Goal: Task Accomplishment & Management: Use online tool/utility

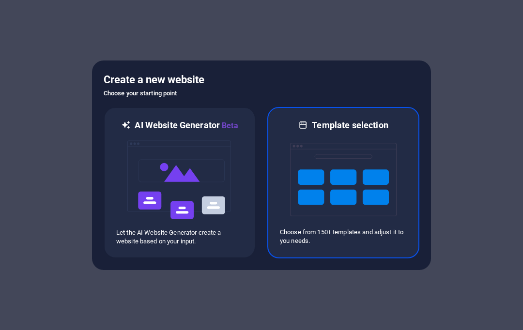
click at [348, 171] on img at bounding box center [343, 179] width 107 height 97
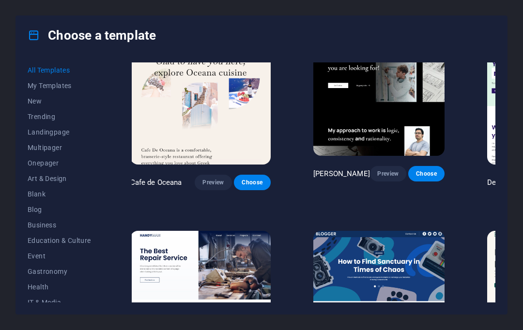
scroll to position [2582, 3]
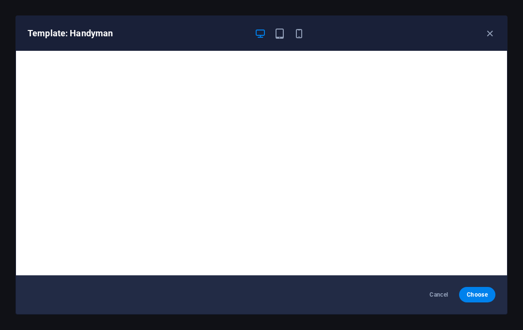
click at [277, 29] on icon "button" at bounding box center [279, 33] width 11 height 11
click at [298, 28] on icon "button" at bounding box center [299, 33] width 11 height 11
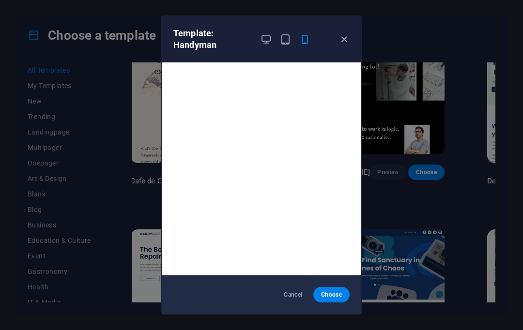
click at [280, 35] on icon "button" at bounding box center [285, 39] width 11 height 11
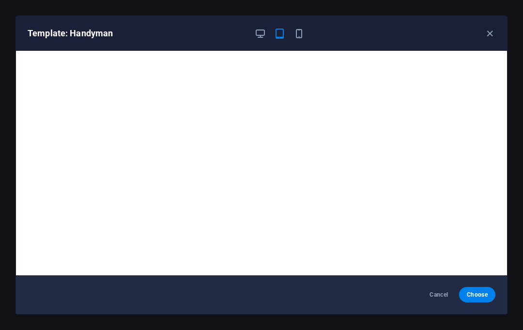
click at [487, 30] on icon "button" at bounding box center [489, 33] width 11 height 11
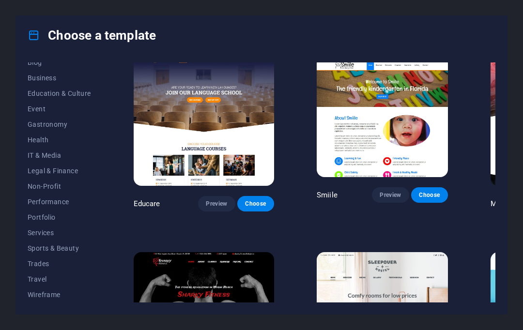
scroll to position [147, 0]
click at [44, 237] on button "Services" at bounding box center [59, 232] width 63 height 15
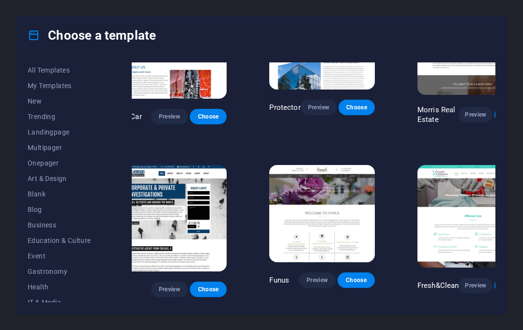
scroll to position [0, 0]
click at [45, 220] on button "Business" at bounding box center [59, 224] width 63 height 15
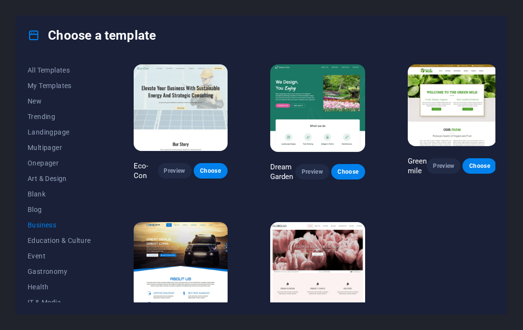
click at [52, 99] on span "New" at bounding box center [59, 101] width 63 height 8
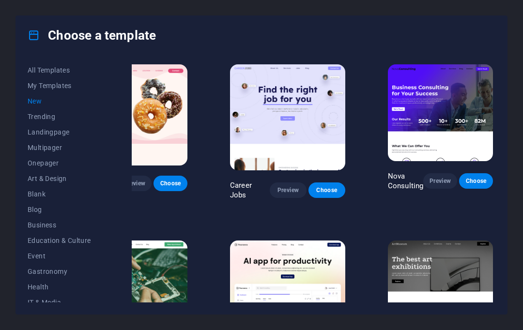
scroll to position [0, 56]
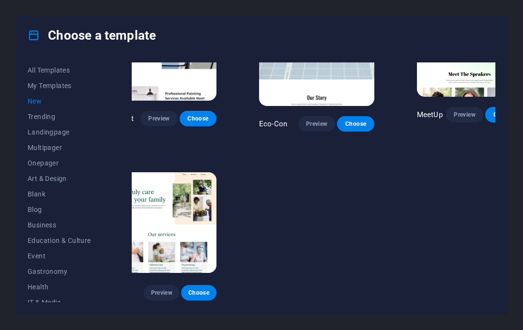
click at [62, 64] on button "All Templates" at bounding box center [59, 69] width 63 height 15
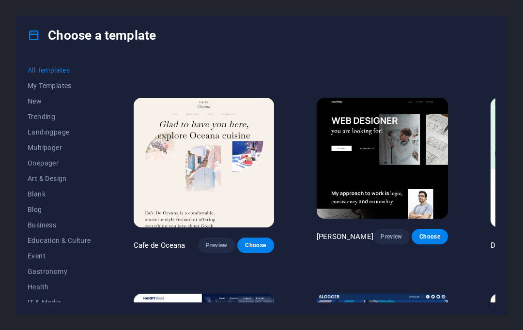
scroll to position [2517, 0]
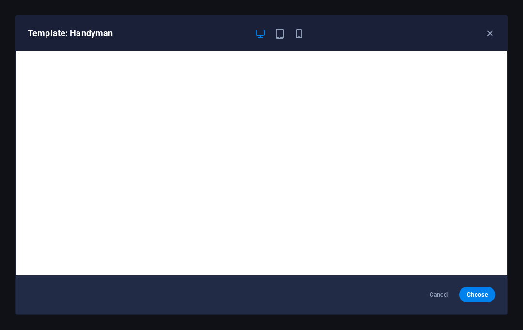
click at [480, 285] on div "Cancel Choose" at bounding box center [261, 295] width 491 height 39
click at [481, 292] on span "Choose" at bounding box center [477, 295] width 21 height 8
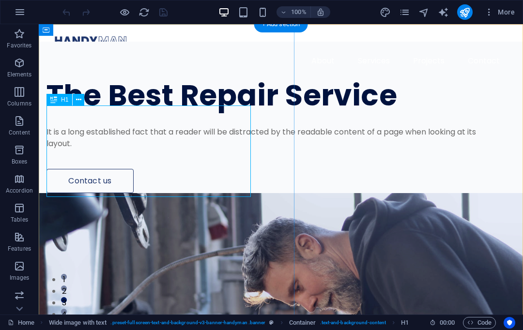
click at [171, 111] on div "The Best Repair Service" at bounding box center [262, 95] width 433 height 31
click at [163, 111] on div "The Best Repair Service" at bounding box center [262, 95] width 433 height 31
click at [105, 32] on div "About Services Projects Contact Menu" at bounding box center [281, 52] width 484 height 56
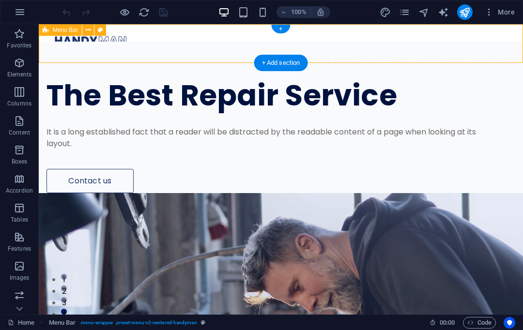
click at [130, 111] on div "The Best Repair Service" at bounding box center [262, 95] width 433 height 31
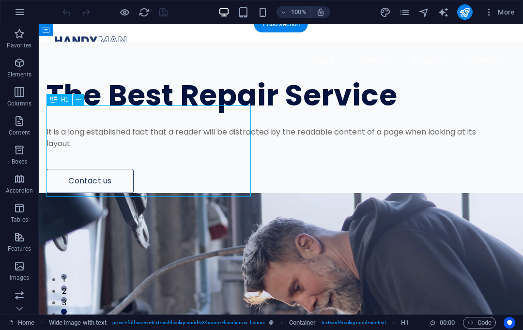
click at [145, 111] on div "The Best Repair Service" at bounding box center [262, 95] width 433 height 31
click at [137, 111] on div "The Best Repair Service" at bounding box center [262, 95] width 433 height 31
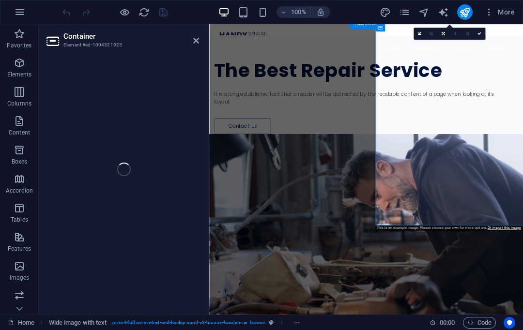
select select "px"
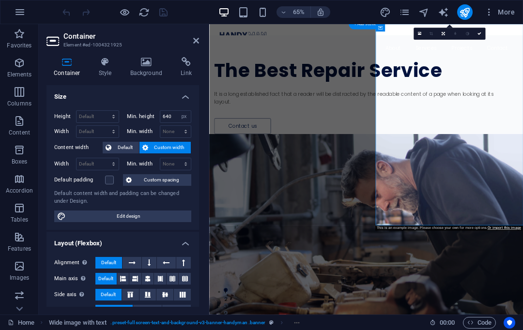
click at [412, 111] on div "The Best Repair Service" at bounding box center [433, 95] width 432 height 31
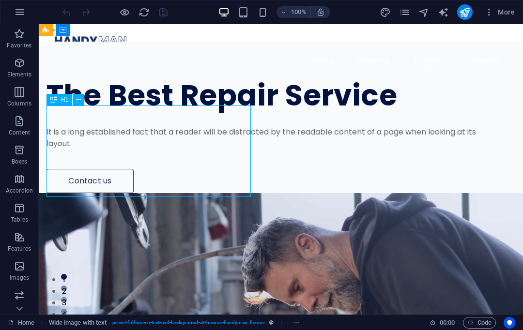
click at [126, 111] on div "The Best Repair Service" at bounding box center [262, 95] width 433 height 31
click at [161, 111] on div "The Best Repair Service" at bounding box center [262, 95] width 433 height 31
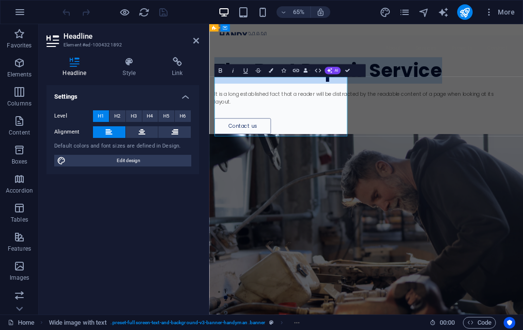
click at [372, 150] on div "It is a long established fact that a reader will be distracted by the readable …" at bounding box center [433, 137] width 432 height 23
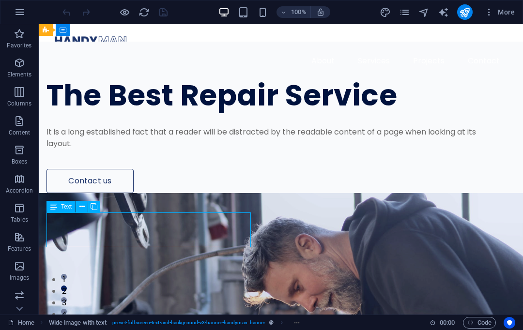
click at [91, 150] on div "It is a long established fact that a reader will be distracted by the readable …" at bounding box center [262, 137] width 433 height 23
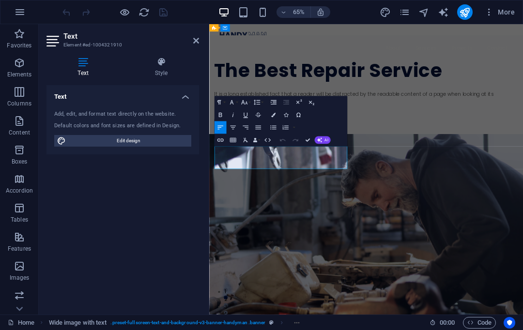
click at [241, 150] on p "It is a long established fact that a reader will be distracted by the readable …" at bounding box center [433, 137] width 432 height 23
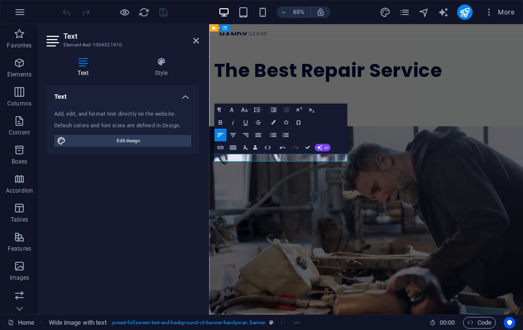
click at [222, 154] on button "Insert Link" at bounding box center [220, 147] width 12 height 13
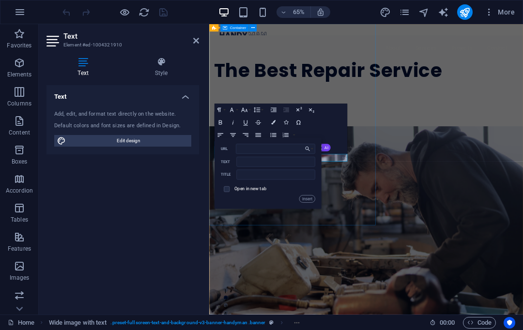
click at [410, 182] on div "The Best Repair Service ​ ​ ​ Contact us" at bounding box center [450, 112] width 483 height 140
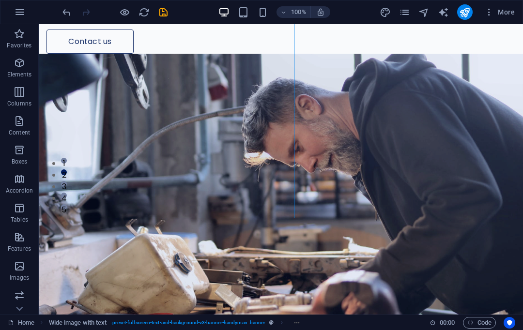
scroll to position [116, 0]
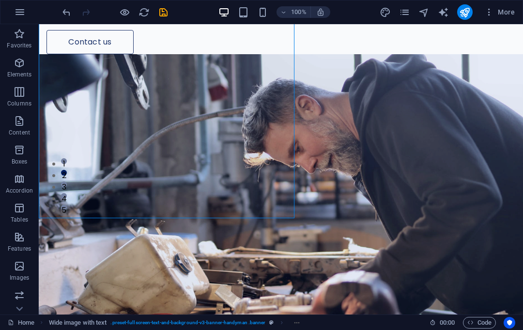
click at [109, 11] on div at bounding box center [262, 2] width 433 height 15
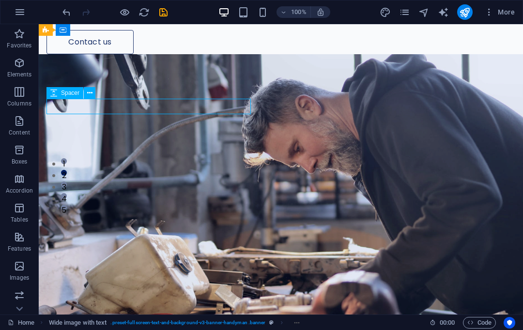
click at [96, 11] on div at bounding box center [262, 2] width 433 height 15
click at [129, 11] on div at bounding box center [262, 2] width 433 height 15
select select "px"
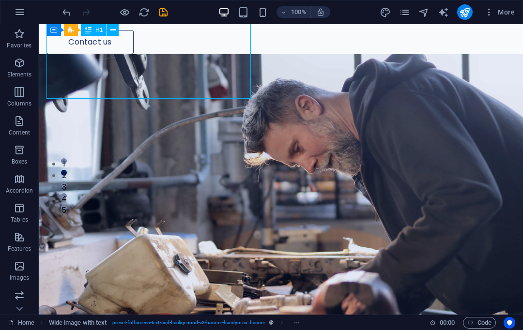
click at [153, 11] on div at bounding box center [262, 2] width 433 height 15
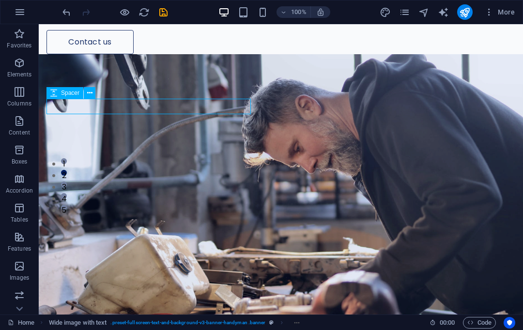
click at [87, 11] on div at bounding box center [262, 2] width 433 height 15
click at [70, 10] on icon "undo" at bounding box center [66, 12] width 11 height 11
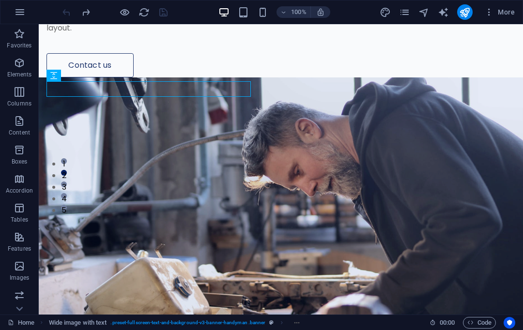
click at [94, 34] on div "It is a long established fact that a reader will be distracted by the readable …" at bounding box center [262, 22] width 433 height 23
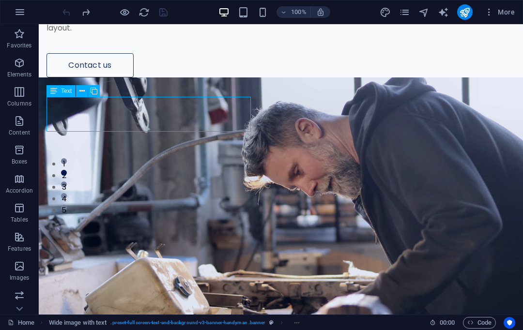
click at [75, 34] on div "It is a long established fact that a reader will be distracted by the readable …" at bounding box center [262, 22] width 433 height 23
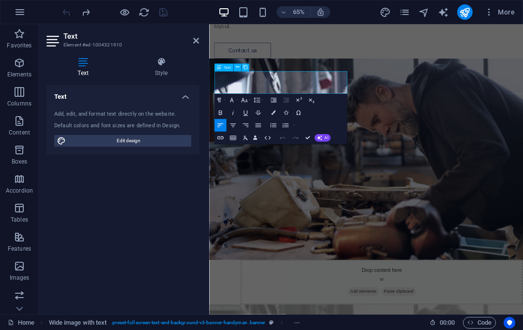
click at [244, 34] on p "It is a long established fact that a reader will be distracted by the readable …" at bounding box center [433, 22] width 432 height 23
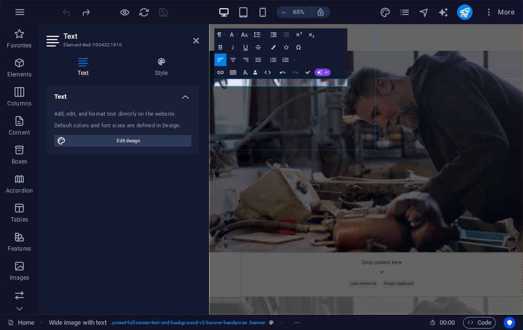
click at [220, 69] on icon "button" at bounding box center [221, 73] width 8 height 8
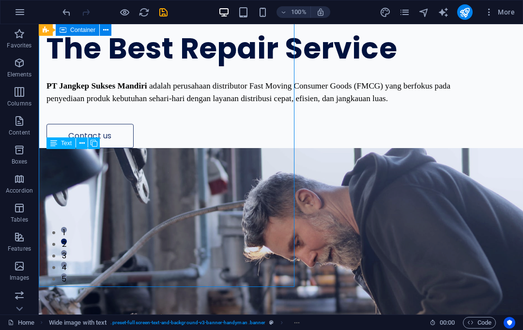
scroll to position [46, 0]
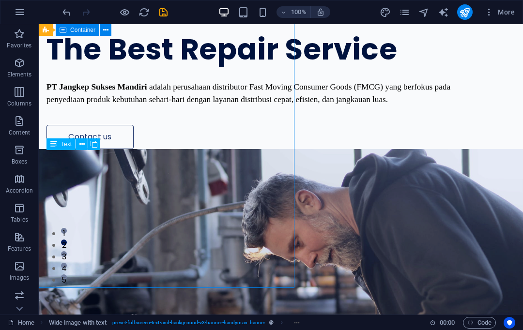
click at [120, 65] on div "The Best Repair Service" at bounding box center [262, 49] width 433 height 31
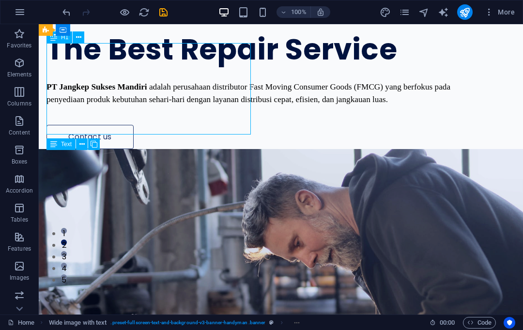
click at [100, 60] on div "The Best Repair Service" at bounding box center [262, 49] width 433 height 31
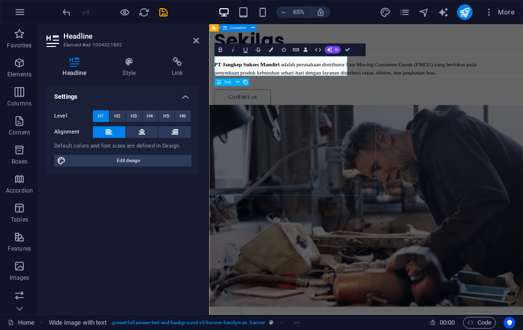
click at [387, 149] on div "​Sekilas PT Jangkep Sukses Mandiri adalah perusahaan distributor Fast Moving Co…" at bounding box center [450, 73] width 483 height 154
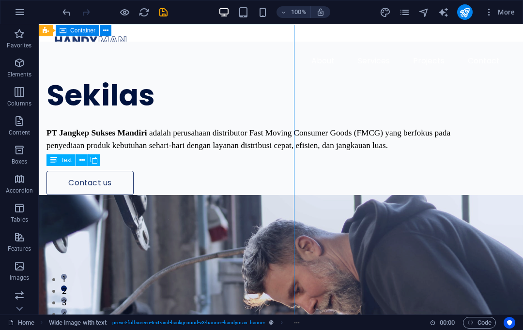
scroll to position [0, 0]
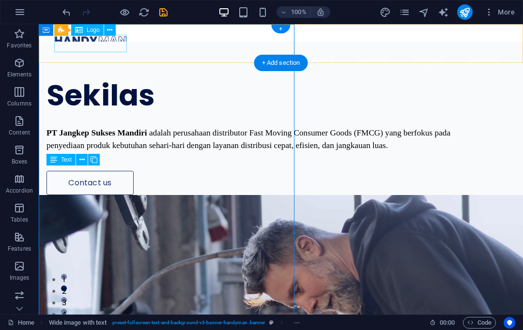
click at [99, 44] on div at bounding box center [280, 40] width 453 height 17
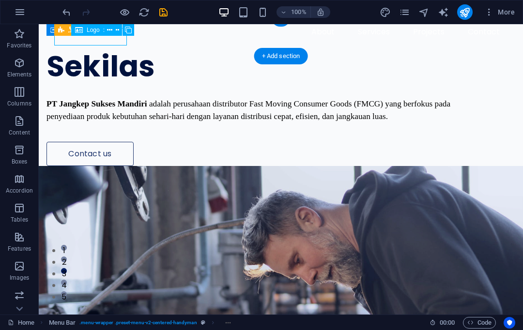
scroll to position [42, 0]
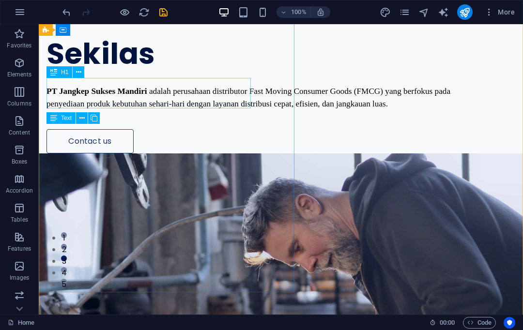
click at [115, 69] on div "Sekilas" at bounding box center [262, 54] width 433 height 31
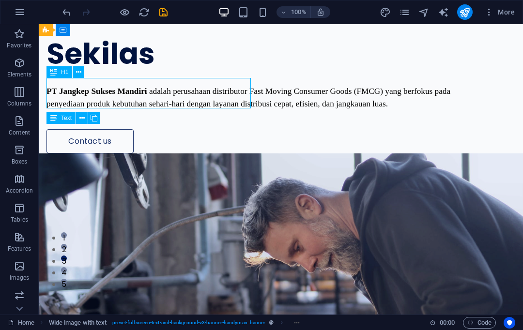
click at [74, 69] on div "Sekilas" at bounding box center [262, 54] width 433 height 31
click at [142, 69] on div "Sekilas" at bounding box center [262, 54] width 433 height 31
click at [133, 69] on div "Sekilas" at bounding box center [262, 54] width 433 height 31
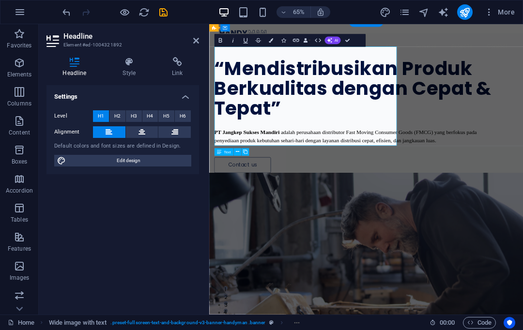
scroll to position [4, 0]
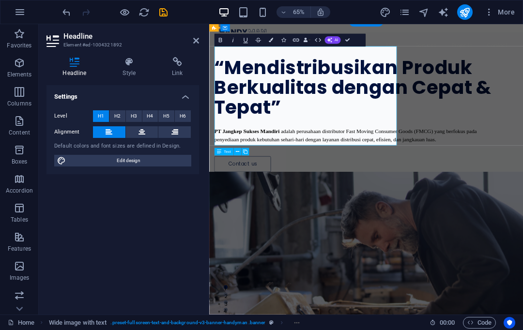
click at [219, 76] on h1 "“Mendistribusikan Produk Berkualitas dengan Cepat & Tepat”" at bounding box center [433, 122] width 432 height 92
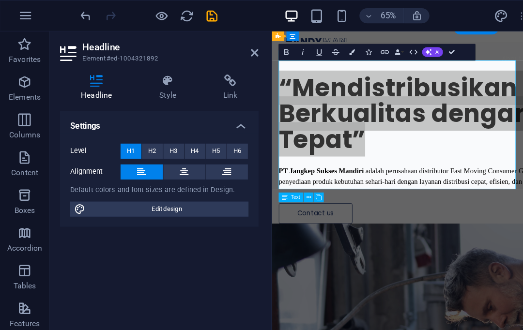
click at [187, 93] on h4 "Settings" at bounding box center [122, 93] width 153 height 17
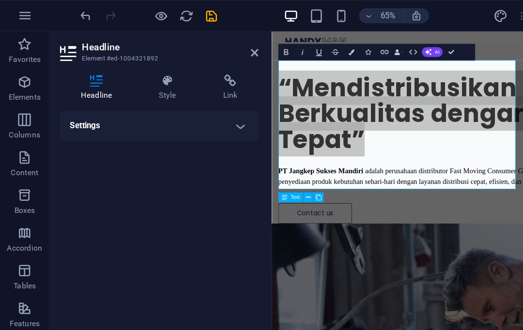
click at [183, 91] on h4 "Settings" at bounding box center [122, 96] width 153 height 23
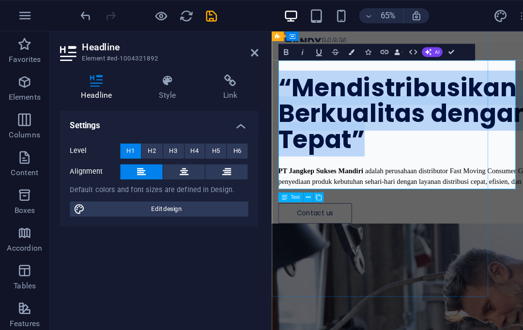
click at [300, 83] on h1 "“Mendistribusikan Produk Berkualitas dengan Cepat & Tepat”" at bounding box center [495, 129] width 432 height 92
click at [437, 123] on h1 "“Mendistribusikan Produk Berkualitas dengan Cepat & Tepat”" at bounding box center [495, 129] width 432 height 92
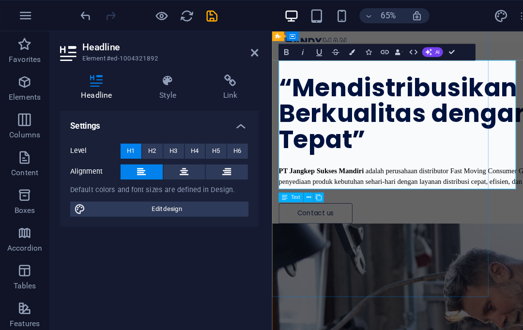
click at [342, 171] on h1 "“Mendistribusikan Produk Berkualitas dengan Cepat & Tepat”" at bounding box center [495, 129] width 432 height 92
click at [305, 83] on h1 "“Mendistribusikan Produk Berkualitas dengan Cepat & Tepat”" at bounding box center [495, 129] width 432 height 92
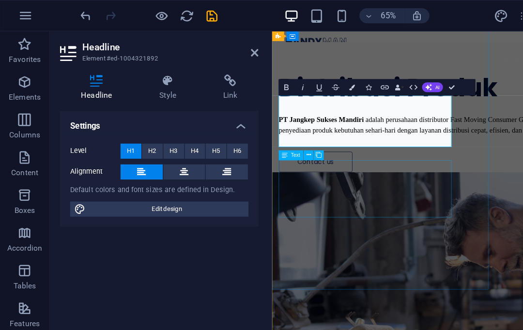
click at [438, 155] on div "PT Jangkep Sukses Mandiri adalah perusahaan distributor Fast Moving Consumer Go…" at bounding box center [495, 141] width 432 height 25
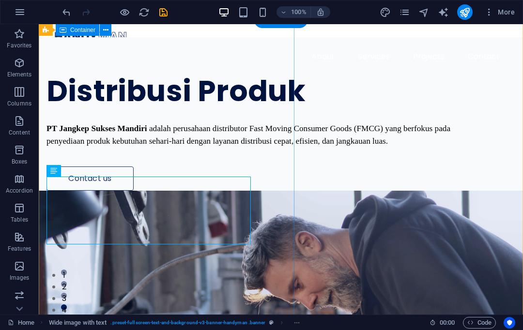
click at [245, 59] on div "Distribusi Produk PT Jangkep Sukses Mandiri adalah perusahaan distributor Fast …" at bounding box center [281, 114] width 484 height 154
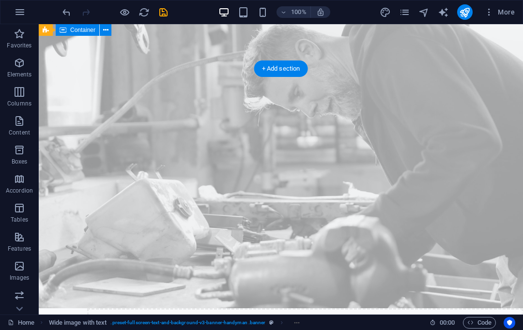
scroll to position [576, 0]
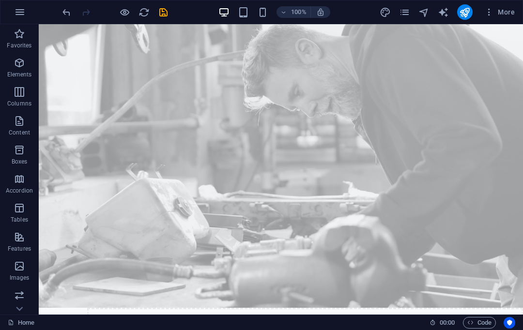
click at [245, 4] on div "100%" at bounding box center [274, 11] width 112 height 15
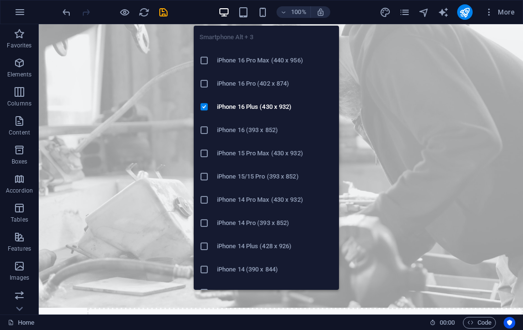
click at [258, 12] on icon "button" at bounding box center [262, 12] width 11 height 11
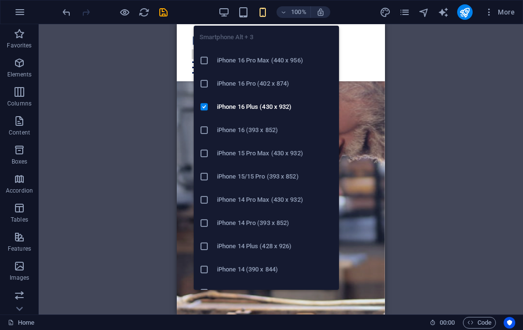
click at [413, 105] on div "Drag here to replace the existing content. Press “Ctrl” if you want to create a…" at bounding box center [281, 169] width 484 height 291
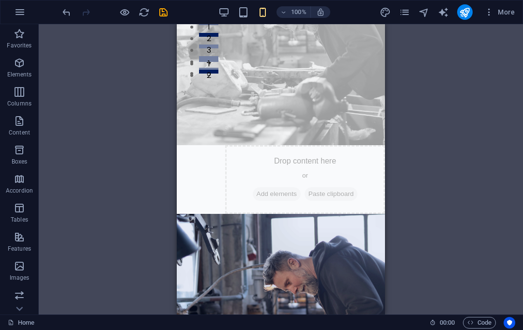
scroll to position [249, 0]
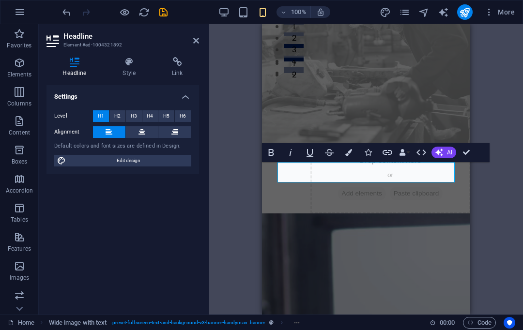
click at [494, 219] on div "H1 Wide image with text Container Menu Bar Container Text Spacer Menu Bar Logo …" at bounding box center [366, 169] width 314 height 291
click at [497, 196] on div "H1 Wide image with text Container Menu Bar Container Text Spacer Menu Bar Logo …" at bounding box center [366, 169] width 314 height 291
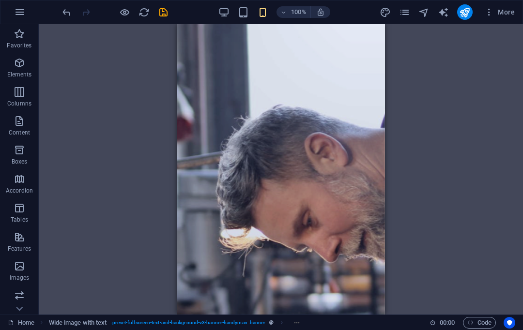
scroll to position [482, 0]
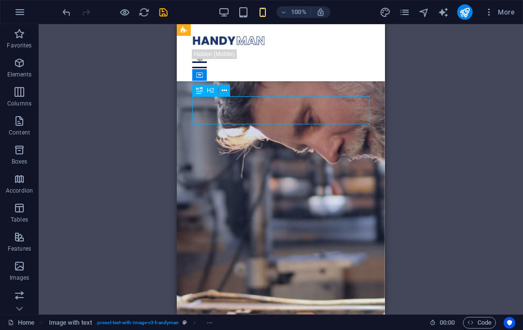
scroll to position [575, 0]
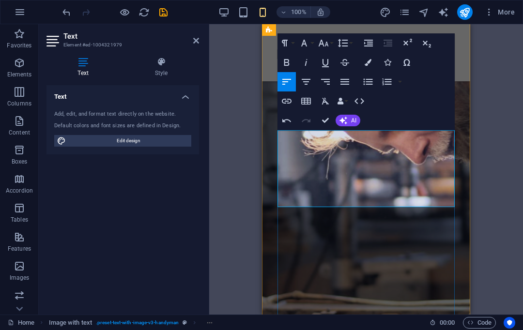
click at [286, 129] on button "Undo" at bounding box center [287, 120] width 18 height 19
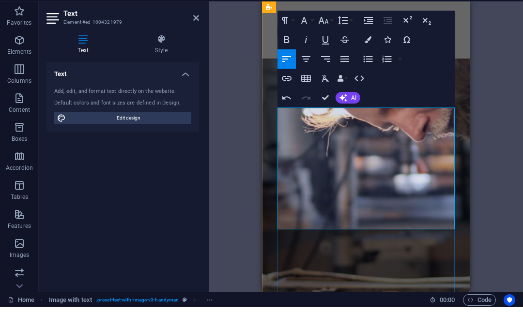
click at [488, 110] on div "Drag here to replace the existing content. Press “Ctrl” if you want to create a…" at bounding box center [366, 169] width 314 height 291
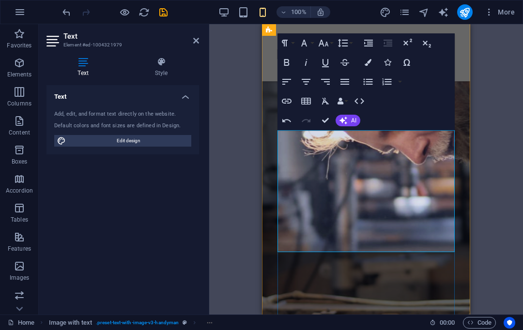
click at [484, 102] on div "Drag here to replace the existing content. Press “Ctrl” if you want to create a…" at bounding box center [366, 169] width 314 height 291
click at [243, 145] on div "Drag here to replace the existing content. Press “Ctrl” if you want to create a…" at bounding box center [366, 169] width 314 height 291
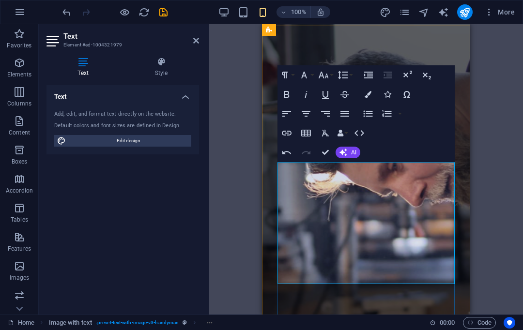
scroll to position [544, 0]
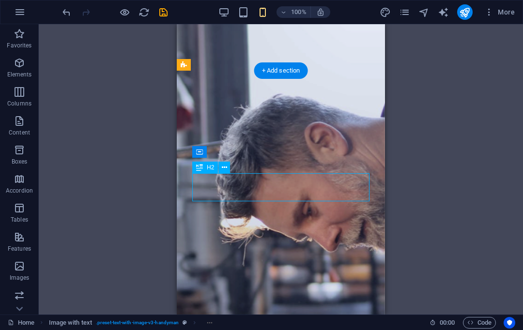
scroll to position [499, 0]
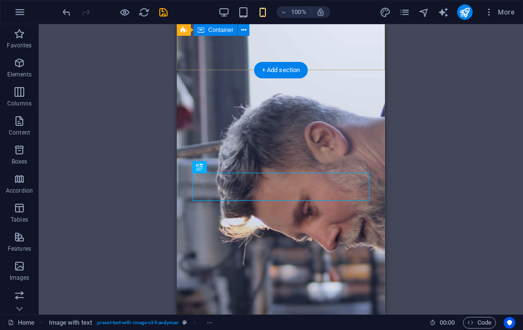
click at [224, 4] on div "100% More" at bounding box center [261, 11] width 522 height 23
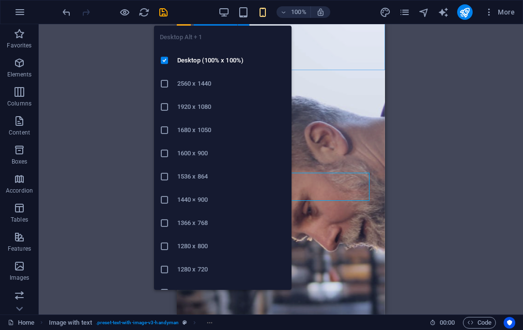
click at [227, 53] on li "Desktop (100% x 100%)" at bounding box center [223, 60] width 138 height 23
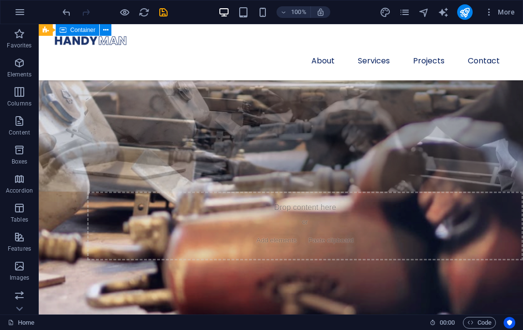
scroll to position [673, 0]
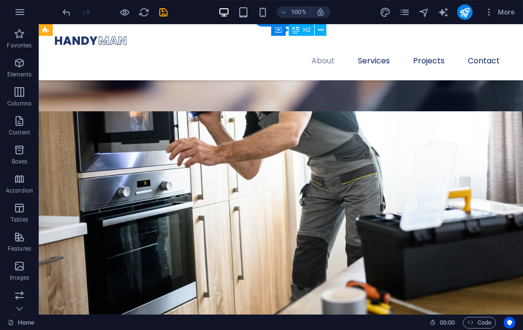
scroll to position [1016, 0]
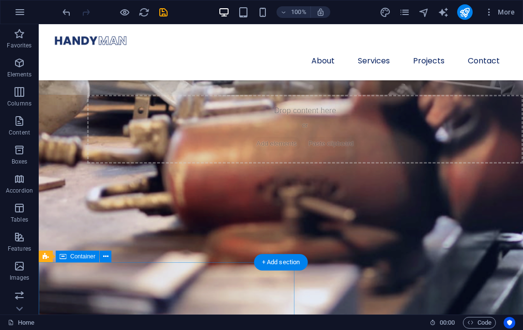
scroll to position [772, 0]
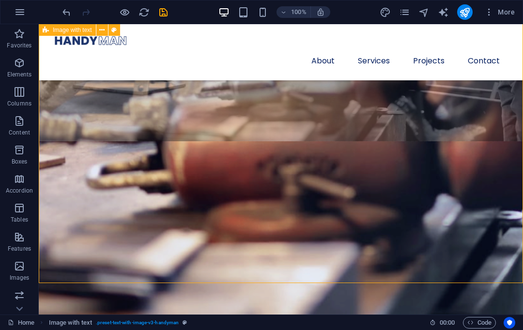
scroll to position [793, 0]
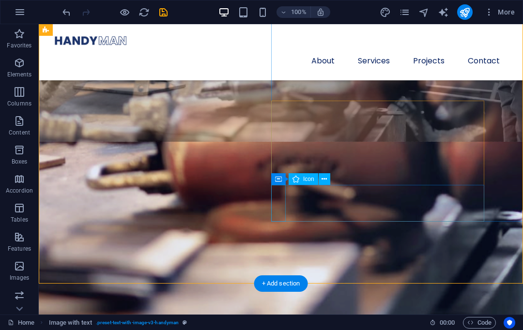
select select "xMidYMid"
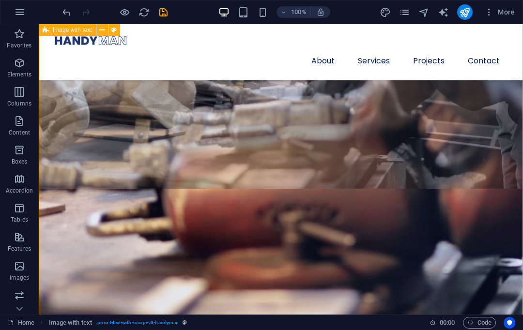
scroll to position [747, 0]
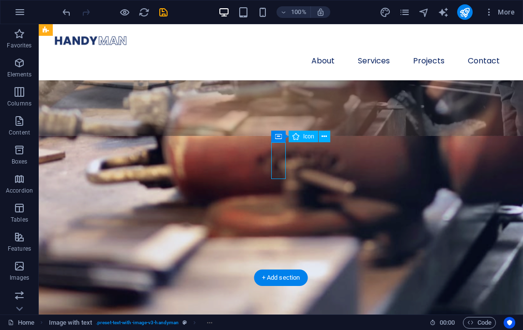
scroll to position [800, 0]
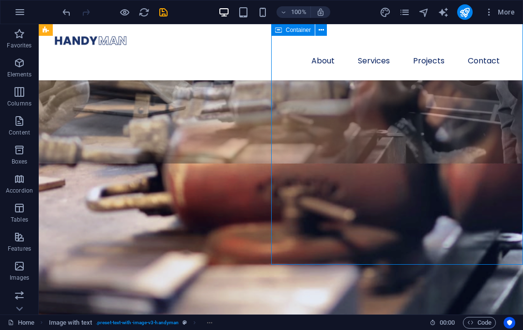
scroll to position [750, 0]
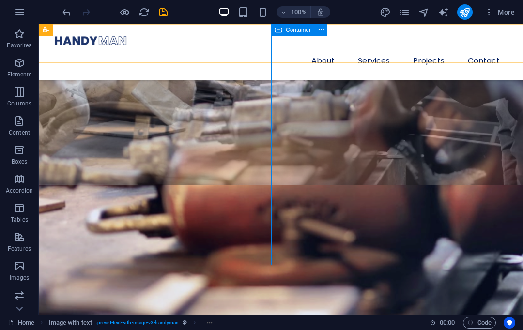
click at [297, 27] on span "Container" at bounding box center [298, 30] width 25 height 6
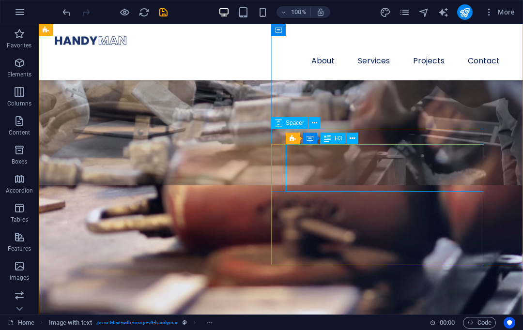
click at [314, 122] on icon at bounding box center [314, 123] width 5 height 10
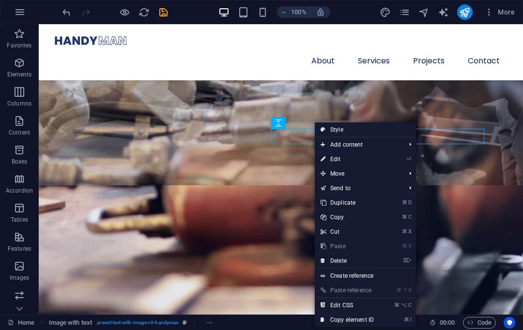
click at [352, 198] on link "⌘ D Duplicate" at bounding box center [347, 203] width 65 height 15
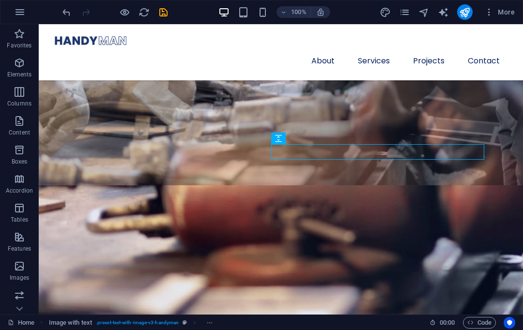
click at [63, 10] on icon "undo" at bounding box center [66, 12] width 11 height 11
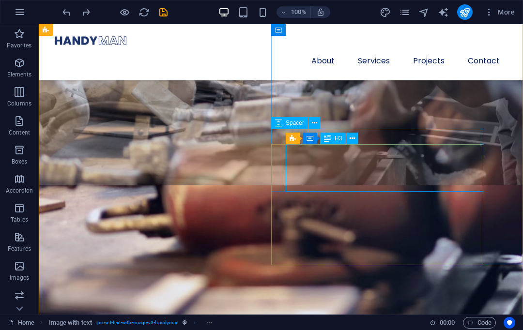
click at [356, 136] on button at bounding box center [352, 139] width 12 height 12
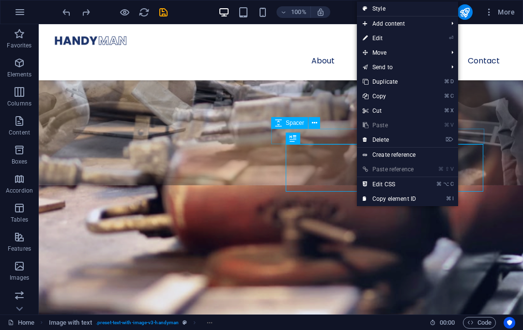
click at [393, 77] on link "⌘ D Duplicate" at bounding box center [389, 82] width 65 height 15
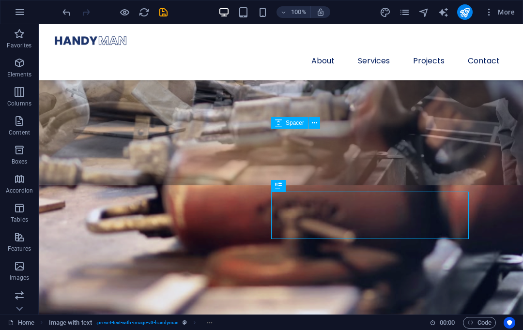
click at [63, 12] on icon "undo" at bounding box center [66, 12] width 11 height 11
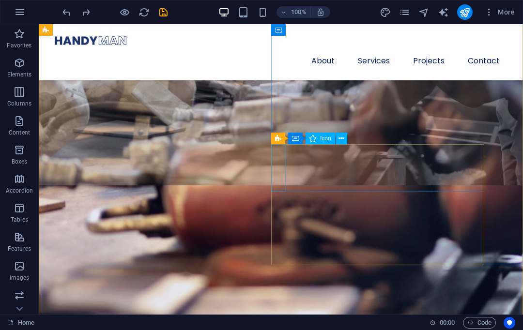
click at [341, 134] on icon at bounding box center [341, 139] width 5 height 10
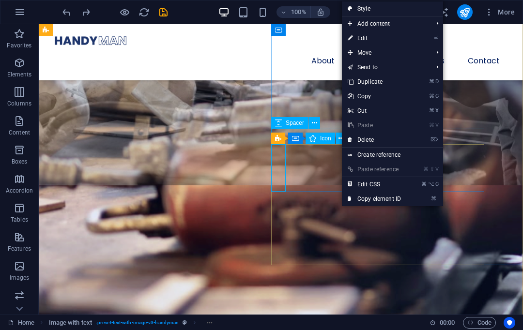
click at [367, 77] on link "⌘ D Duplicate" at bounding box center [374, 82] width 65 height 15
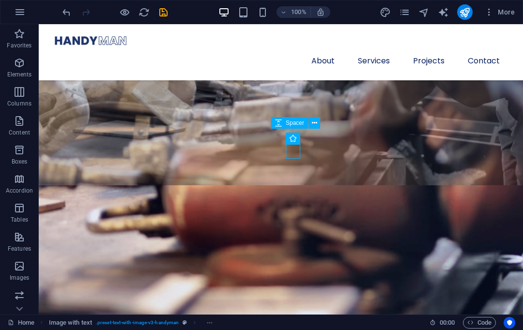
click at [61, 7] on icon "undo" at bounding box center [66, 12] width 11 height 11
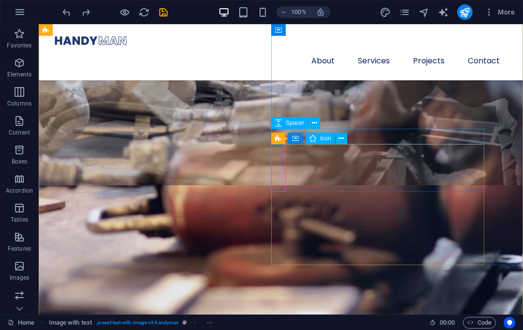
click at [342, 134] on icon at bounding box center [341, 139] width 5 height 10
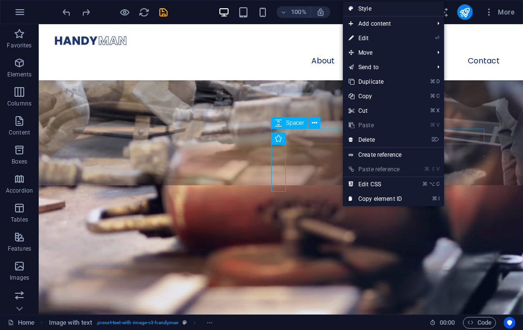
click at [377, 79] on link "⌘ D Duplicate" at bounding box center [375, 82] width 65 height 15
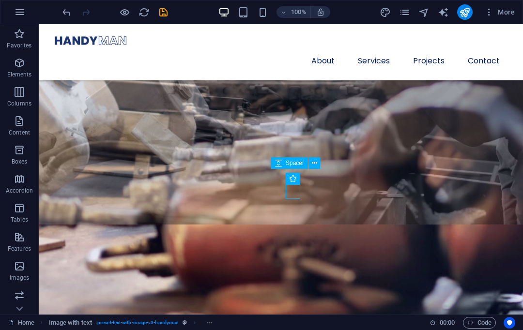
scroll to position [710, 0]
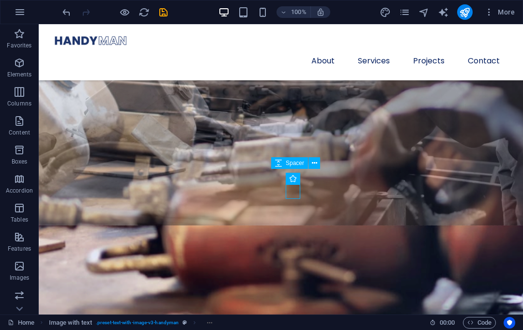
select select "xMidYMid"
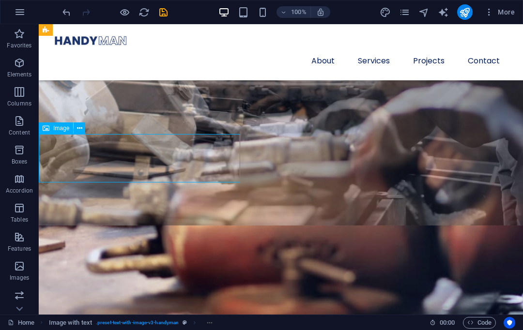
click at [64, 10] on icon "undo" at bounding box center [66, 12] width 11 height 11
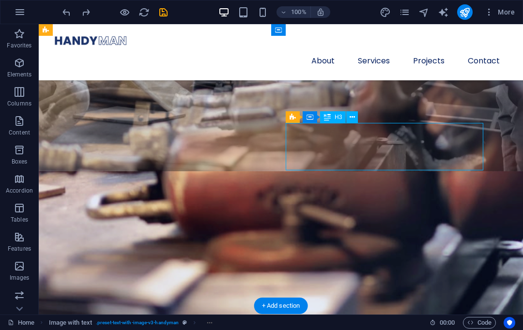
scroll to position [782, 0]
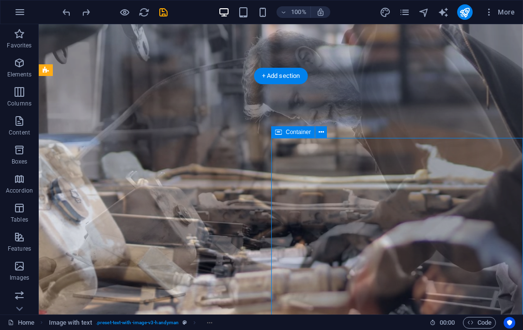
scroll to position [568, 0]
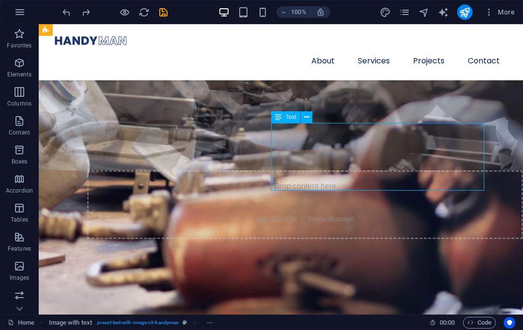
scroll to position [697, 0]
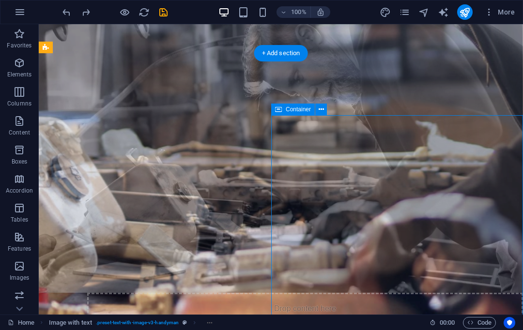
scroll to position [591, 0]
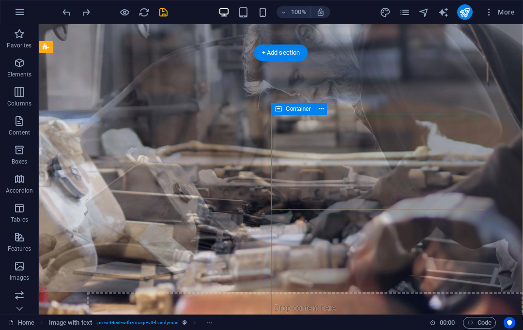
click at [322, 104] on icon at bounding box center [321, 109] width 5 height 10
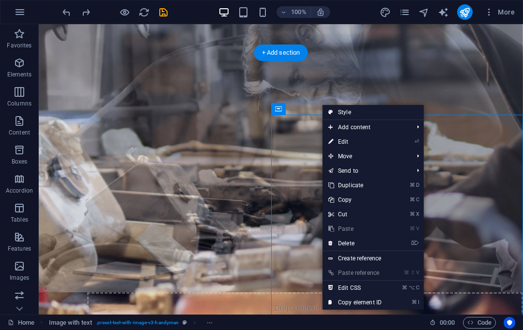
click at [365, 180] on link "⌘ D Duplicate" at bounding box center [355, 185] width 65 height 15
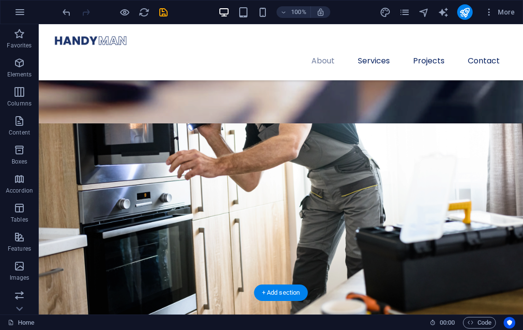
scroll to position [1005, 0]
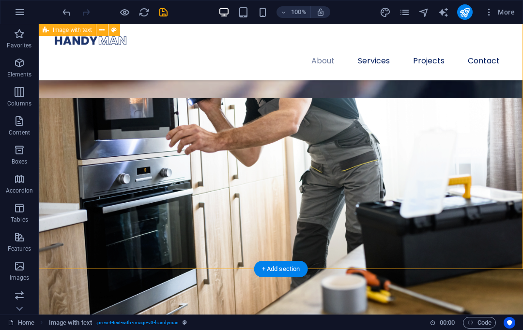
scroll to position [1028, 0]
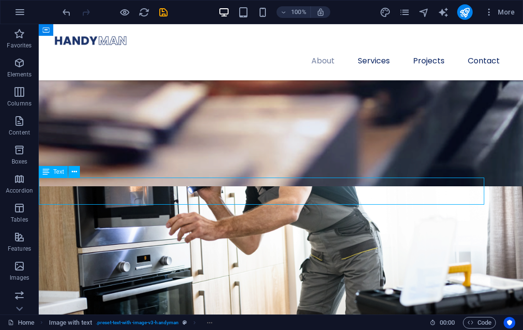
scroll to position [925, 0]
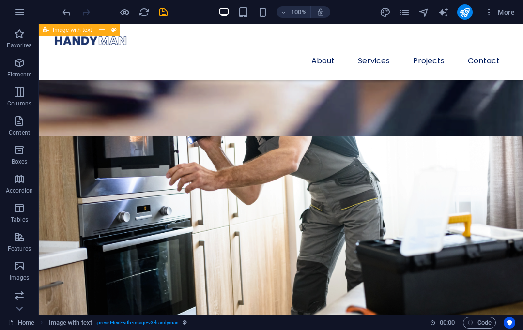
scroll to position [997, 0]
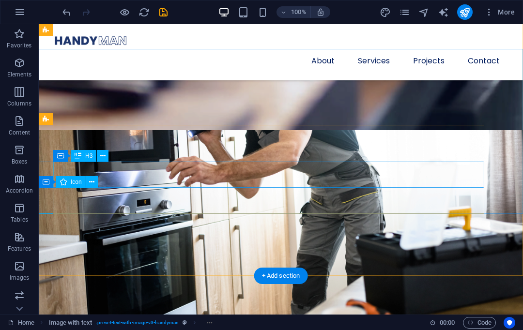
click at [93, 180] on icon at bounding box center [91, 182] width 5 height 10
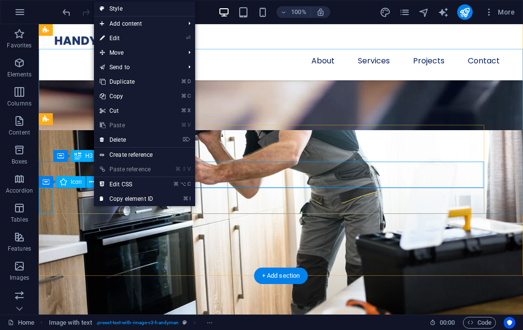
click at [145, 81] on link "⌘ D Duplicate" at bounding box center [126, 82] width 65 height 15
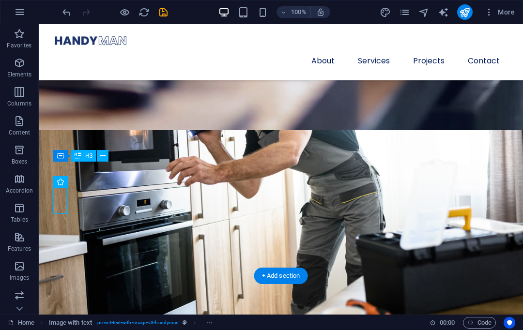
click at [65, 11] on icon "undo" at bounding box center [66, 12] width 11 height 11
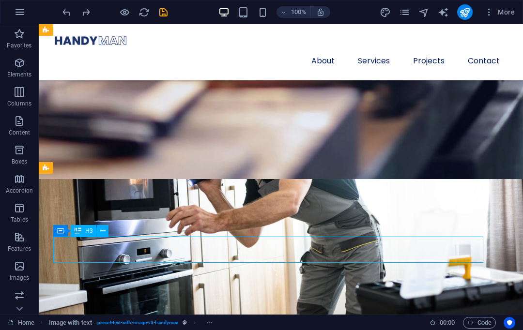
scroll to position [950, 0]
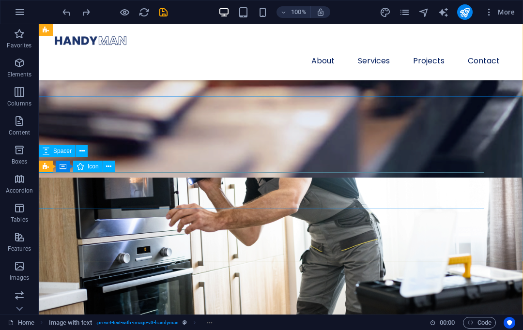
click at [110, 164] on icon at bounding box center [108, 167] width 5 height 10
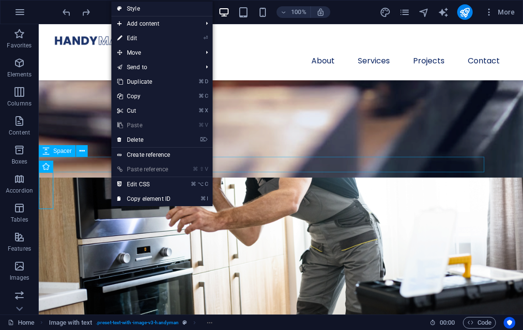
click at [162, 79] on link "⌘ D Duplicate" at bounding box center [143, 82] width 65 height 15
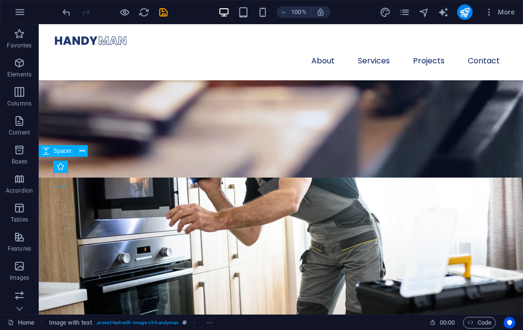
click at [72, 12] on icon "undo" at bounding box center [66, 12] width 11 height 11
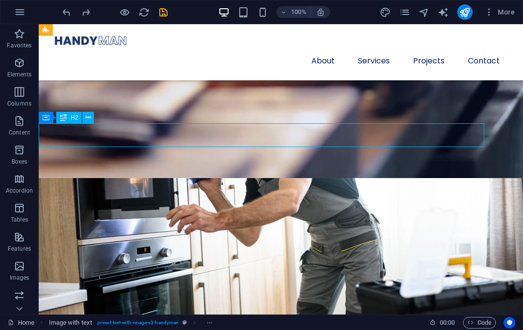
scroll to position [917, 0]
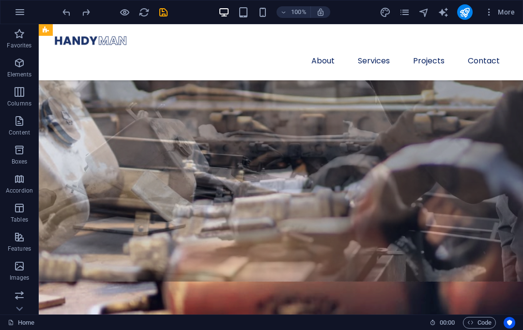
scroll to position [622, 0]
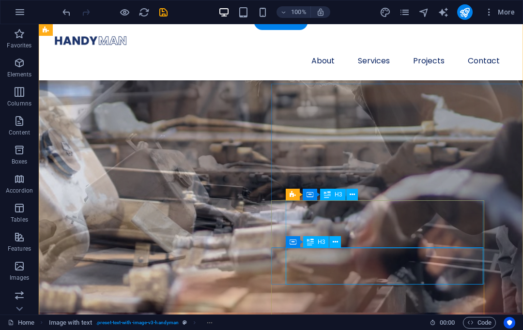
click at [355, 191] on button at bounding box center [352, 195] width 12 height 12
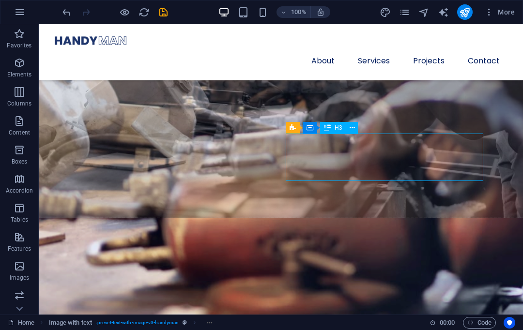
scroll to position [722, 0]
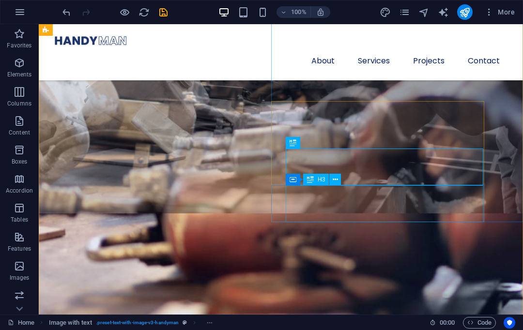
click at [335, 175] on icon at bounding box center [335, 180] width 5 height 10
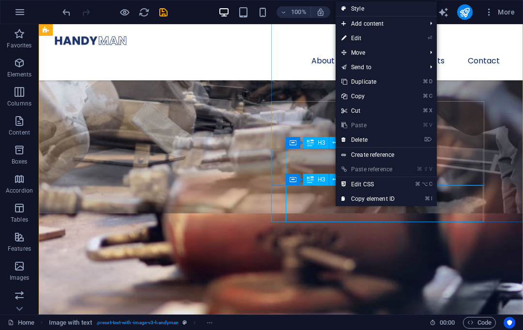
click at [363, 142] on link "⌦ Delete" at bounding box center [368, 140] width 65 height 15
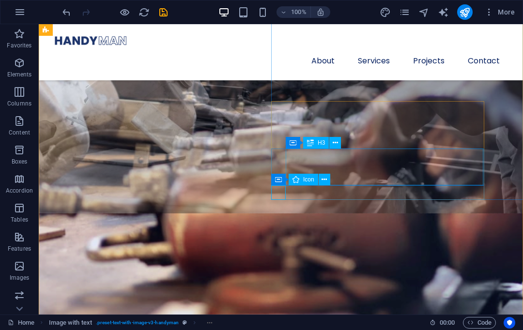
click at [323, 175] on icon at bounding box center [324, 180] width 5 height 10
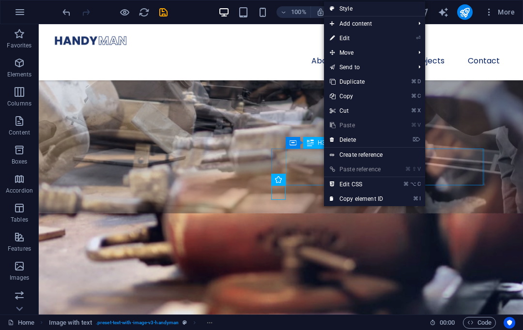
click at [354, 138] on link "⌦ Delete" at bounding box center [356, 140] width 65 height 15
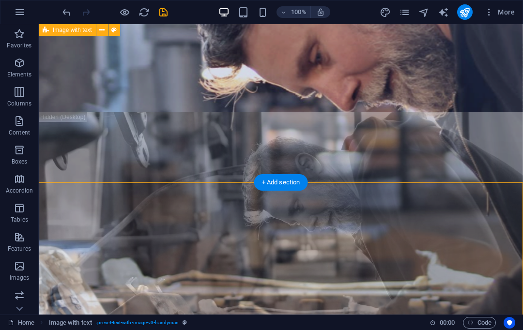
scroll to position [572, 0]
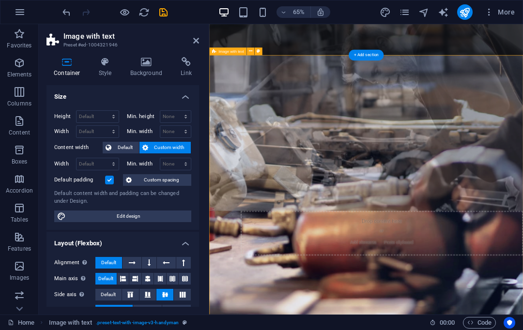
click at [196, 37] on icon at bounding box center [196, 41] width 6 height 8
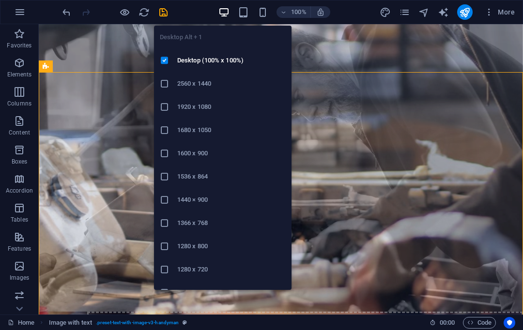
click at [222, 61] on h6 "Desktop (100% x 100%)" at bounding box center [231, 61] width 108 height 12
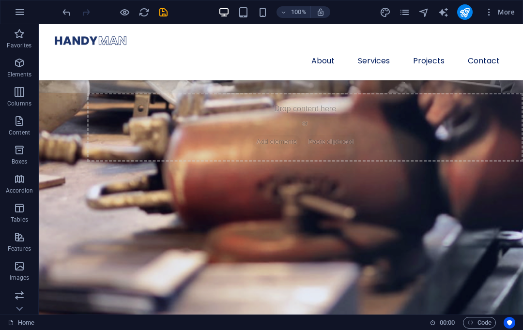
scroll to position [647, 0]
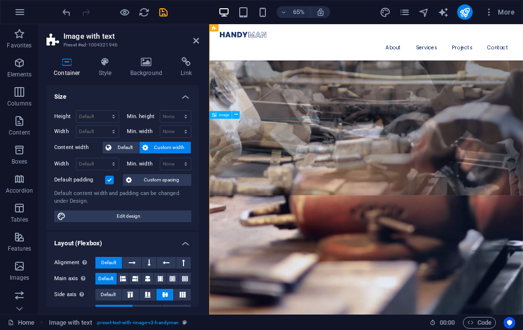
select select "%"
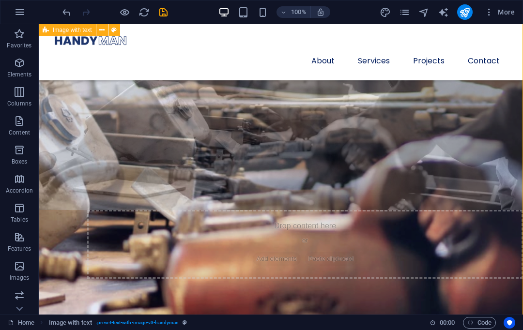
scroll to position [654, 0]
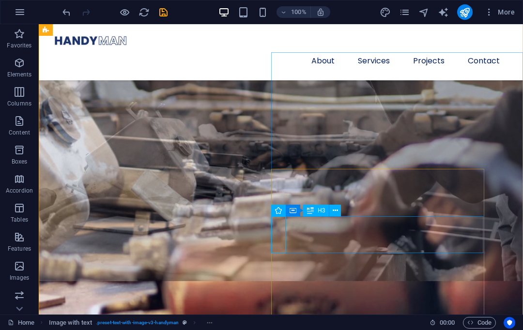
click at [335, 207] on icon at bounding box center [335, 211] width 5 height 10
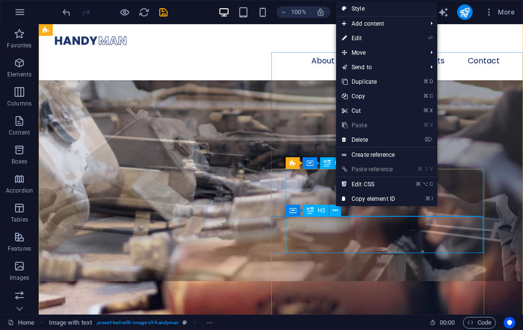
click at [371, 134] on link "⌦ Delete" at bounding box center [368, 140] width 65 height 15
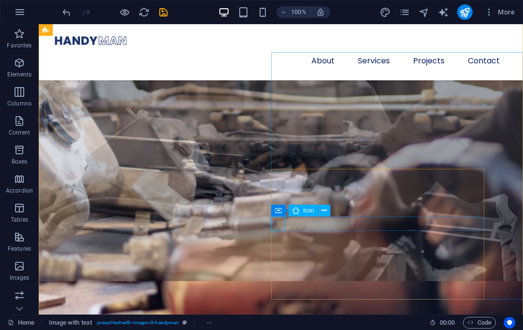
click at [325, 211] on icon at bounding box center [324, 211] width 5 height 10
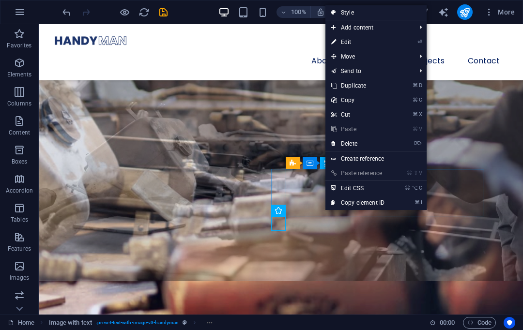
click at [356, 143] on link "⌦ Delete" at bounding box center [357, 144] width 65 height 15
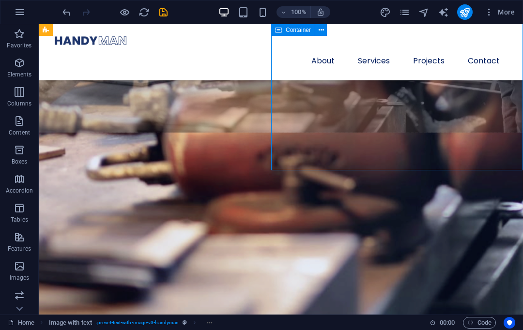
scroll to position [854, 0]
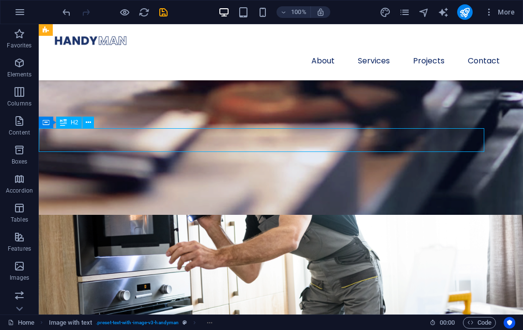
scroll to position [919, 0]
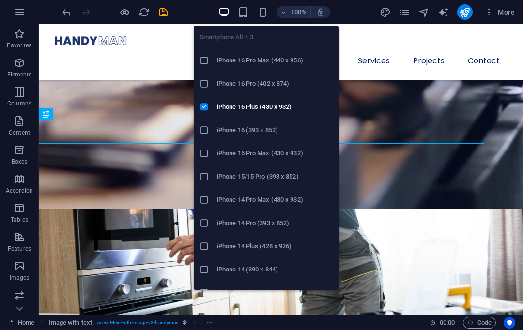
click at [254, 59] on h6 "iPhone 16 Pro Max (440 x 956)" at bounding box center [275, 61] width 116 height 12
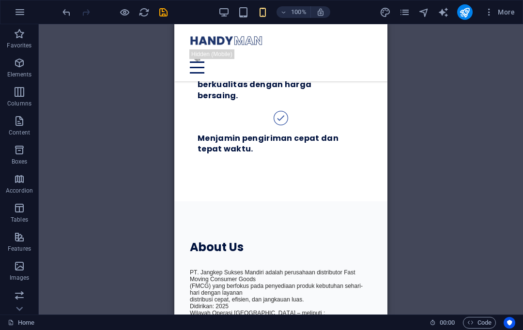
scroll to position [1404, 0]
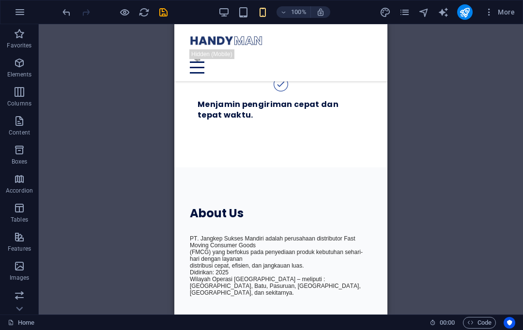
click at [216, 235] on div "PT. Jangkep Sukses Mandiri adalah perusahaan distributor Fast Moving Consumer G…" at bounding box center [281, 280] width 182 height 91
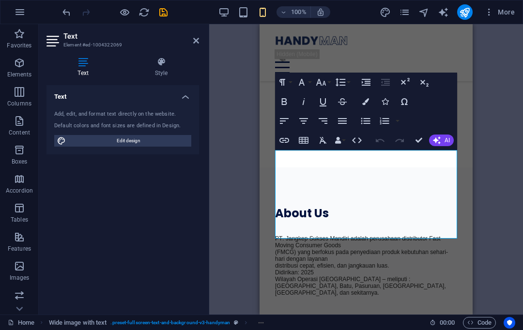
click at [283, 235] on span "PT. Jangkep Sukses Mandiri adalah perusahaan distributor Fast Moving Consumer G…" at bounding box center [358, 242] width 166 height 14
click at [302, 249] on span "(FMCG) yang berfokus pada penyediaan produk kebutuhan sehari-hari dengan layanan" at bounding box center [361, 256] width 173 height 14
click at [318, 150] on button "Clear Formatting" at bounding box center [323, 140] width 18 height 19
click at [304, 235] on span "PT. Jangkep Sukses Mandiri adalah perusahaan distributor Fast Moving Consumer G…" at bounding box center [358, 242] width 166 height 14
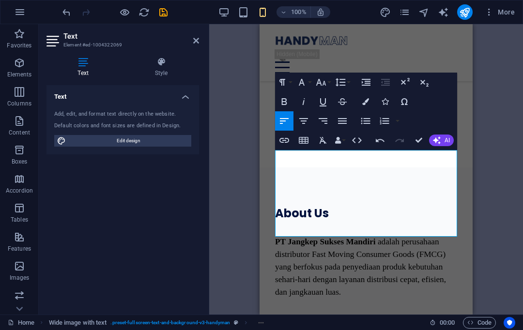
scroll to position [1380, 0]
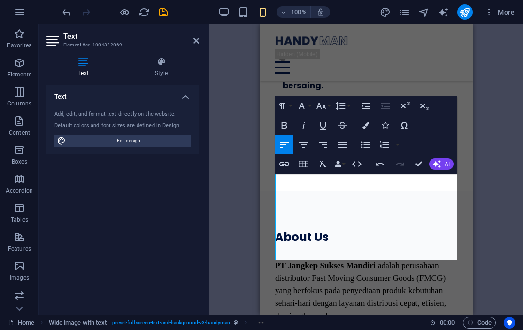
click at [484, 156] on div "Drag here to replace the existing content. Press “Ctrl” if you want to create a…" at bounding box center [366, 169] width 314 height 291
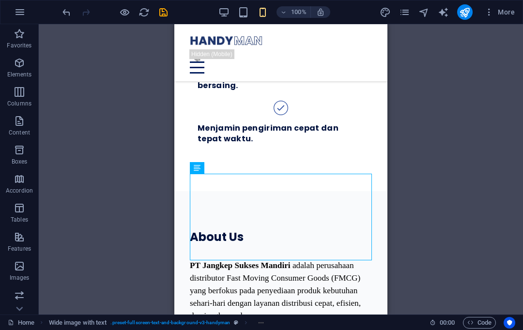
click at [352, 230] on div "About Us" at bounding box center [281, 237] width 182 height 15
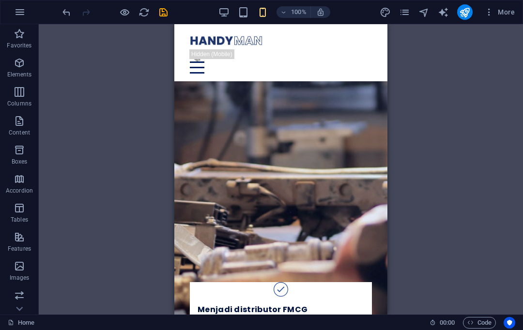
scroll to position [704, 0]
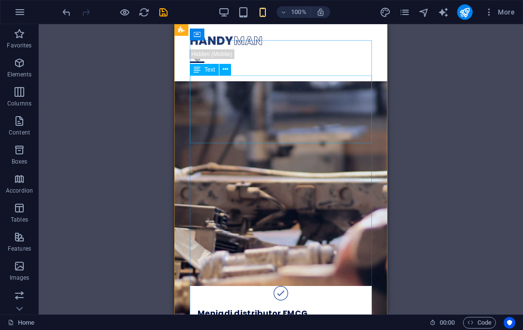
click at [283, 208] on div "PT Jangkep Sukses Mandiri adalah perusahaan distributor Fast Moving Consumer Go…" at bounding box center [281, 239] width 182 height 63
click at [277, 208] on div "PT Jangkep Sukses Mandiri adalah perusahaan distributor Fast Moving Consumer Go…" at bounding box center [281, 239] width 182 height 63
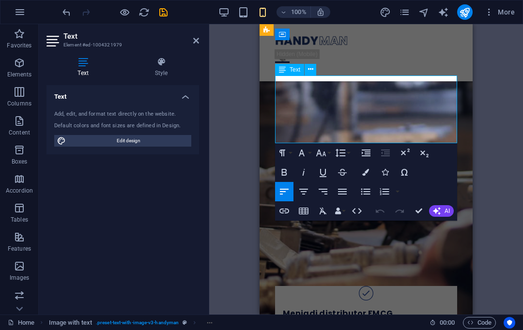
click at [280, 210] on span "PT Jangkep Sukses Mandiri" at bounding box center [325, 214] width 101 height 9
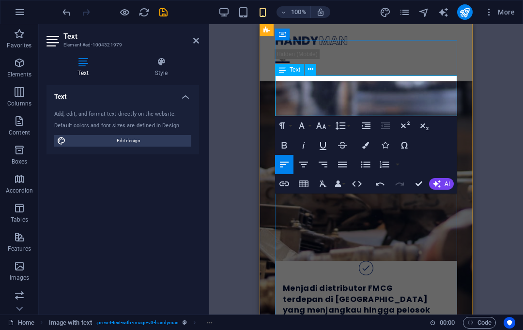
click at [277, 210] on span "PT Jangkep Sukses Mandiri memiliki visi membangun perusahaan distribusi yang pr…" at bounding box center [362, 227] width 174 height 34
click at [285, 143] on icon "button" at bounding box center [285, 145] width 12 height 12
click at [404, 210] on span "PT Jangkep Sukses Mandiri memiliki visi membangun perusahaan distribusi yang pr…" at bounding box center [362, 227] width 174 height 34
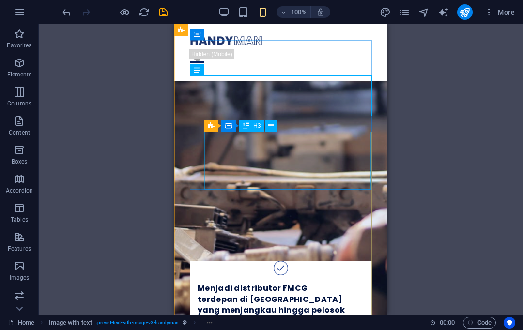
click at [398, 117] on div "H1 Wide image with text Wide image with text Container Menu Bar Container Text …" at bounding box center [281, 169] width 484 height 291
click at [353, 246] on div at bounding box center [281, 253] width 182 height 15
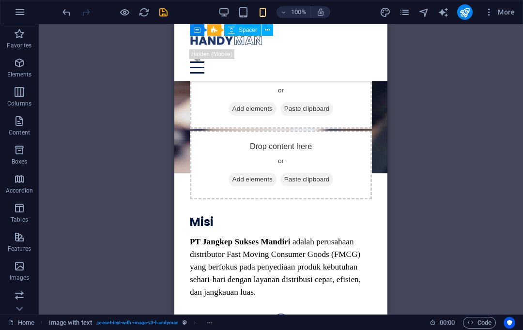
scroll to position [989, 0]
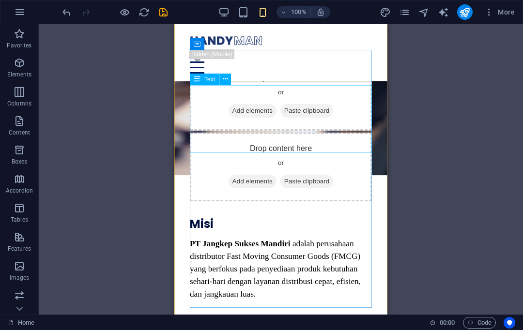
click at [298, 237] on div "PT Jangkep Sukses Mandiri adalah perusahaan distributor Fast Moving Consumer Go…" at bounding box center [281, 268] width 182 height 63
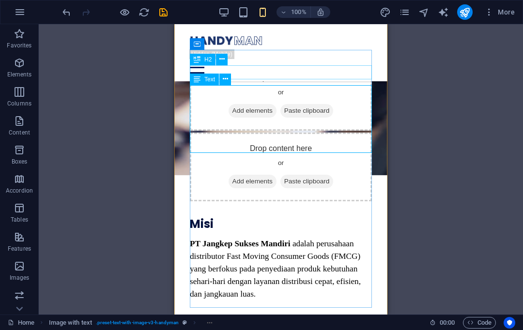
click at [225, 77] on icon at bounding box center [225, 79] width 5 height 10
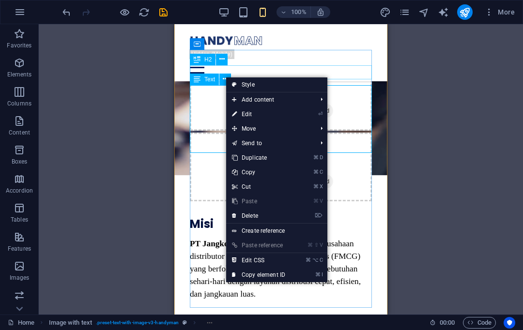
click at [258, 213] on link "⌦ Delete" at bounding box center [258, 216] width 65 height 15
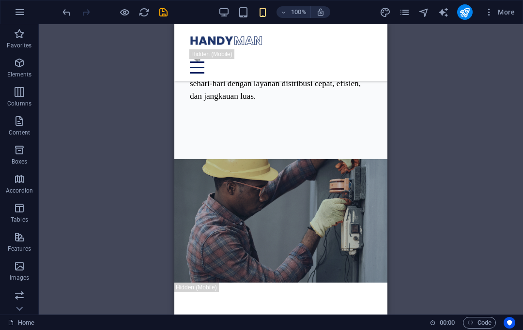
scroll to position [1513, 0]
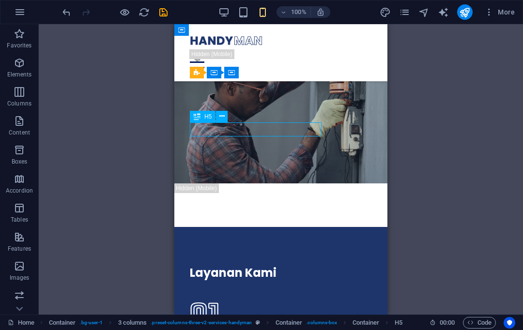
scroll to position [1612, 0]
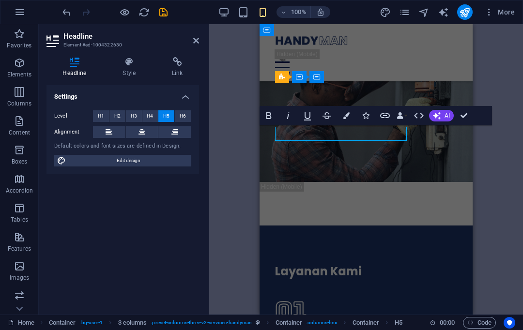
scroll to position [1, 0]
click at [286, 124] on button "Italic" at bounding box center [288, 115] width 18 height 19
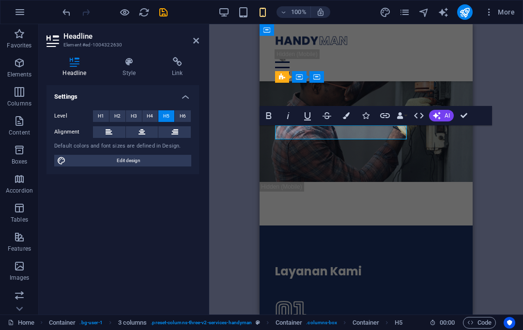
scroll to position [0, 0]
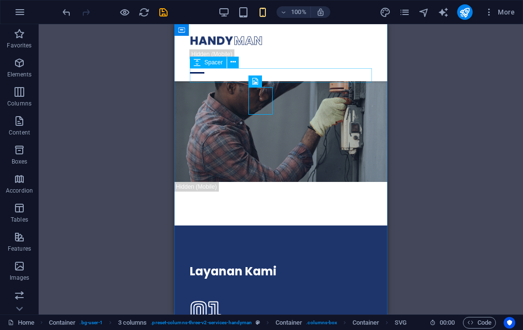
click at [285, 279] on div at bounding box center [281, 286] width 182 height 15
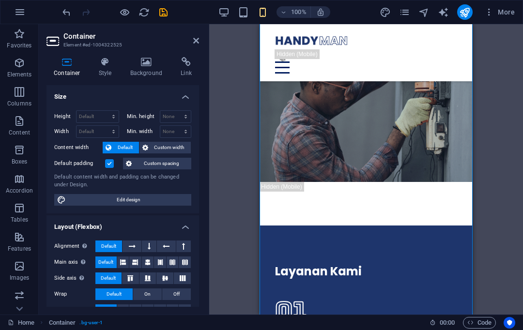
click at [104, 61] on icon at bounding box center [106, 62] width 28 height 10
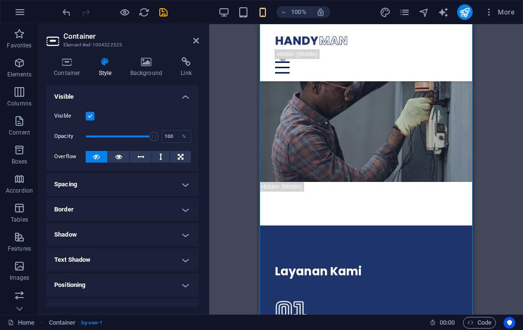
click at [63, 70] on h4 "Container" at bounding box center [68, 67] width 45 height 20
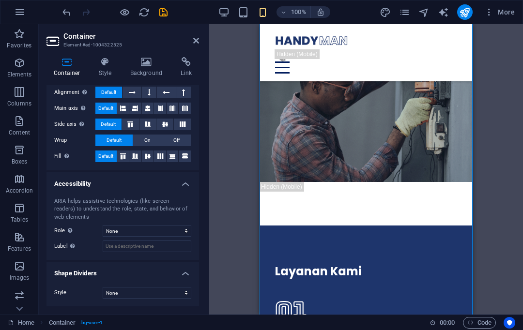
scroll to position [152, 0]
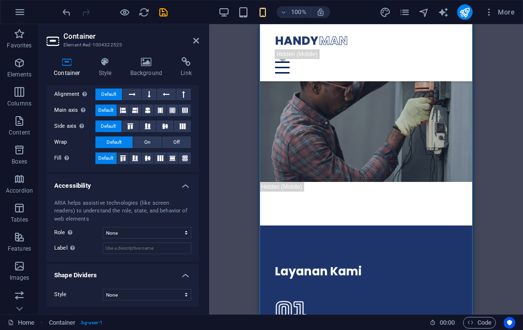
click at [145, 57] on icon at bounding box center [146, 62] width 47 height 10
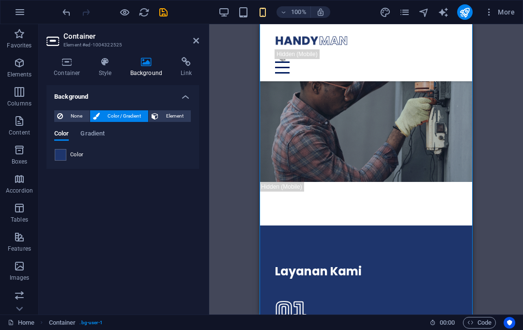
click at [57, 153] on span at bounding box center [60, 155] width 11 height 11
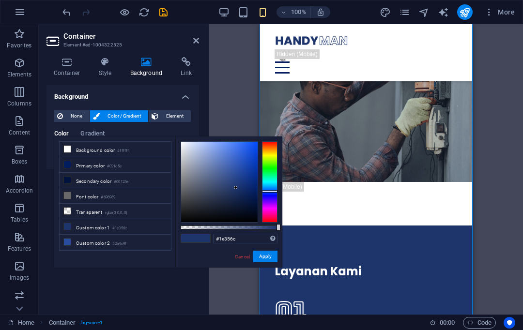
click at [65, 162] on icon at bounding box center [67, 164] width 7 height 7
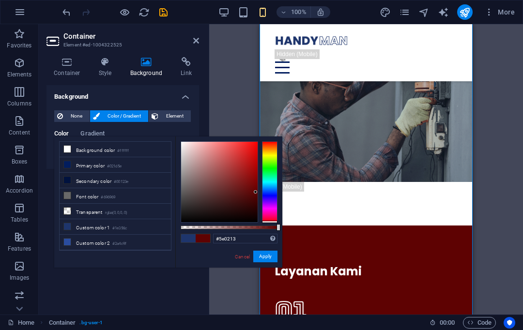
type input "#5e0202"
click at [229, 235] on input "#5e0202" at bounding box center [245, 239] width 64 height 10
click at [263, 243] on input "#5e0202" at bounding box center [245, 239] width 64 height 10
click at [269, 252] on button "Apply" at bounding box center [265, 257] width 24 height 12
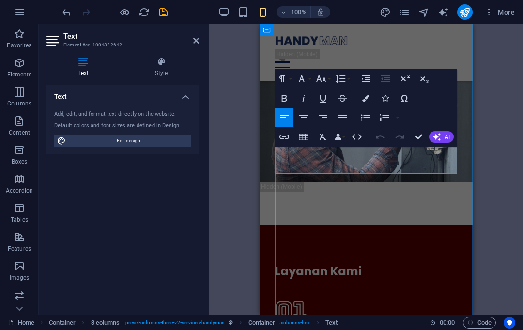
click at [366, 93] on button "Colors" at bounding box center [365, 98] width 18 height 19
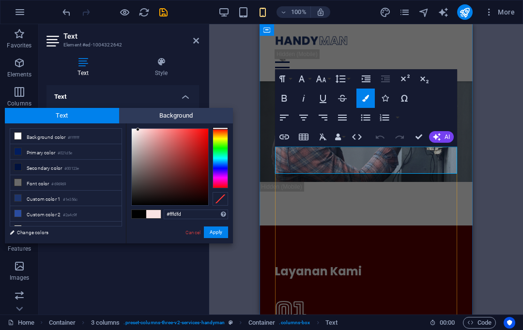
type input "#ffffff"
click at [221, 227] on button "Apply" at bounding box center [216, 233] width 24 height 12
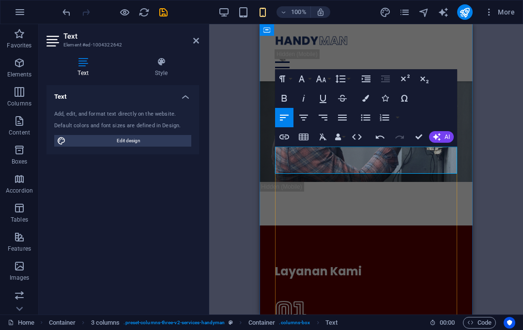
click at [364, 96] on icon "button" at bounding box center [365, 98] width 7 height 7
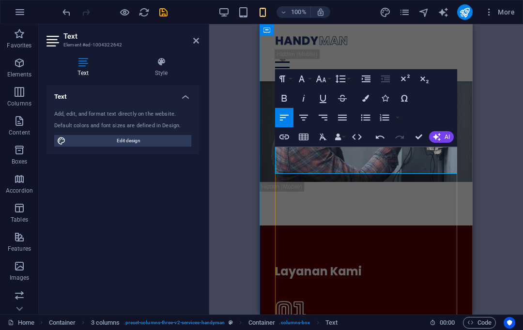
click at [147, 63] on icon at bounding box center [162, 62] width 76 height 10
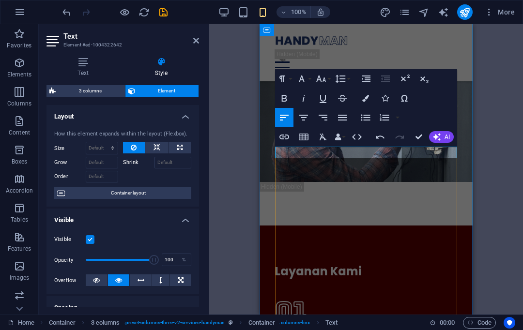
click at [365, 92] on button "Colors" at bounding box center [365, 98] width 18 height 19
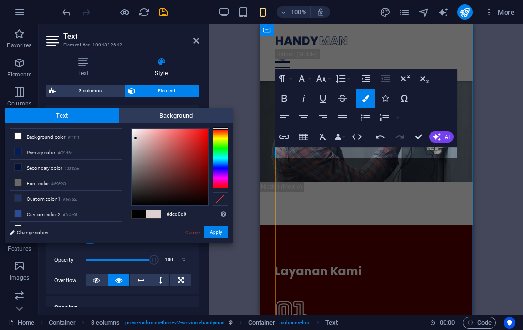
type input "#ffffff"
click at [94, 114] on span "Text" at bounding box center [62, 115] width 114 height 15
click at [89, 114] on span "Text" at bounding box center [62, 115] width 114 height 15
click at [86, 117] on span "Text" at bounding box center [62, 115] width 114 height 15
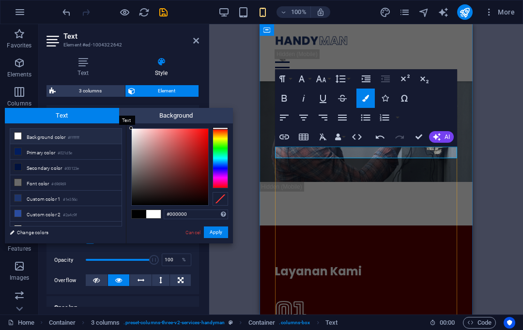
click at [218, 229] on button "Apply" at bounding box center [216, 233] width 24 height 12
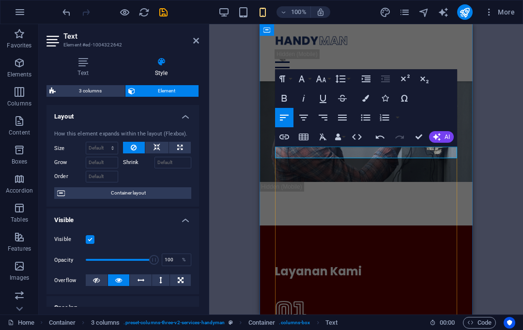
click at [276, 140] on button "Insert Link" at bounding box center [284, 136] width 18 height 19
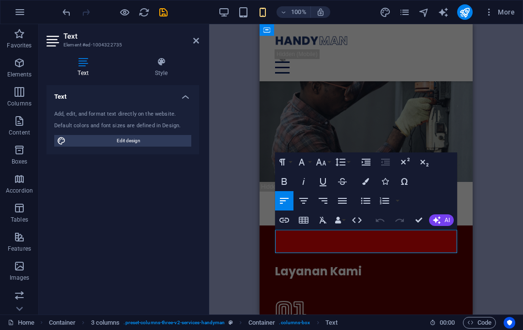
copy span "Lörem ipsum där töngar, resoren, kronas: antefött. Sulot taikonaut, migt, i Lei…"
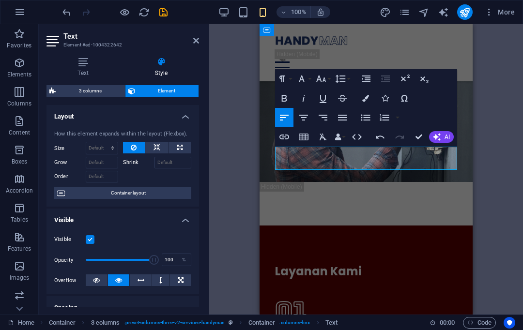
click at [487, 184] on div "H1 Wide image with text Wide image with text Container Menu Bar Container Text …" at bounding box center [366, 169] width 314 height 291
click at [489, 160] on div "H1 Wide image with text Wide image with text Container Menu Bar Container Text …" at bounding box center [366, 169] width 314 height 291
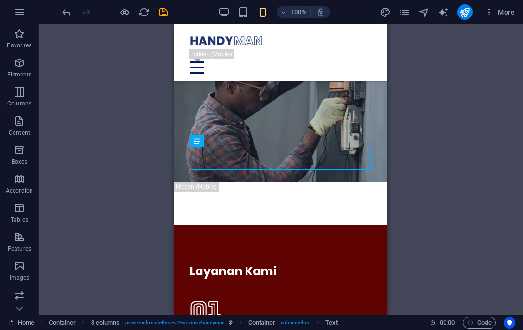
click at [439, 156] on div "H1 Wide image with text Wide image with text Container Menu Bar Container Text …" at bounding box center [281, 169] width 484 height 291
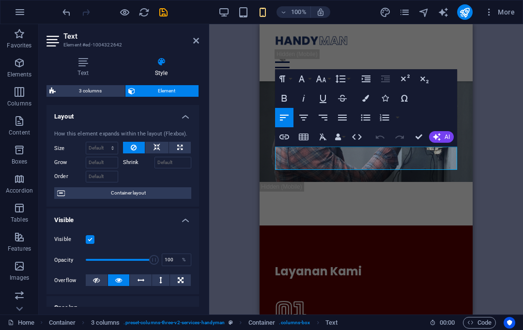
click at [84, 55] on div "Text Style Text Add, edit, and format text directly on the website. Default col…" at bounding box center [123, 181] width 168 height 265
click at [77, 59] on icon at bounding box center [82, 62] width 73 height 10
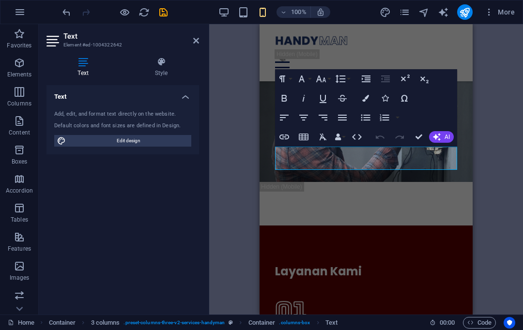
click at [158, 67] on h4 "Style" at bounding box center [162, 67] width 76 height 20
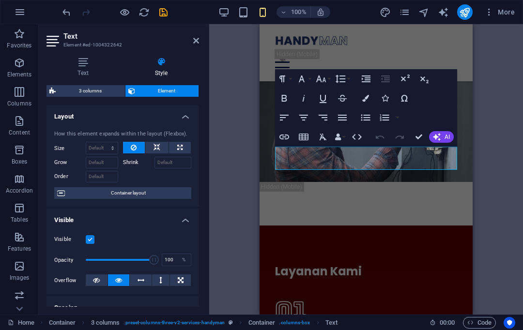
click at [85, 57] on icon at bounding box center [82, 62] width 73 height 10
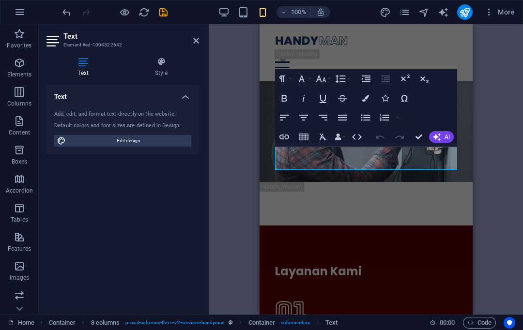
click at [144, 138] on span "Edit design" at bounding box center [129, 141] width 120 height 12
select select "px"
select select "400"
select select "px"
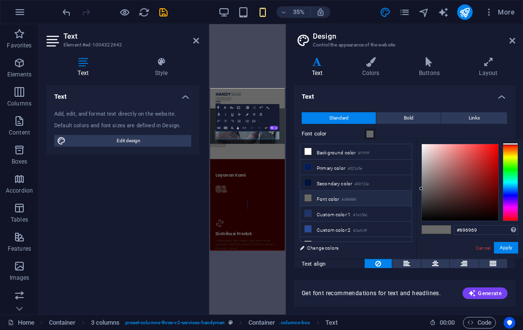
click at [312, 150] on li "Background color #ffffff" at bounding box center [355, 151] width 111 height 15
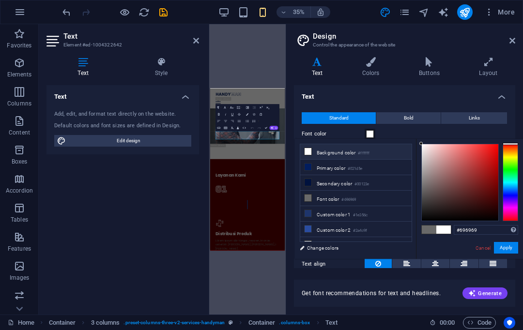
type input "#ffffff"
click at [506, 246] on button "Apply" at bounding box center [506, 248] width 24 height 12
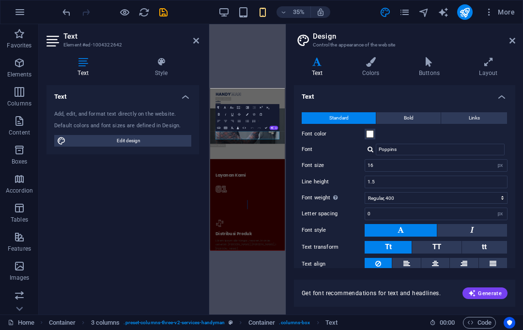
click at [243, 267] on div "H1 Wide image with text Wide image with text Container Menu Bar Container Text …" at bounding box center [247, 169] width 77 height 291
click at [243, 282] on div "H1 Wide image with text Wide image with text Container Menu Bar Container Text …" at bounding box center [247, 169] width 77 height 291
click at [512, 39] on icon at bounding box center [513, 41] width 6 height 8
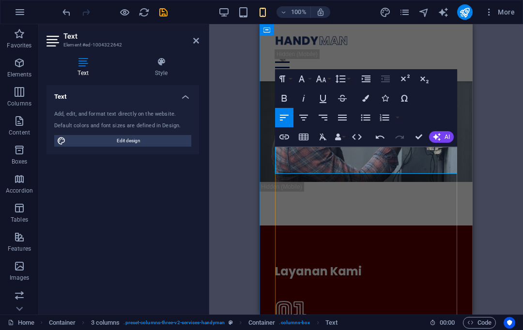
click at [141, 139] on span "Edit design" at bounding box center [129, 141] width 120 height 12
select select "px"
select select "400"
select select "px"
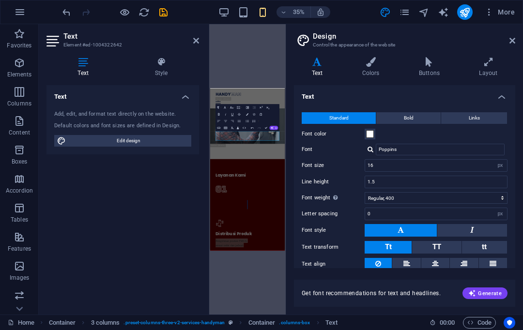
click at [517, 36] on aside "Design Control the appearance of the website Variants Text Colors Buttons Layou…" at bounding box center [404, 169] width 237 height 291
click at [510, 41] on icon at bounding box center [513, 41] width 6 height 8
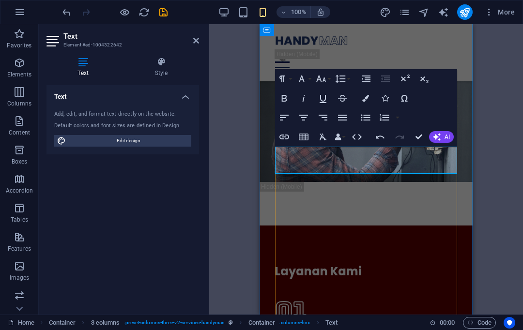
click at [365, 95] on icon "button" at bounding box center [365, 98] width 7 height 7
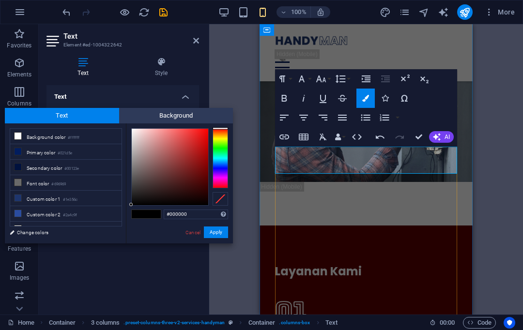
click at [61, 132] on li "Background color #ffffff" at bounding box center [65, 136] width 111 height 15
type input "#ffffff"
click at [216, 230] on button "Apply" at bounding box center [216, 233] width 24 height 12
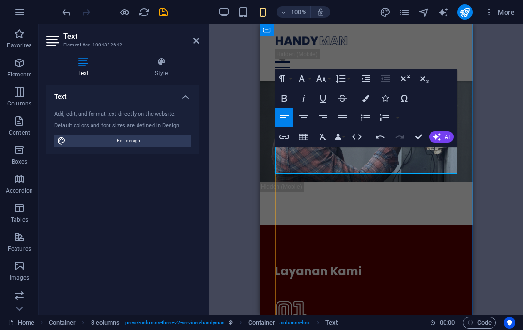
click at [484, 186] on div "H1 Wide image with text Wide image with text Container Menu Bar Container Text …" at bounding box center [366, 169] width 314 height 291
click at [487, 171] on div "H1 Wide image with text Wide image with text Container Menu Bar Container Text …" at bounding box center [366, 169] width 314 height 291
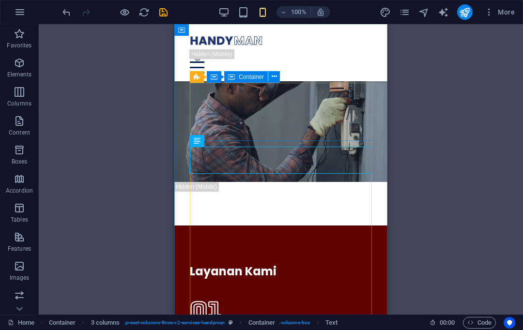
click at [421, 169] on div "H1 Wide image with text Wide image with text Container Menu Bar Container Text …" at bounding box center [281, 169] width 484 height 291
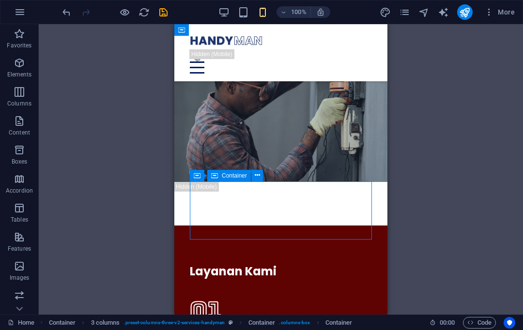
click at [418, 157] on div "H1 Wide image with text Wide image with text Container Menu Bar Container Text …" at bounding box center [281, 169] width 484 height 291
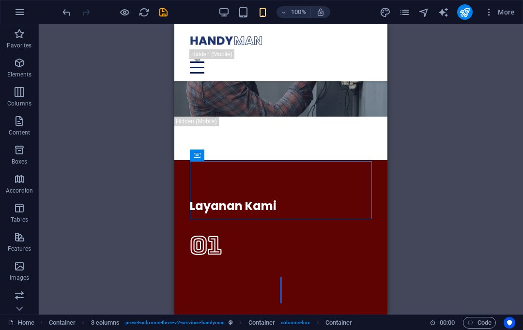
scroll to position [1677, 0]
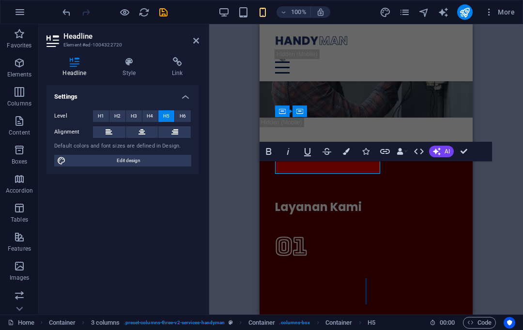
scroll to position [0, 0]
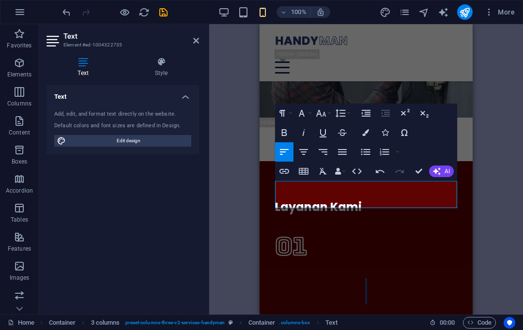
click at [144, 135] on span "Edit design" at bounding box center [129, 141] width 120 height 12
select select "px"
select select "400"
select select "px"
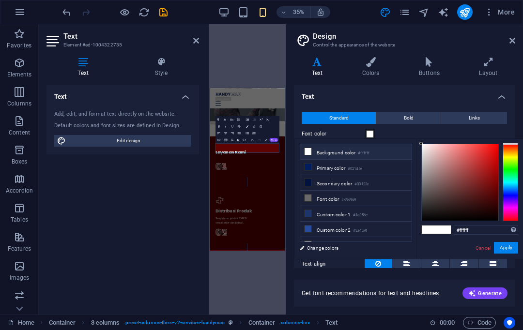
click at [87, 73] on h4 "Text" at bounding box center [84, 67] width 77 height 20
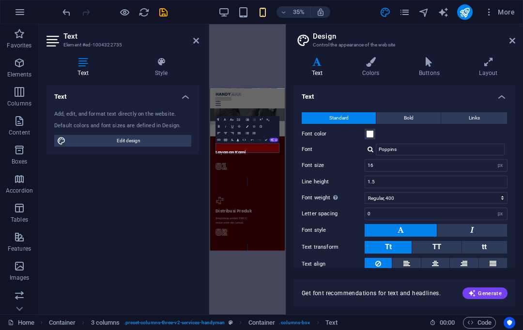
click at [87, 61] on icon at bounding box center [82, 62] width 73 height 10
click at [82, 62] on icon at bounding box center [82, 62] width 73 height 10
click at [80, 63] on icon at bounding box center [82, 62] width 73 height 10
click at [161, 141] on span "Edit design" at bounding box center [129, 141] width 120 height 12
click at [160, 143] on span "Edit design" at bounding box center [129, 141] width 120 height 12
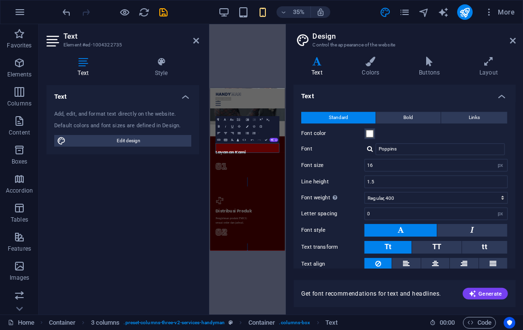
click at [367, 72] on h4 "Colors" at bounding box center [372, 67] width 57 height 20
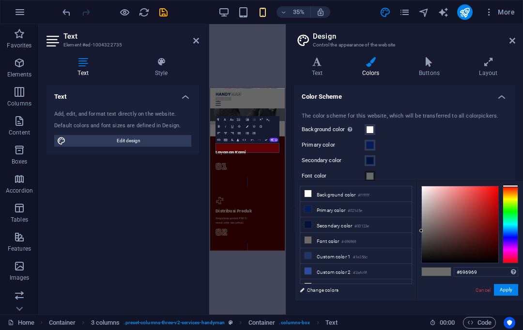
click at [312, 193] on li "Background color #ffffff" at bounding box center [355, 193] width 111 height 15
type input "#ffffff"
click at [504, 290] on button "Apply" at bounding box center [506, 290] width 24 height 12
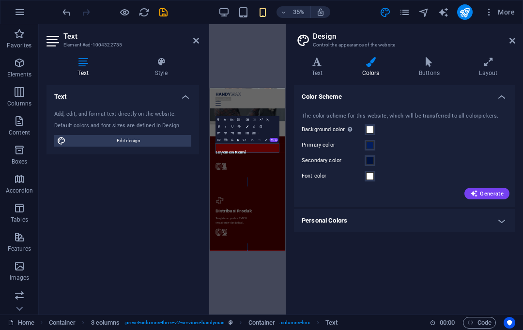
click at [254, 275] on div "H1 Wide image with text Wide image with text Container Menu Bar Container Text …" at bounding box center [247, 169] width 77 height 291
click at [506, 40] on h2 "Design" at bounding box center [414, 36] width 202 height 9
click at [510, 34] on h2 "Design" at bounding box center [414, 36] width 202 height 9
click at [511, 38] on icon at bounding box center [513, 41] width 6 height 8
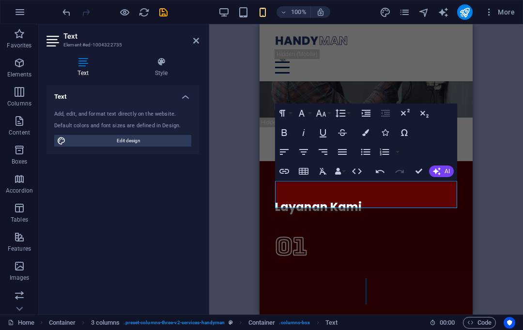
click at [139, 127] on div "Default colors and font sizes are defined in Design." at bounding box center [122, 126] width 137 height 8
click at [143, 138] on span "Edit design" at bounding box center [129, 141] width 120 height 12
select select "px"
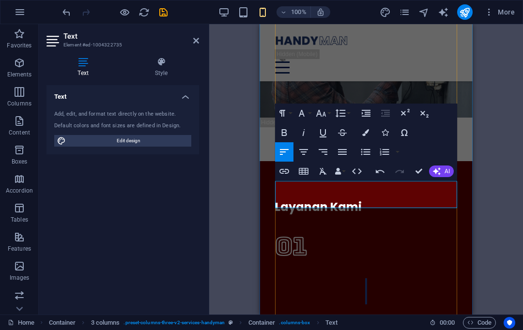
select select "400"
select select "px"
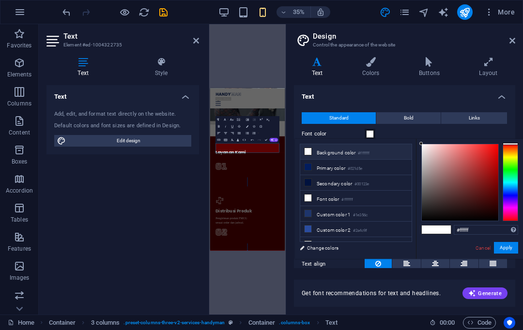
click at [501, 243] on button "Apply" at bounding box center [506, 248] width 24 height 12
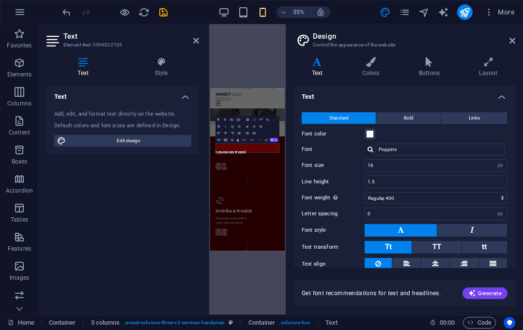
click at [246, 269] on div "H1 Wide image with text Wide image with text Container Menu Bar Container Text …" at bounding box center [247, 169] width 77 height 291
click at [249, 259] on div "H1 Wide image with text Wide image with text Container Menu Bar Container Text …" at bounding box center [247, 169] width 77 height 291
click at [521, 38] on aside "Design Control the appearance of the website Variants Text Colors Buttons Layou…" at bounding box center [404, 169] width 237 height 291
click at [514, 38] on icon at bounding box center [513, 41] width 6 height 8
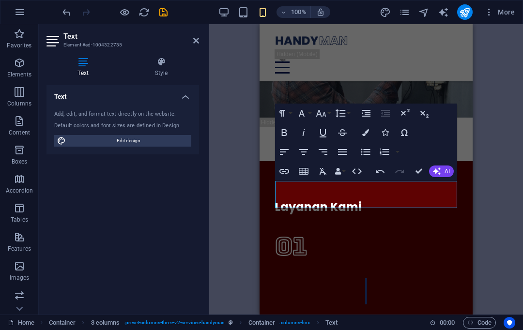
click at [478, 121] on div "H1 Wide image with text Wide image with text Container Menu Bar Container Text …" at bounding box center [366, 169] width 314 height 291
click at [492, 108] on div "H1 Wide image with text Wide image with text Container Menu Bar Container Text …" at bounding box center [366, 169] width 314 height 291
click at [489, 118] on div "H1 Wide image with text Wide image with text Container Menu Bar Container Text …" at bounding box center [366, 169] width 314 height 291
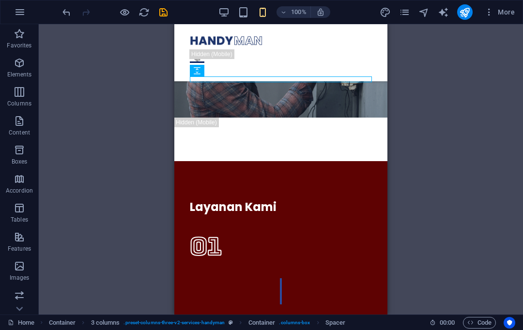
click at [414, 168] on div "H1 Wide image with text Wide image with text Container Menu Bar Container Text …" at bounding box center [281, 169] width 484 height 291
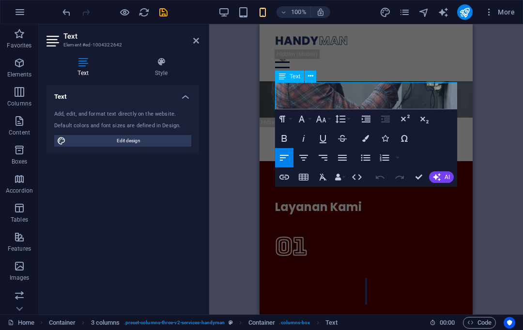
copy div "Pengiriman produk FMCG sesuai order dan jadwal."
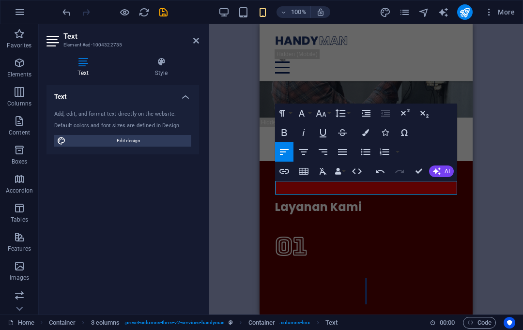
click at [484, 219] on div "H1 Wide image with text Wide image with text Container Menu Bar Container Text …" at bounding box center [366, 169] width 314 height 291
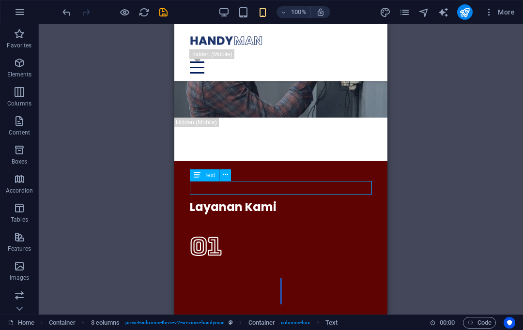
click at [411, 209] on div "H1 Wide image with text Wide image with text Container Menu Bar Container Text …" at bounding box center [281, 169] width 484 height 291
click at [437, 148] on div "H1 Wide image with text Wide image with text Container Menu Bar Container Text …" at bounding box center [281, 169] width 484 height 291
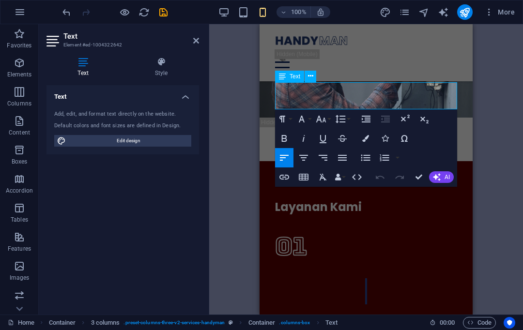
click at [488, 131] on div "H1 Wide image with text Wide image with text Container Menu Bar Container Text …" at bounding box center [366, 169] width 314 height 291
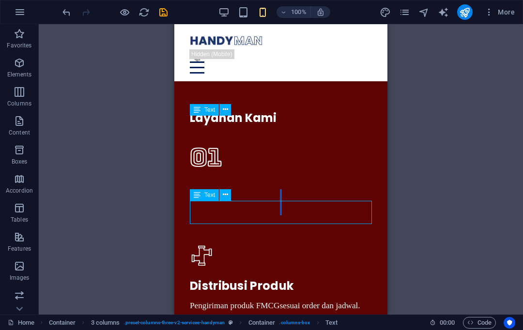
scroll to position [1770, 0]
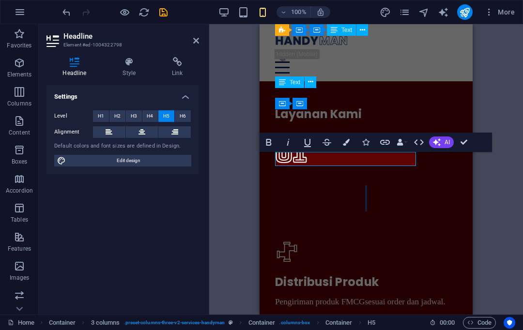
scroll to position [0, 0]
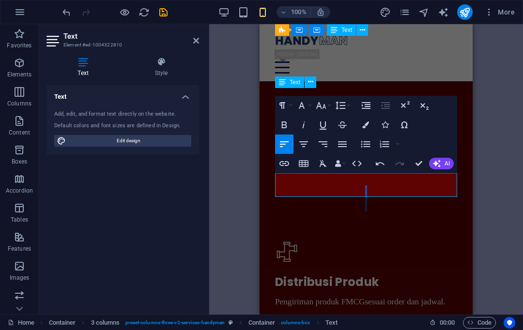
click at [491, 230] on div "H1 Wide image with text Wide image with text Container Menu Bar Container Text …" at bounding box center [366, 169] width 314 height 291
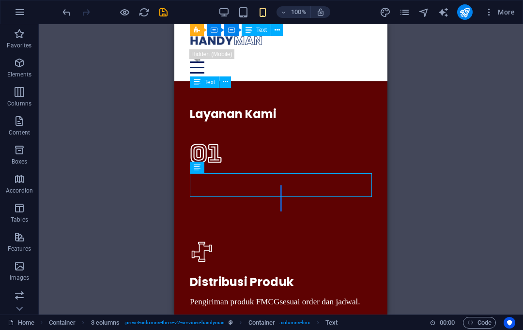
click at [419, 195] on div "H1 Wide image with text Wide image with text Container Menu Bar Container Text …" at bounding box center [281, 169] width 484 height 291
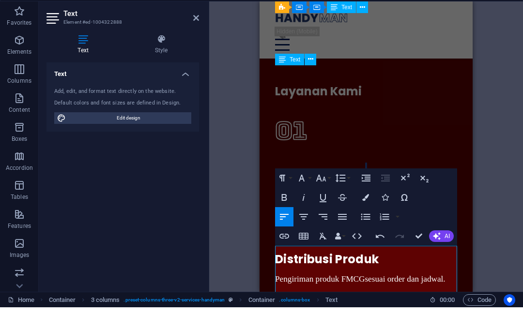
scroll to position [0, 0]
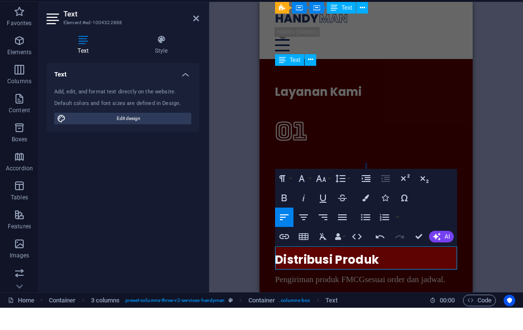
click at [494, 245] on div "H1 Wide image with text Wide image with text Container Menu Bar Container Text …" at bounding box center [366, 169] width 314 height 291
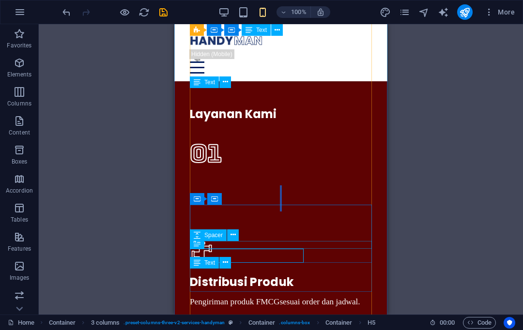
select select "px"
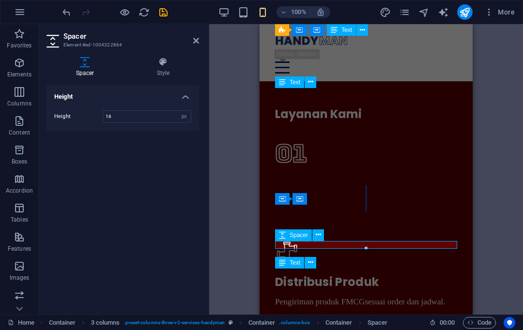
click at [485, 217] on div "H1 Wide image with text Wide image with text Container Menu Bar Container Text …" at bounding box center [366, 169] width 314 height 291
click at [483, 207] on div "H1 Wide image with text Wide image with text Container Menu Bar Container Text …" at bounding box center [366, 169] width 314 height 291
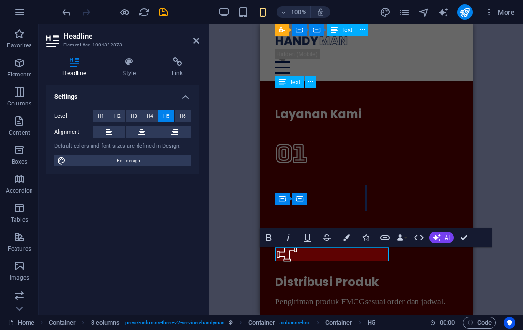
scroll to position [1, 0]
click at [418, 246] on button "HTML" at bounding box center [419, 237] width 18 height 19
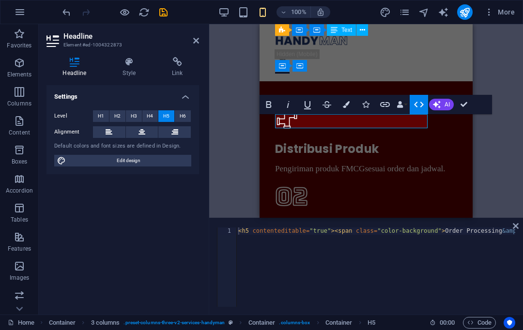
click at [516, 222] on link at bounding box center [516, 226] width 6 height 8
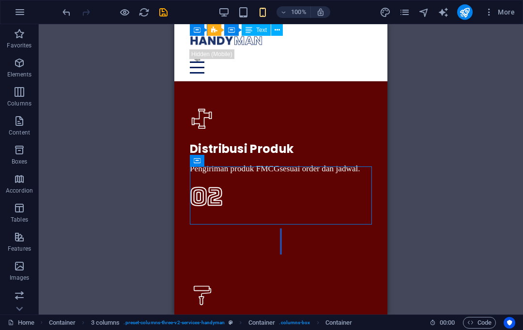
click at [442, 196] on div "H1 Wide image with text Wide image with text Container Menu Bar Container Text …" at bounding box center [281, 169] width 484 height 291
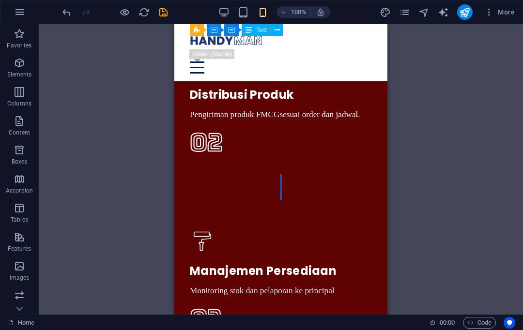
scroll to position [1978, 0]
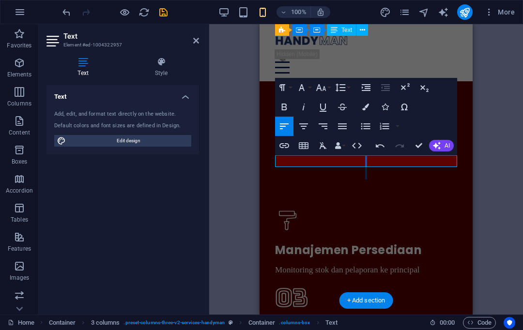
click at [498, 174] on div "H1 Wide image with text Wide image with text Container Menu Bar Container Text …" at bounding box center [366, 169] width 314 height 291
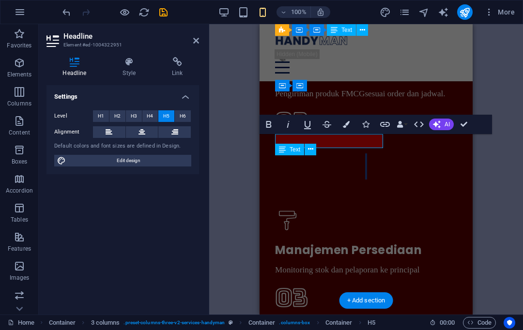
scroll to position [1, 0]
click at [488, 194] on div "H1 Wide image with text Wide image with text Container Menu Bar Container Text …" at bounding box center [366, 169] width 314 height 291
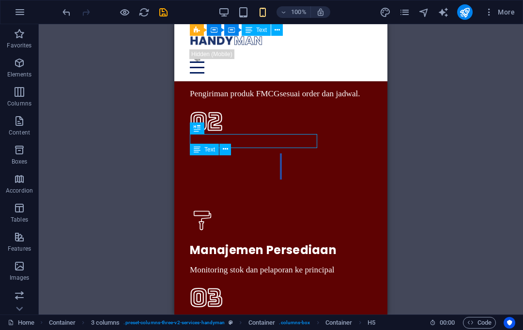
click at [443, 228] on div "H1 Wide image with text Wide image with text Container Menu Bar Container Text …" at bounding box center [281, 169] width 484 height 291
click at [418, 178] on div "H1 Wide image with text Wide image with text Container Menu Bar Container Text …" at bounding box center [281, 169] width 484 height 291
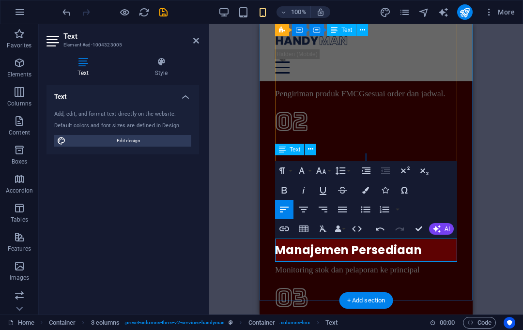
click at [483, 251] on div "H1 Wide image with text Wide image with text Container Menu Bar Container Text …" at bounding box center [366, 169] width 314 height 291
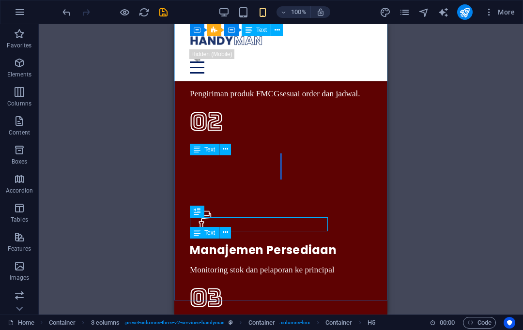
click at [443, 236] on div "H1 Wide image with text Wide image with text Container Menu Bar Container Text …" at bounding box center [281, 169] width 484 height 291
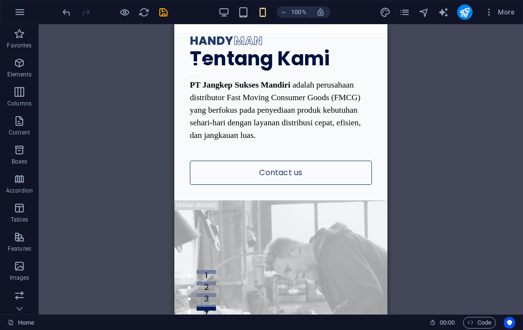
scroll to position [0, 0]
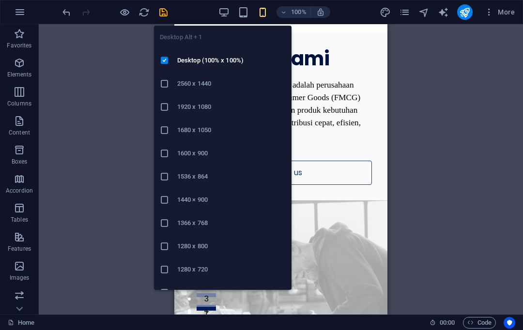
click at [209, 60] on h6 "Desktop (100% x 100%)" at bounding box center [231, 61] width 108 height 12
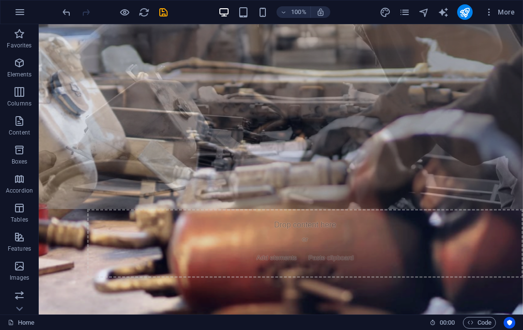
scroll to position [714, 0]
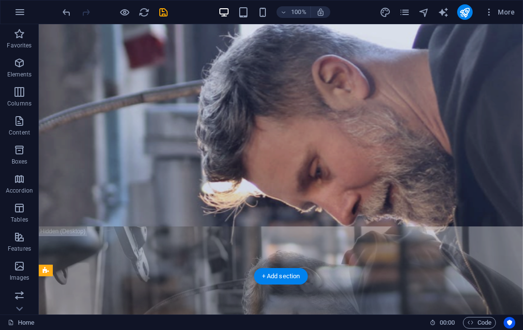
scroll to position [285, 0]
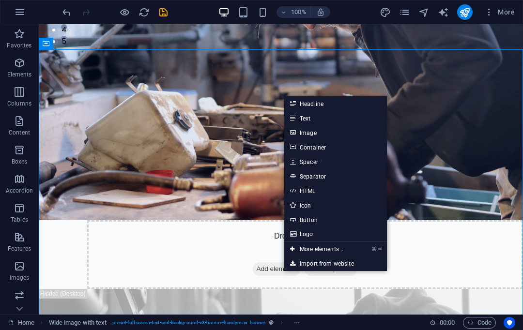
click at [309, 143] on link "Container" at bounding box center [335, 147] width 103 height 15
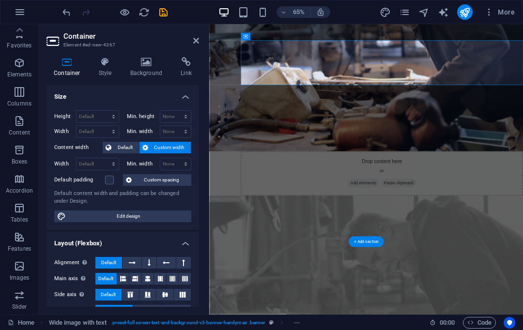
scroll to position [0, 0]
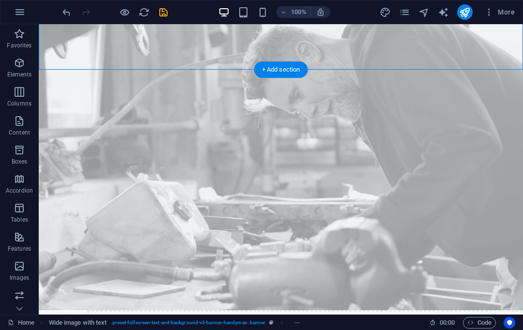
scroll to position [574, 0]
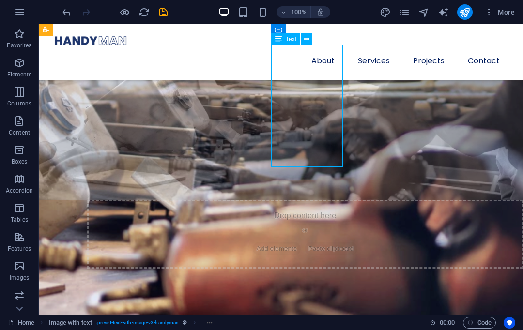
scroll to position [621, 0]
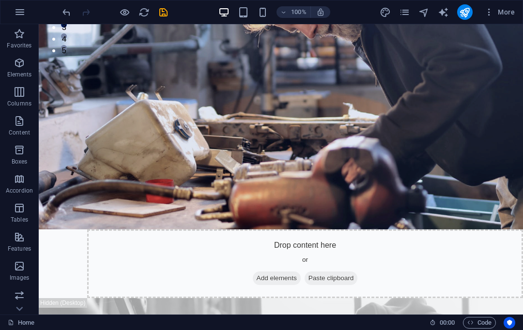
scroll to position [273, 0]
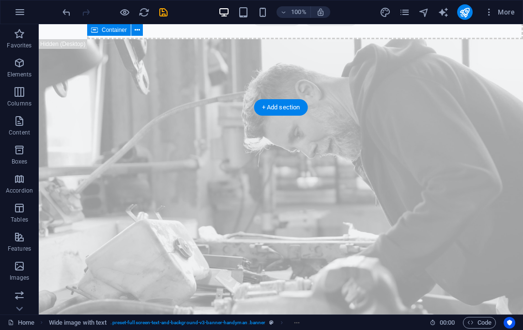
scroll to position [535, 0]
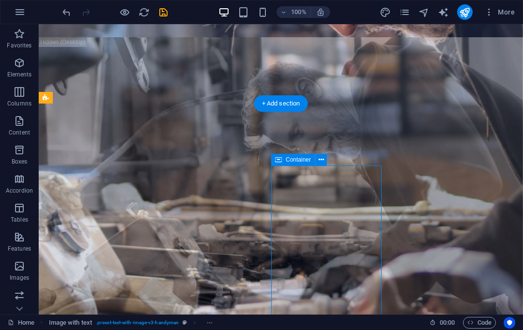
scroll to position [541, 0]
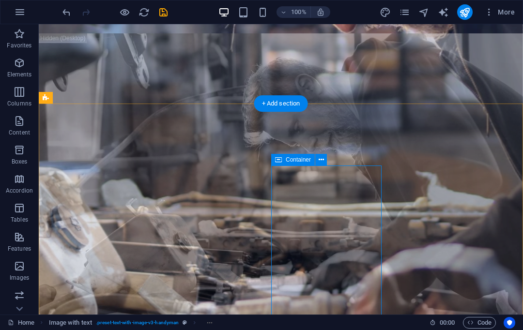
click at [322, 156] on icon at bounding box center [321, 160] width 5 height 10
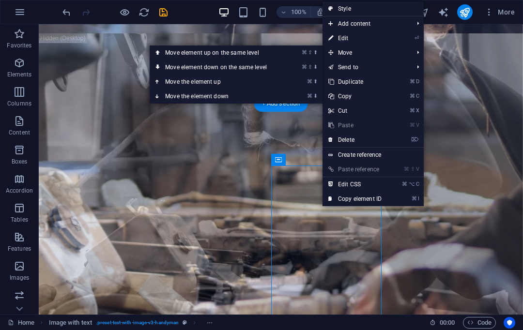
click at [215, 81] on link "⌘ ⬆ Move the element up" at bounding box center [218, 82] width 137 height 15
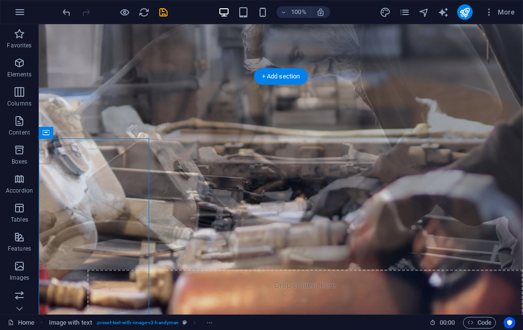
scroll to position [564, 0]
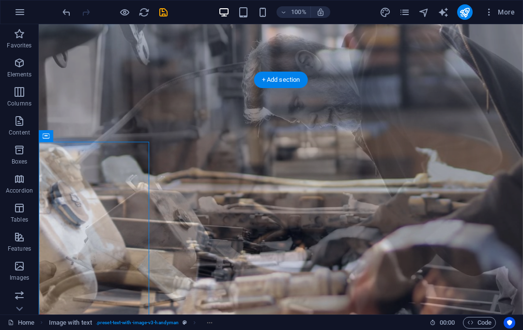
click at [69, 8] on icon "undo" at bounding box center [66, 12] width 11 height 11
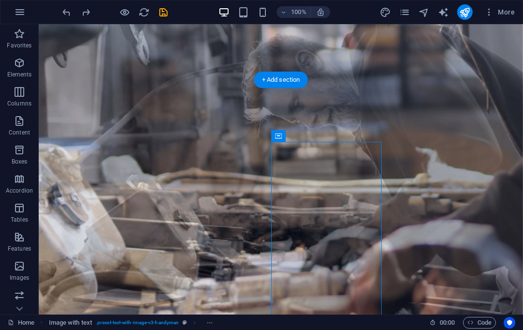
click at [165, 11] on icon "save" at bounding box center [163, 12] width 11 height 11
checkbox input "false"
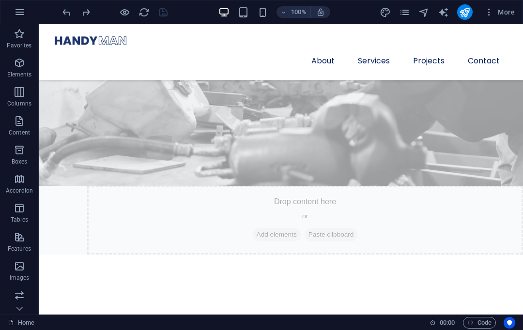
scroll to position [611, 0]
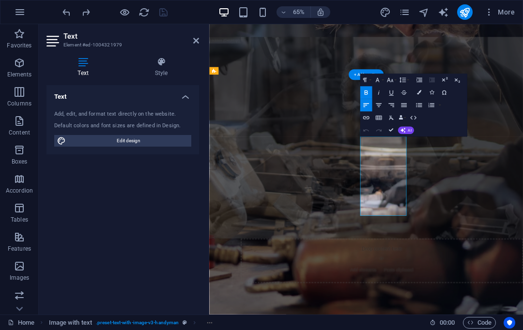
scroll to position [528, 0]
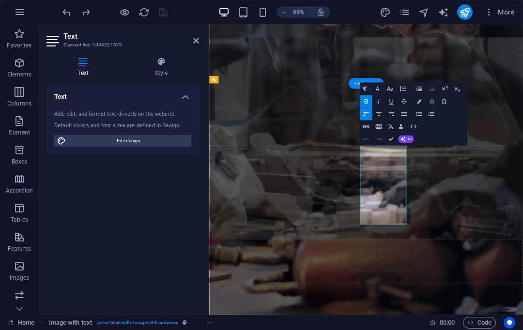
copy span "PT Jangkep Sukses Mandiri memiliki visi membangun perusahaan distribusi yang pr…"
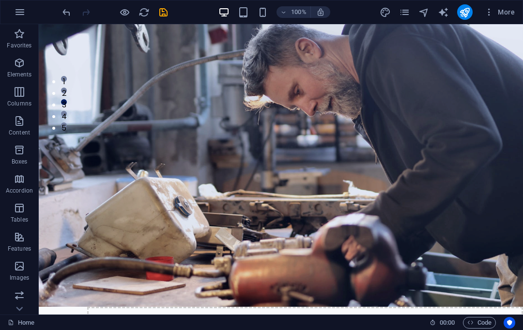
scroll to position [202, 0]
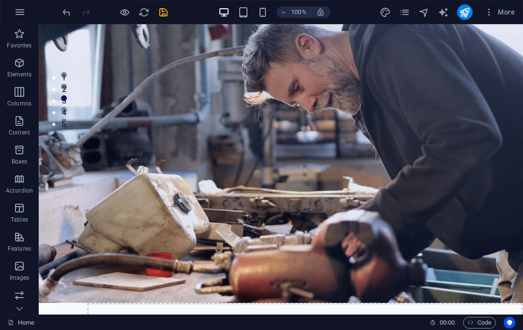
click at [410, 95] on figure at bounding box center [281, 148] width 484 height 310
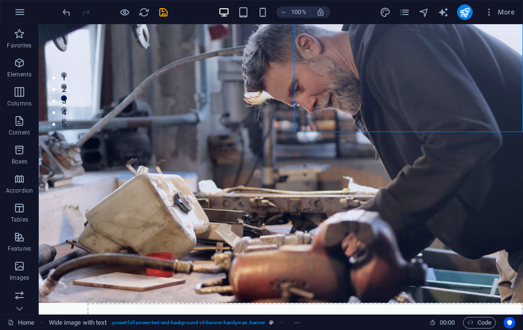
click at [415, 82] on figure at bounding box center [281, 148] width 484 height 310
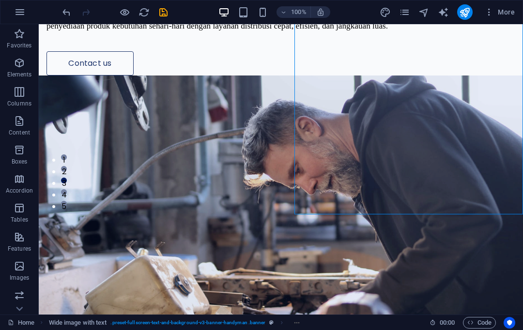
scroll to position [116, 0]
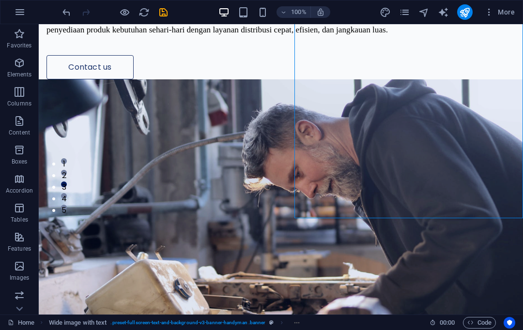
click at [417, 119] on figure at bounding box center [281, 234] width 484 height 310
select select "px"
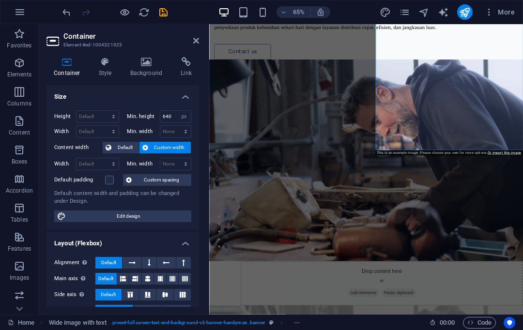
click at [142, 66] on icon at bounding box center [146, 62] width 47 height 10
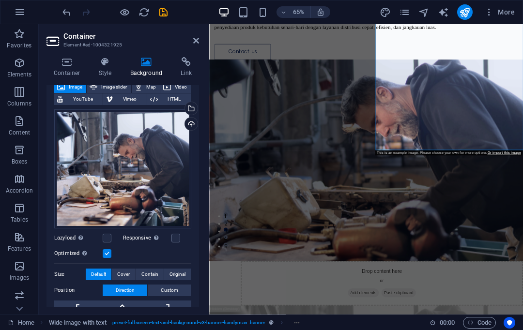
scroll to position [60, 0]
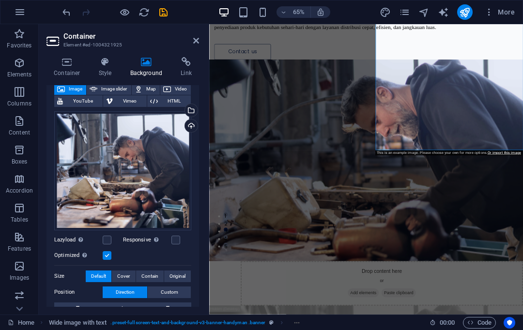
click at [191, 124] on div "Upload" at bounding box center [190, 127] width 15 height 15
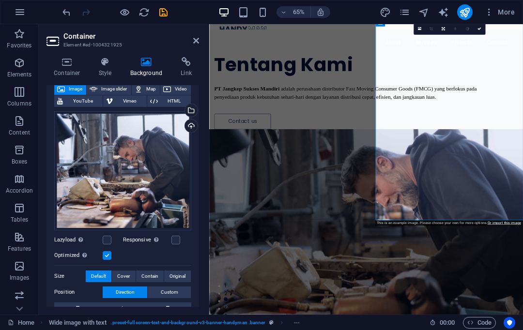
scroll to position [8, 0]
click at [195, 123] on div "Upload" at bounding box center [190, 127] width 15 height 15
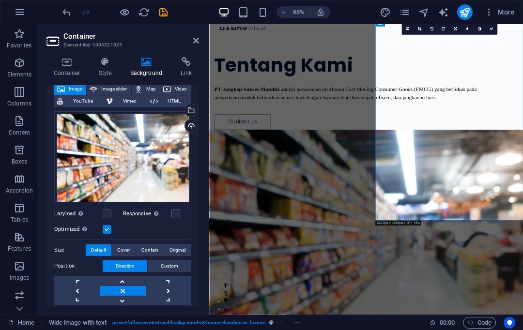
click at [406, 187] on div "Tentang Kami PT Jangkep Sukses Mandiri adalah perusahaan distributor Fast Movin…" at bounding box center [450, 111] width 483 height 154
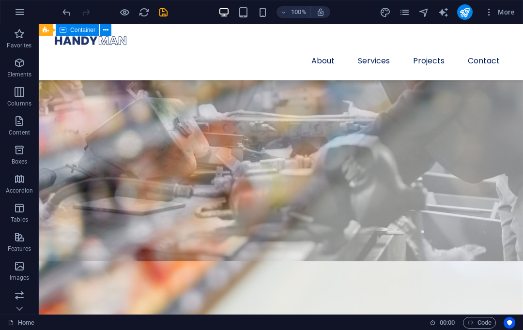
scroll to position [744, 0]
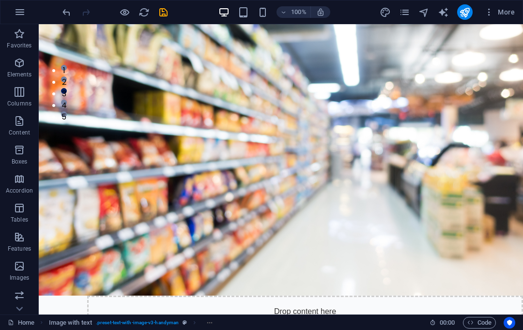
scroll to position [229, 0]
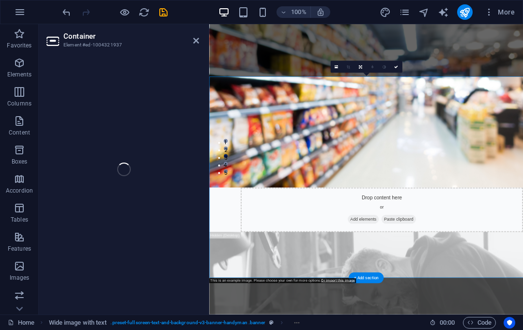
select select "px"
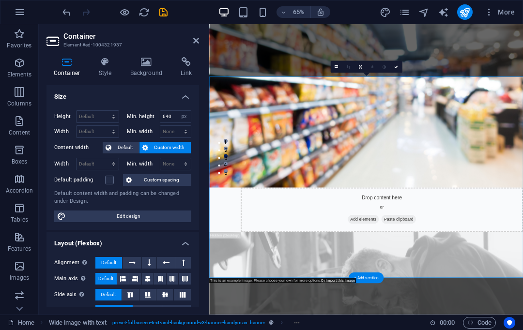
click at [146, 59] on icon at bounding box center [146, 62] width 47 height 10
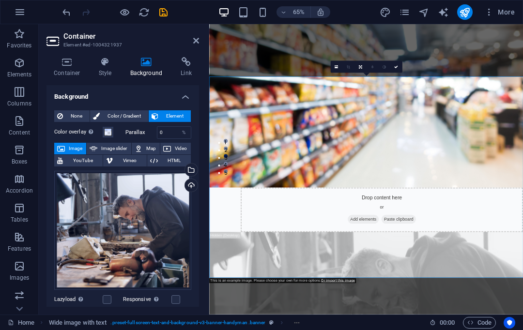
click at [192, 183] on div "Upload" at bounding box center [190, 186] width 15 height 15
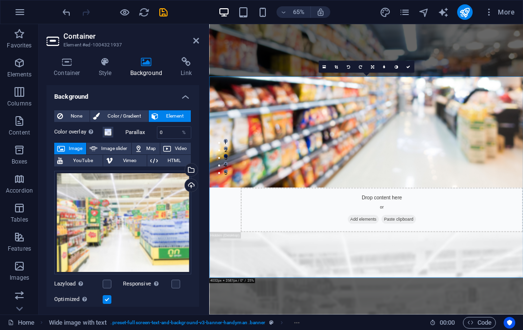
click at [410, 65] on icon at bounding box center [408, 67] width 4 height 4
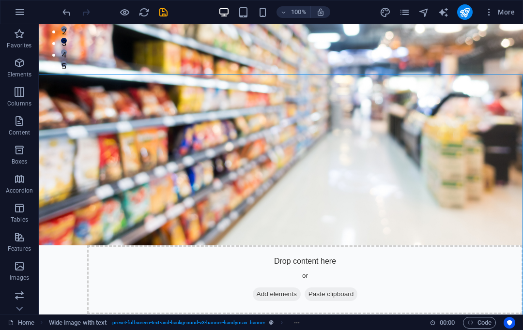
scroll to position [260, 0]
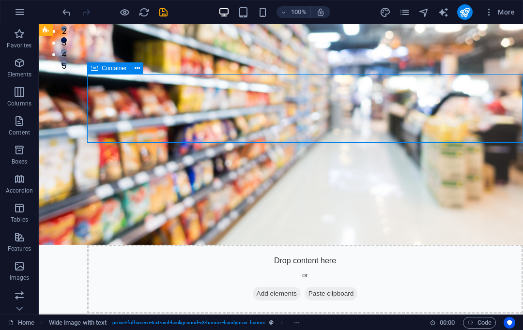
click at [22, 95] on icon "button" at bounding box center [20, 92] width 12 height 12
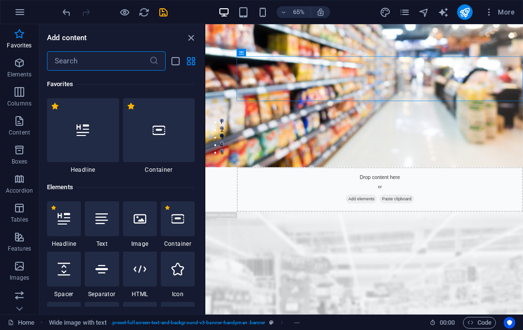
scroll to position [0, 0]
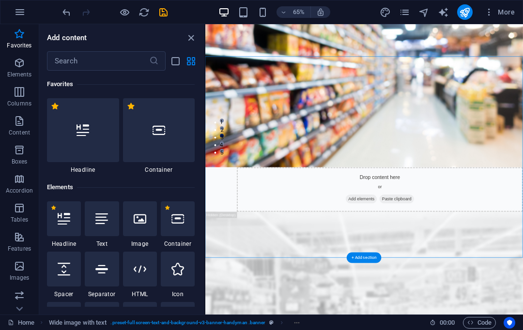
click at [28, 92] on span "Columns" at bounding box center [19, 97] width 39 height 23
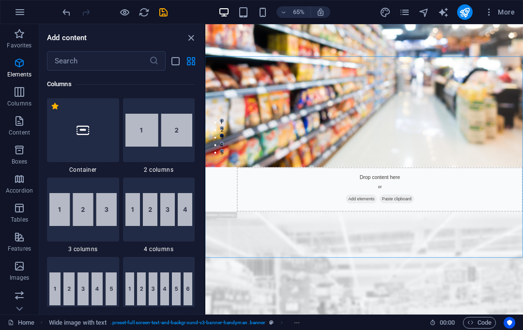
click at [17, 123] on icon "button" at bounding box center [20, 121] width 12 height 12
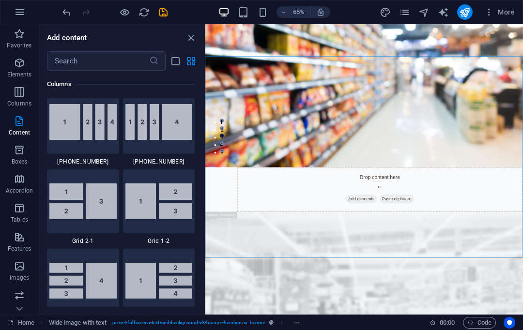
scroll to position [1767, 0]
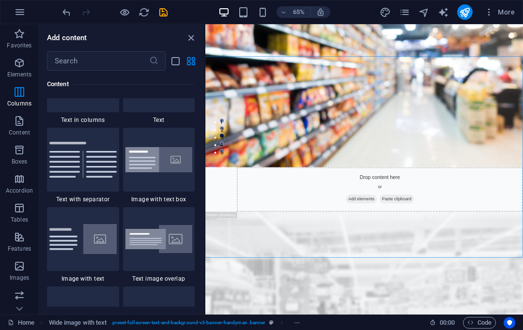
click at [16, 111] on button "Columns" at bounding box center [19, 96] width 39 height 29
click at [19, 127] on span "Content" at bounding box center [19, 126] width 39 height 23
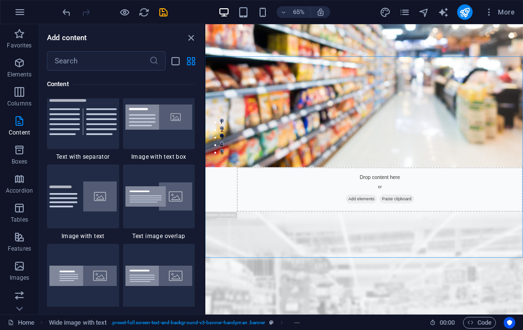
scroll to position [1788, 0]
click at [158, 130] on img at bounding box center [158, 117] width 67 height 26
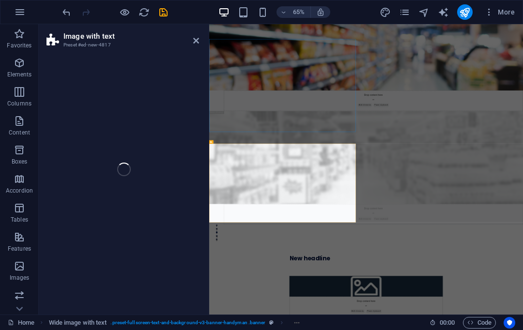
select select "rem"
select select "px"
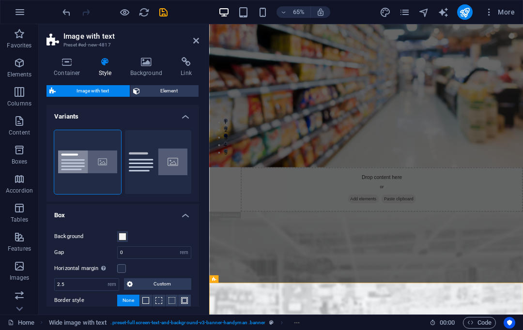
scroll to position [0, 0]
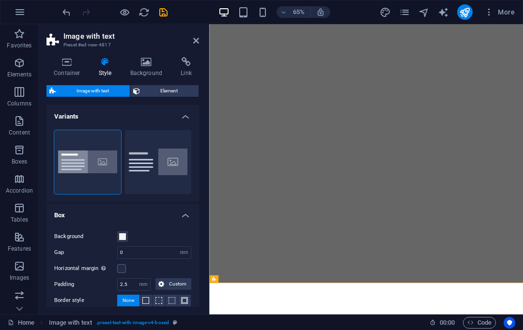
select select "rem"
select select "px"
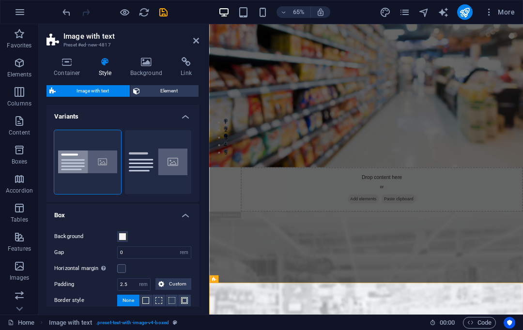
scroll to position [0, 0]
click at [191, 34] on h2 "Image with text" at bounding box center [131, 36] width 136 height 9
click at [196, 39] on icon at bounding box center [196, 41] width 6 height 8
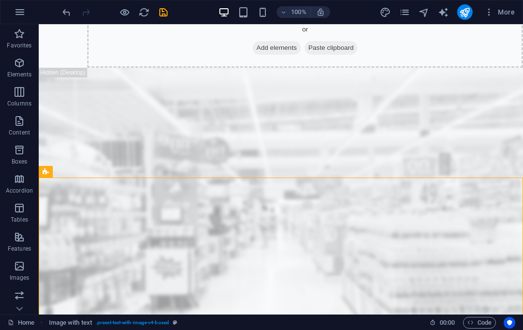
scroll to position [505, 0]
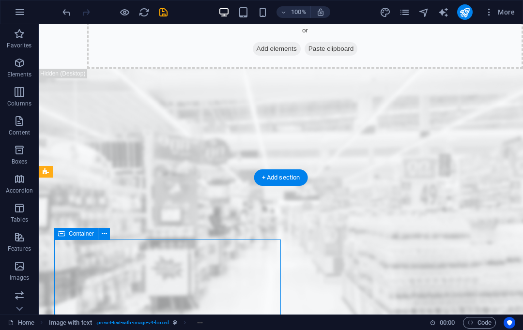
click at [273, 131] on figure at bounding box center [281, 224] width 484 height 310
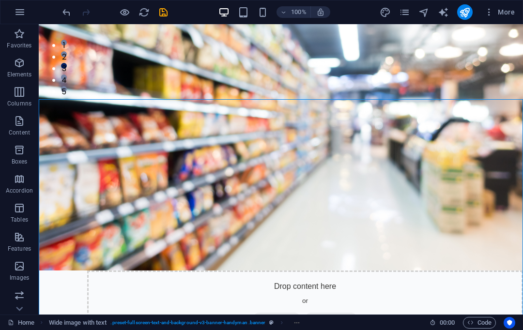
scroll to position [235, 0]
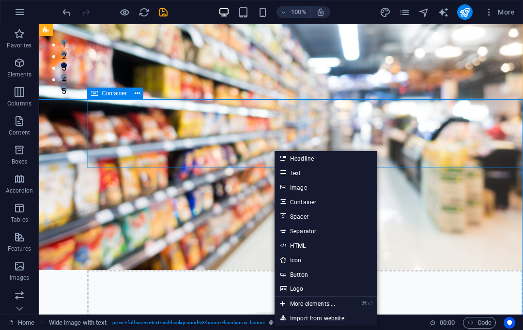
click at [308, 161] on link "Headline" at bounding box center [326, 158] width 103 height 15
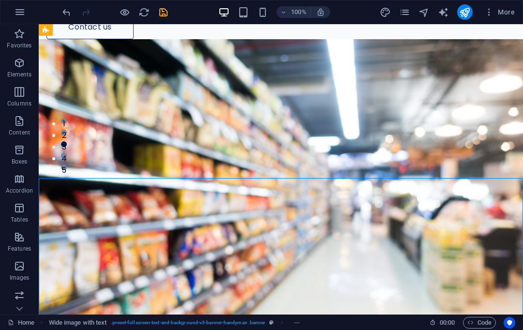
scroll to position [155, 0]
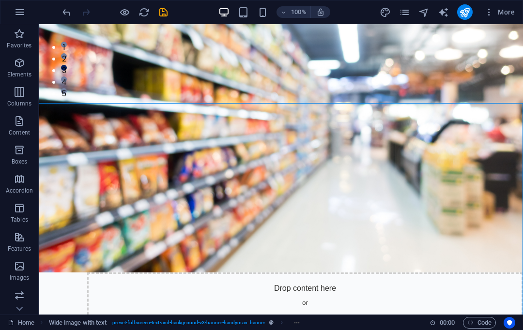
scroll to position [228, 0]
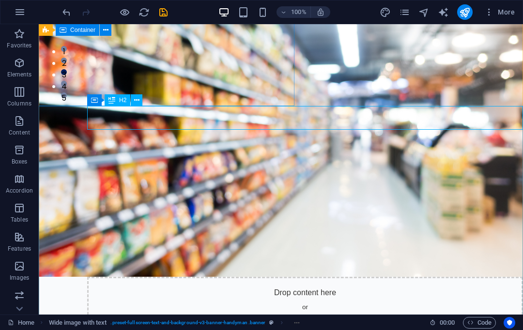
click at [134, 97] on icon at bounding box center [136, 100] width 5 height 10
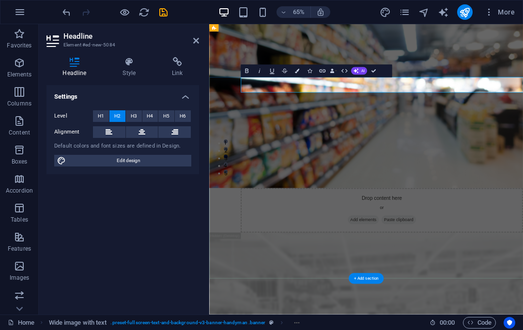
click at [139, 126] on icon at bounding box center [142, 132] width 7 height 12
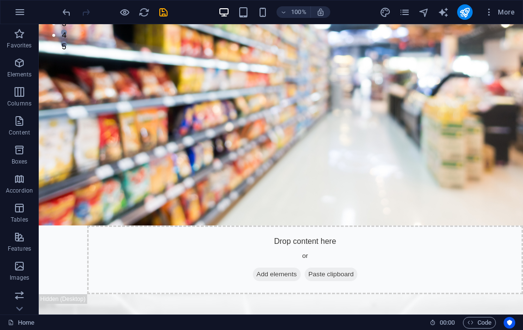
scroll to position [262, 0]
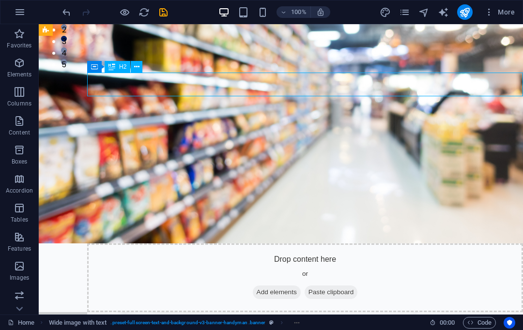
click at [62, 15] on icon "undo" at bounding box center [66, 12] width 11 height 11
click at [85, 15] on icon "redo" at bounding box center [85, 12] width 11 height 11
click at [65, 16] on icon "undo" at bounding box center [66, 12] width 11 height 11
click at [71, 10] on icon "undo" at bounding box center [66, 12] width 11 height 11
click at [64, 12] on icon "undo" at bounding box center [66, 12] width 11 height 11
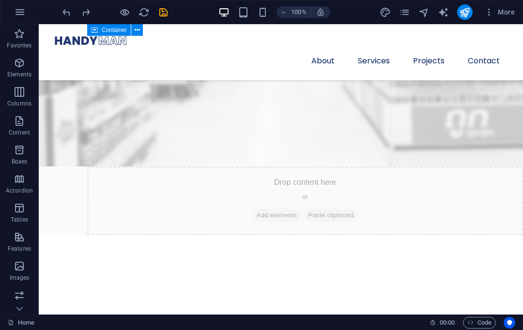
scroll to position [699, 0]
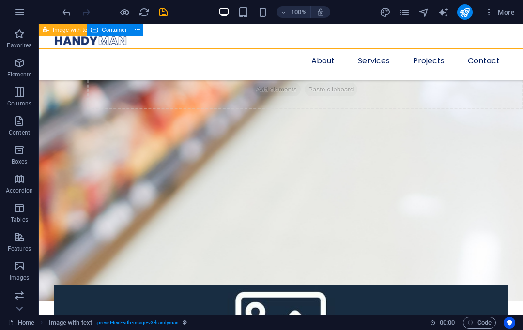
scroll to position [791, 0]
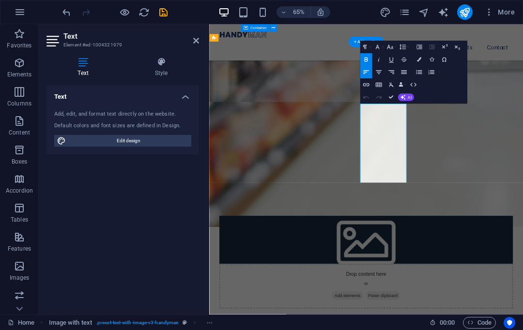
copy span "PT Jangkep Sukses Mandiri memiliki visi membangun perusahaan distribusi yang pr…"
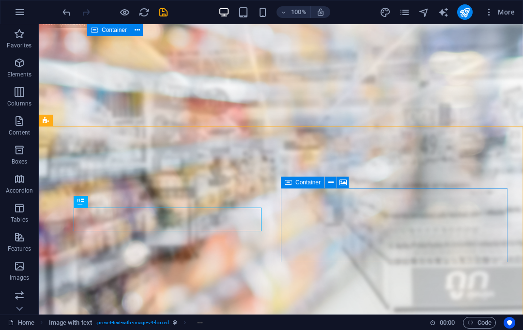
scroll to position [556, 0]
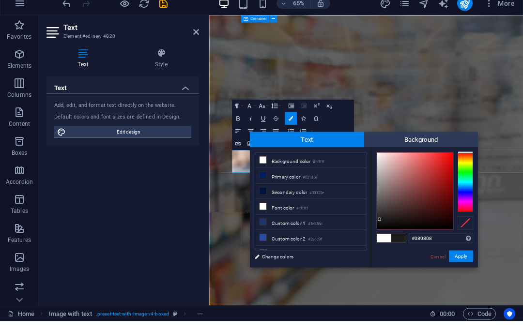
type input "#000000"
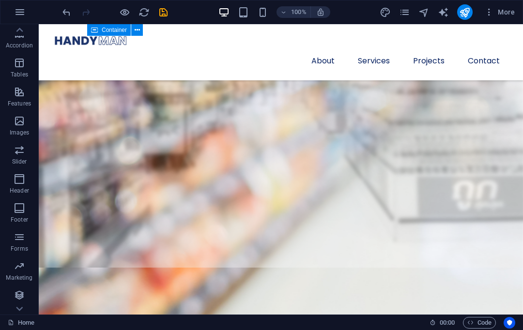
scroll to position [145, 0]
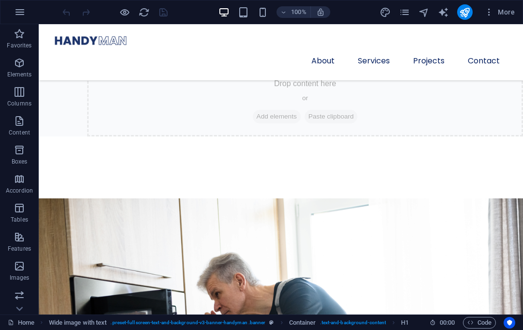
scroll to position [812, 0]
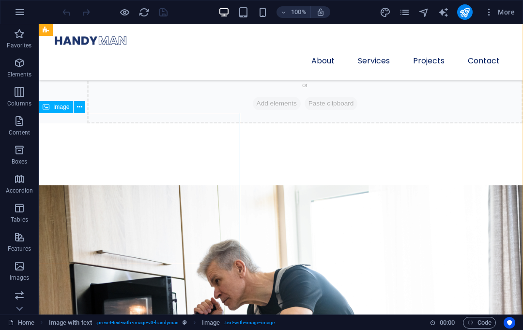
click at [85, 106] on button at bounding box center [80, 107] width 12 height 12
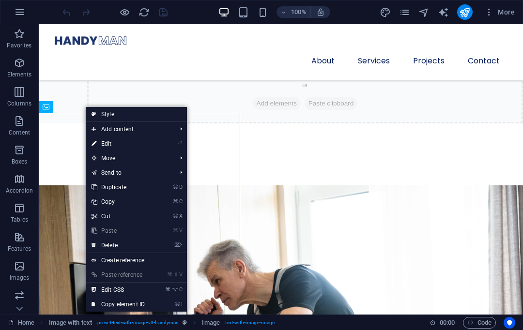
click at [120, 246] on link "⌦ Delete" at bounding box center [118, 245] width 65 height 15
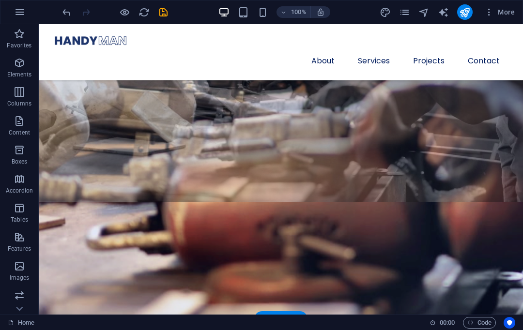
scroll to position [733, 0]
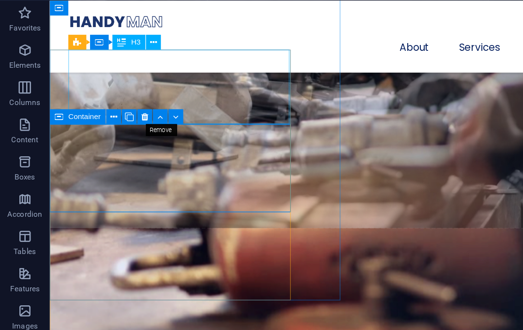
click at [111, 110] on icon at bounding box center [112, 115] width 5 height 10
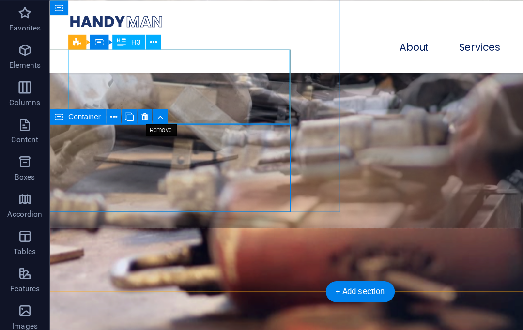
click at [112, 110] on icon at bounding box center [112, 115] width 5 height 10
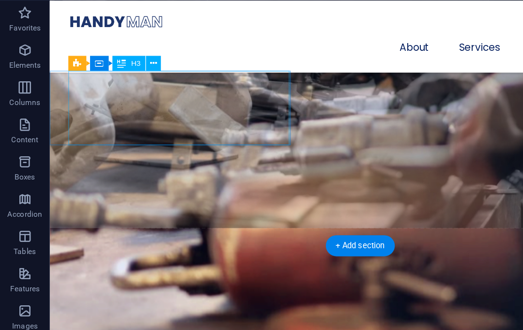
click at [262, 240] on div "Visi PT Jangkep Sukses Mandiri memiliki visi membangun perusahaan distribusi ya…" at bounding box center [291, 303] width 484 height 126
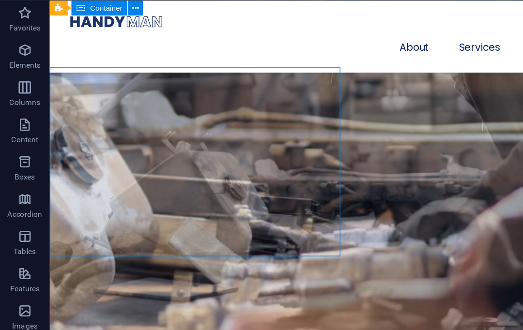
scroll to position [628, 0]
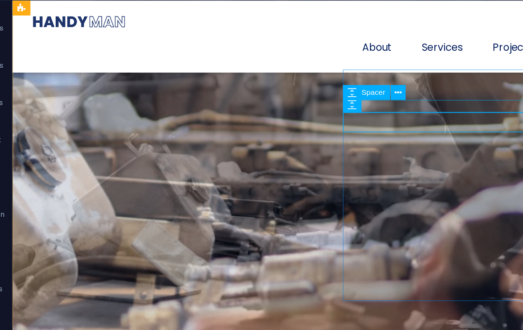
click at [334, 90] on button at bounding box center [340, 96] width 12 height 12
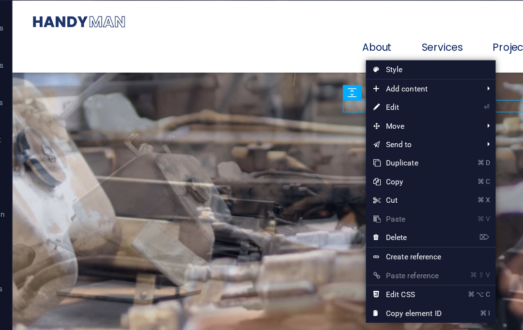
click at [321, 202] on link "⌦ Delete" at bounding box center [346, 209] width 65 height 15
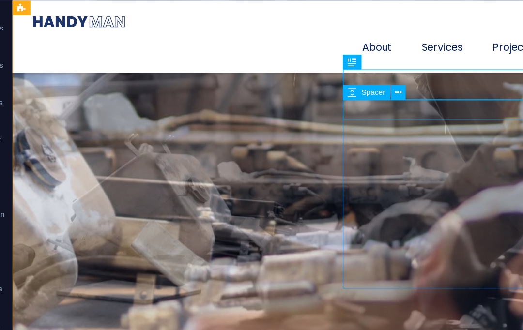
click at [334, 90] on button at bounding box center [340, 96] width 12 height 12
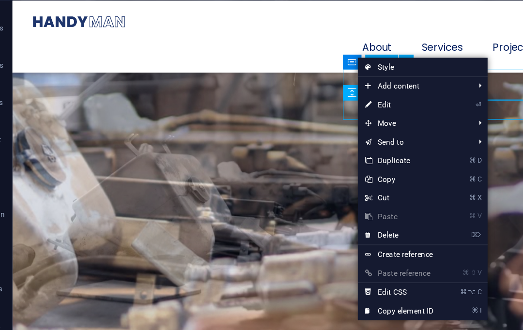
click at [308, 200] on link "⌦ Delete" at bounding box center [340, 207] width 65 height 15
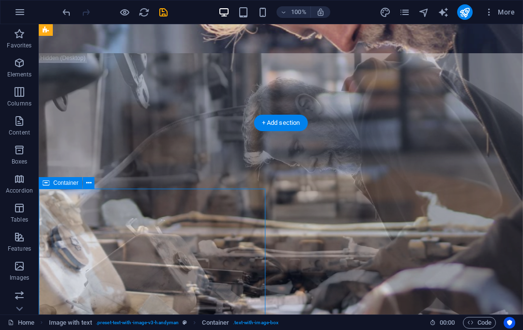
scroll to position [520, 0]
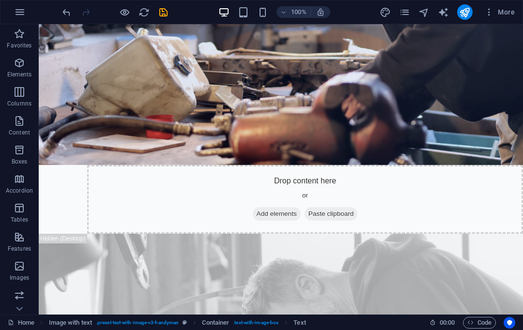
scroll to position [310, 0]
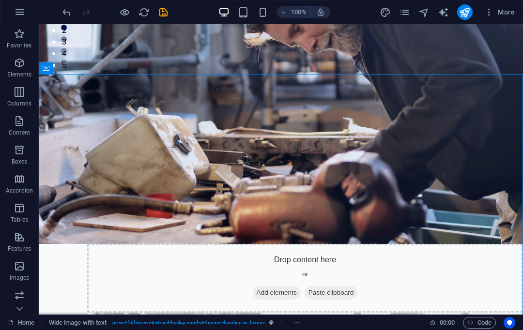
scroll to position [260, 0]
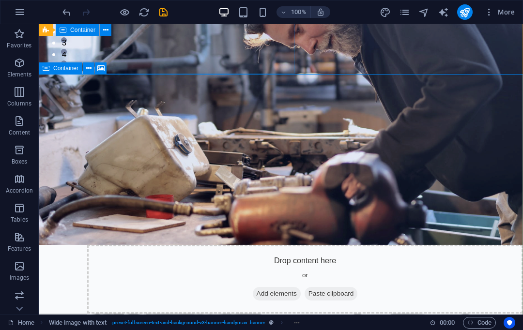
click at [92, 64] on button at bounding box center [89, 68] width 12 height 12
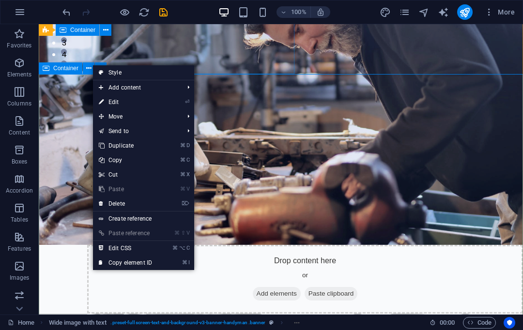
click at [132, 200] on link "⌦ Delete" at bounding box center [125, 204] width 65 height 15
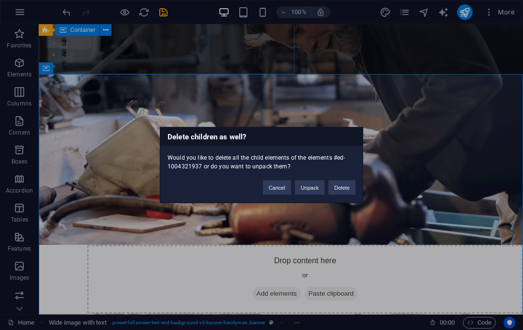
click at [271, 186] on button "Cancel" at bounding box center [277, 188] width 28 height 15
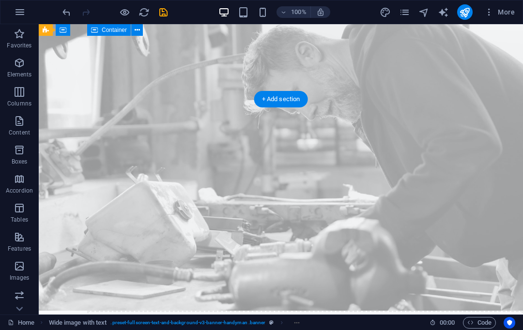
scroll to position [542, 0]
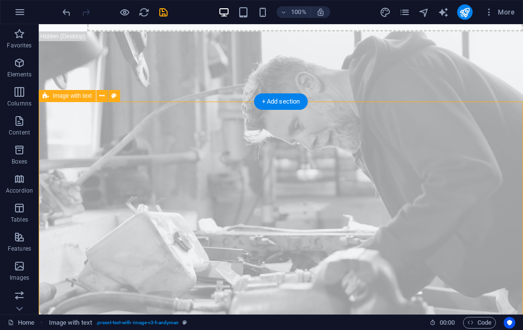
click at [106, 95] on button at bounding box center [102, 96] width 12 height 12
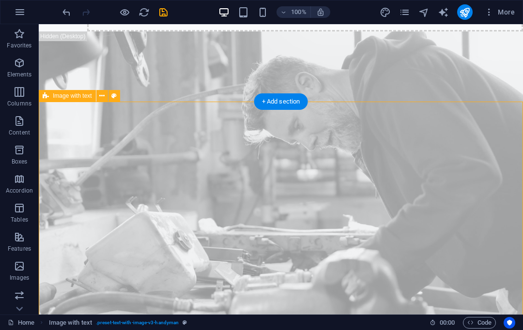
click at [101, 92] on icon at bounding box center [101, 96] width 5 height 10
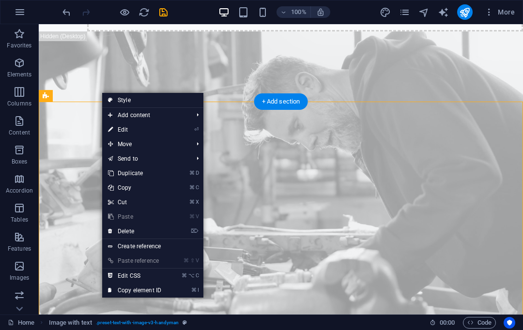
click at [167, 136] on link "⏎ Edit" at bounding box center [134, 130] width 65 height 15
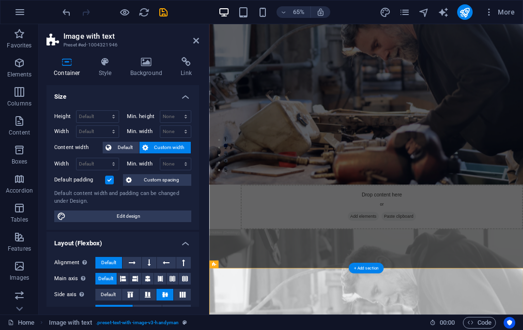
scroll to position [232, 0]
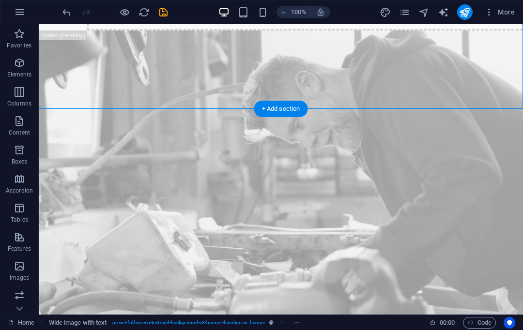
scroll to position [574, 0]
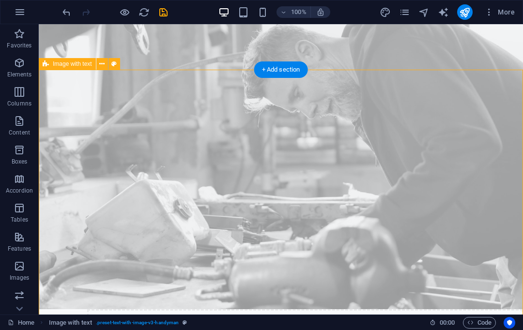
click at [101, 61] on icon at bounding box center [101, 64] width 5 height 10
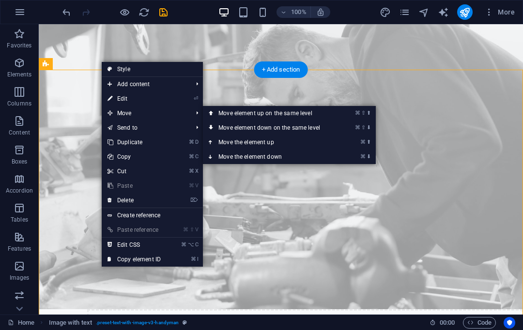
click at [254, 141] on link "⌘ ⬆ Move the element up" at bounding box center [271, 142] width 137 height 15
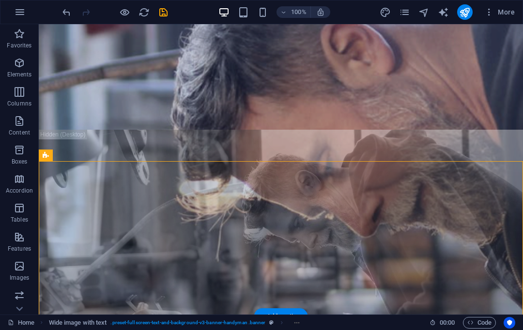
scroll to position [448, 0]
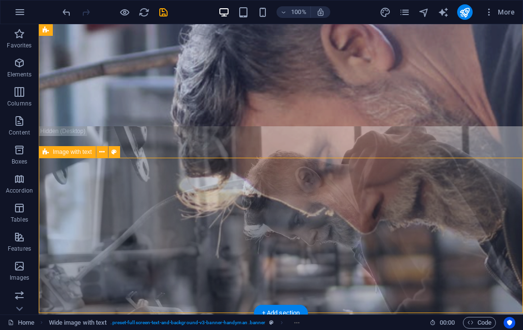
click at [106, 151] on button at bounding box center [102, 152] width 12 height 12
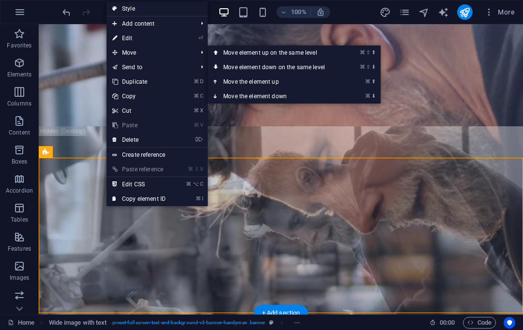
click at [281, 52] on link "⌘ ⇧ ⬆ Move element up on the same level" at bounding box center [276, 53] width 137 height 15
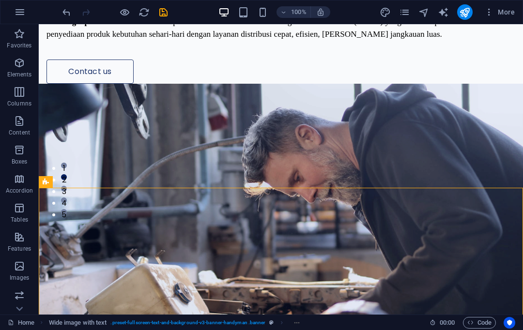
scroll to position [108, 0]
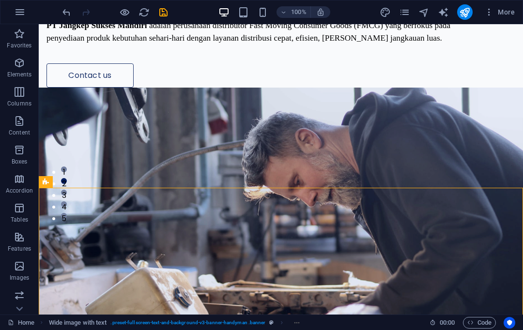
click at [240, 88] on div "Tentang Kami PT Jangkep Sukses Mandiri adalah perusahaan distributor Fast Movin…" at bounding box center [281, 11] width 484 height 154
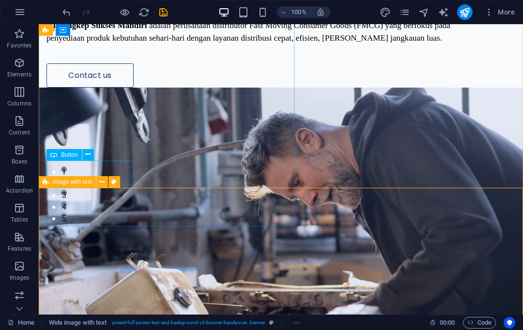
click at [101, 179] on icon at bounding box center [101, 182] width 5 height 10
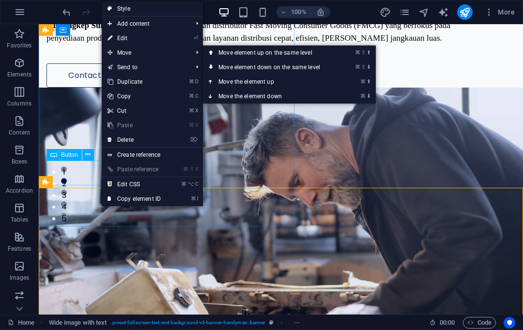
click at [263, 95] on link "⌘ ⬇ Move the element down" at bounding box center [271, 96] width 137 height 15
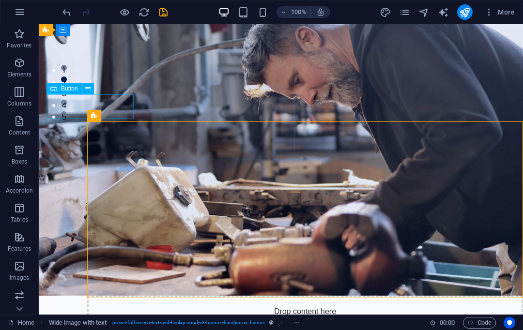
scroll to position [173, 0]
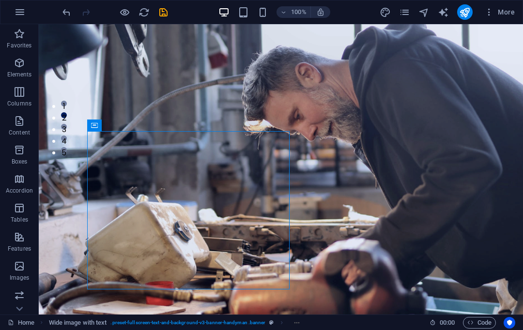
click at [297, 118] on figure at bounding box center [281, 177] width 484 height 310
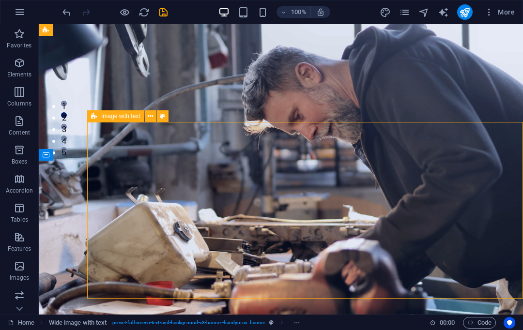
click at [147, 114] on button at bounding box center [151, 116] width 12 height 12
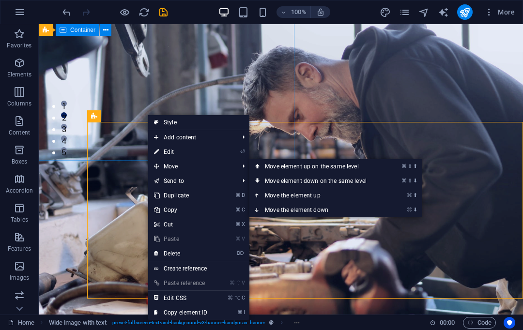
click at [310, 179] on link "⌘ ⇧ ⬇ Move element down on the same level" at bounding box center [317, 181] width 137 height 15
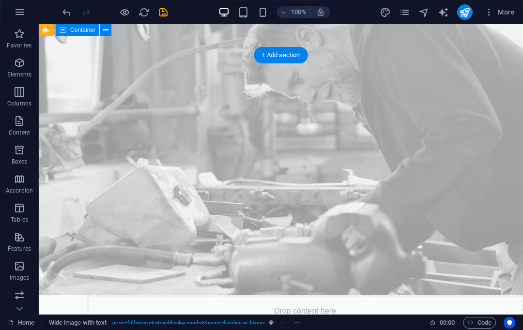
scroll to position [589, 0]
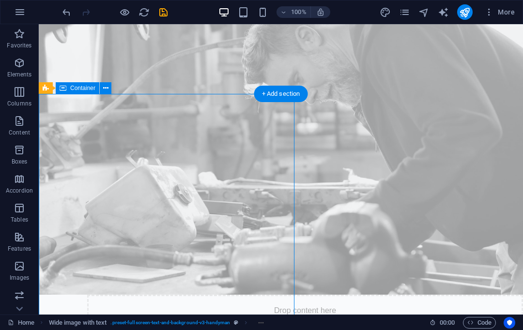
click at [352, 52] on figure at bounding box center [281, 140] width 484 height 310
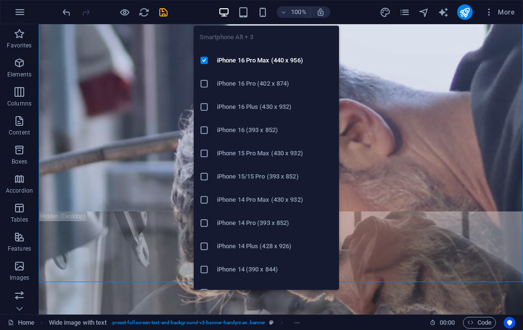
scroll to position [362, 0]
click at [253, 52] on li "iPhone 16 Pro Max (440 x 956)" at bounding box center [266, 60] width 145 height 23
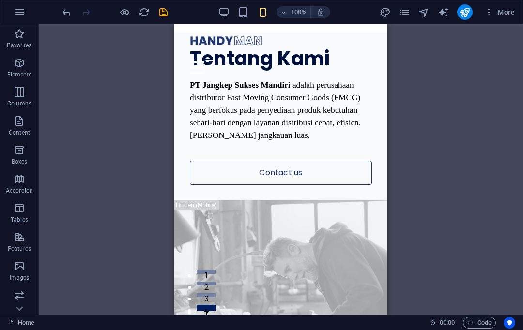
scroll to position [0, 0]
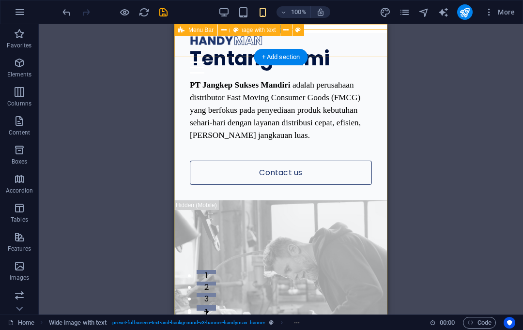
click at [284, 28] on icon at bounding box center [285, 30] width 5 height 10
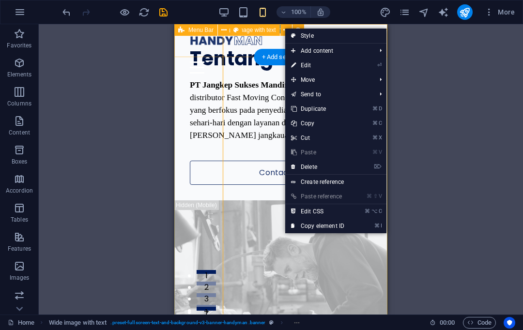
click at [363, 42] on link "Style" at bounding box center [335, 36] width 101 height 15
select select "rem"
select select "px"
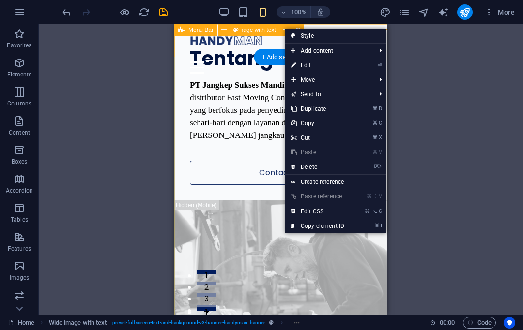
select select "vw"
select select "px"
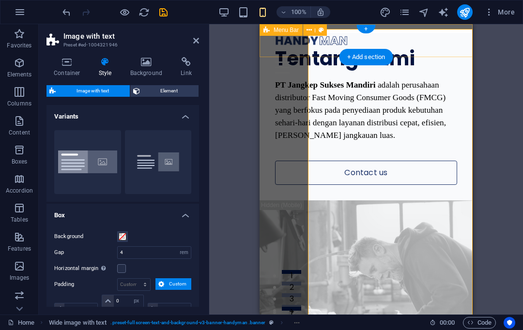
type input "0"
select select "px"
type input "2"
select select "rem"
type input "0"
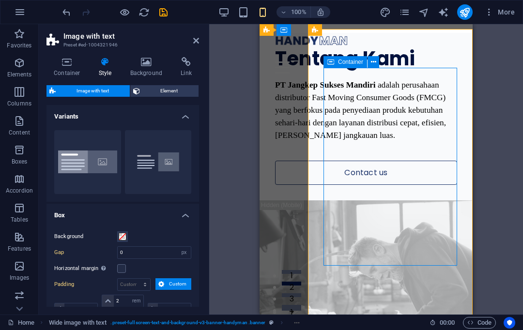
click at [374, 58] on icon at bounding box center [373, 62] width 5 height 10
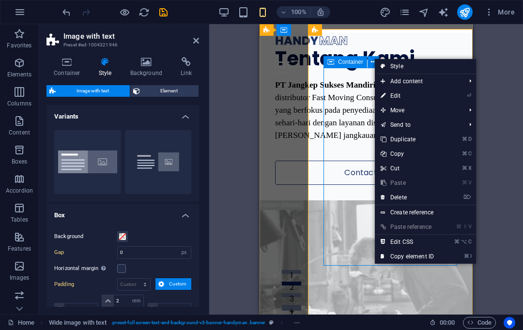
click at [62, 11] on icon "undo" at bounding box center [66, 12] width 11 height 11
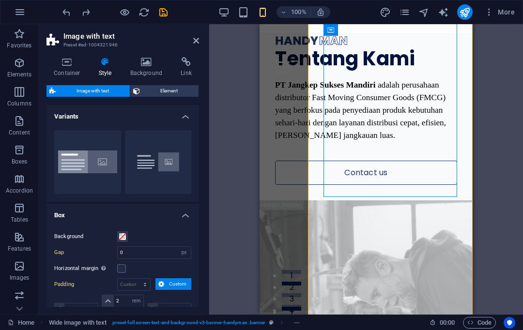
click at [69, 7] on icon "undo" at bounding box center [66, 12] width 11 height 11
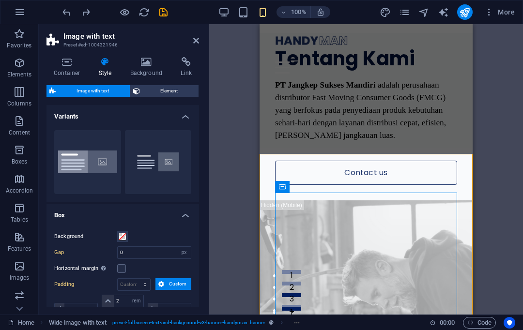
click at [68, 8] on icon "undo" at bounding box center [66, 12] width 11 height 11
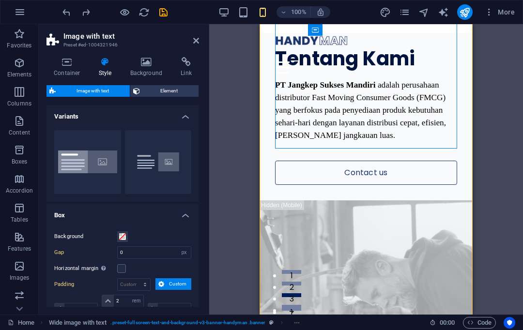
click at [199, 35] on aside "Image with text Preset #ed-1004321946 Container Style Background Link Size Heig…" at bounding box center [124, 169] width 170 height 291
click at [197, 32] on h2 "Image with text" at bounding box center [131, 36] width 136 height 9
click at [70, 0] on div "100% More" at bounding box center [261, 11] width 522 height 23
click at [65, 7] on icon "undo" at bounding box center [66, 12] width 11 height 11
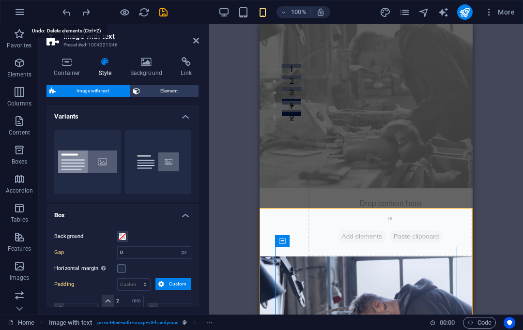
scroll to position [598, 0]
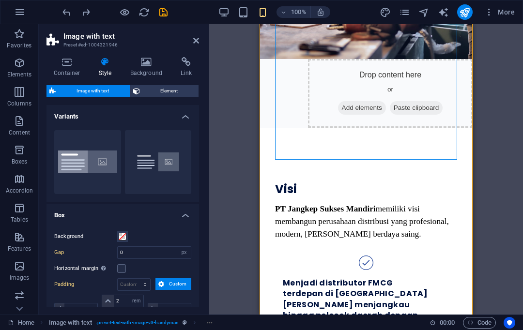
click at [197, 37] on icon at bounding box center [196, 41] width 6 height 8
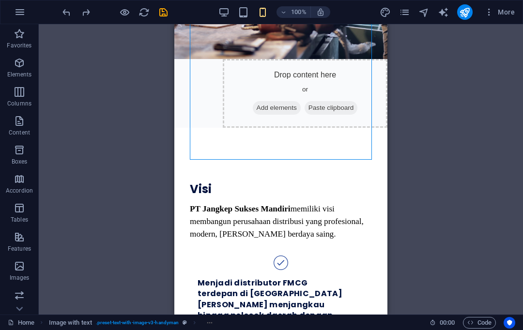
click at [145, 89] on div "Drag here to replace the existing content. Press “Ctrl” if you want to create a…" at bounding box center [281, 169] width 484 height 291
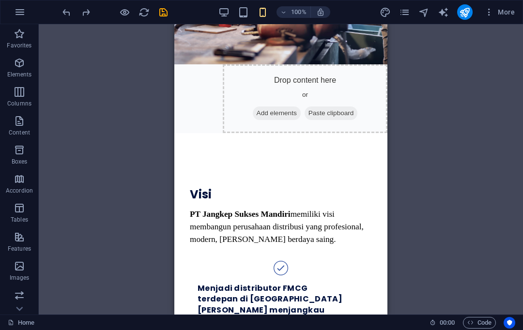
scroll to position [591, 0]
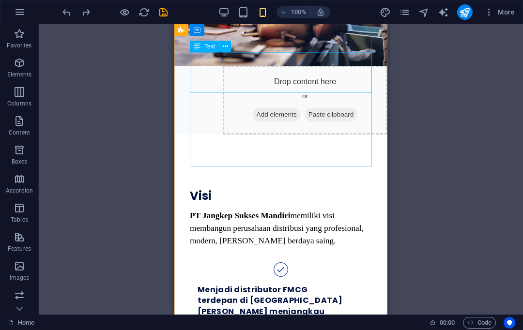
click at [198, 209] on div "PT Jangkep Sukses Mandiri memiliki visi membangun perusahaan distribusi yang pr…" at bounding box center [281, 228] width 182 height 38
click at [193, 189] on div "Visi" at bounding box center [281, 196] width 182 height 15
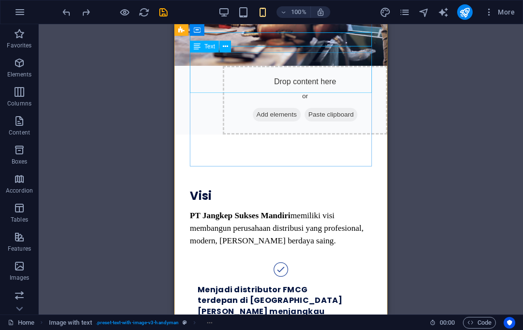
click at [201, 209] on div "PT Jangkep Sukses Mandiri memiliki visi membangun perusahaan distribusi yang pr…" at bounding box center [281, 228] width 182 height 38
click at [199, 42] on icon at bounding box center [197, 47] width 7 height 12
click at [200, 43] on icon at bounding box center [197, 47] width 7 height 12
click at [238, 209] on div "PT Jangkep Sukses Mandiri memiliki visi membangun perusahaan distribusi yang pr…" at bounding box center [281, 228] width 182 height 38
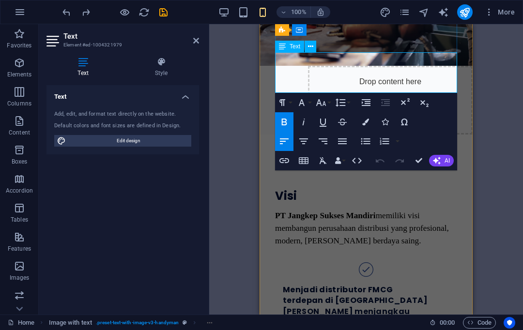
click at [279, 211] on strong "PT Jangkep Sukses Mandiri" at bounding box center [325, 215] width 101 height 9
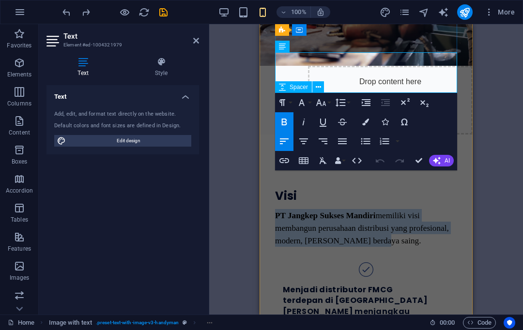
click at [367, 96] on button "Increase Indent" at bounding box center [366, 102] width 18 height 19
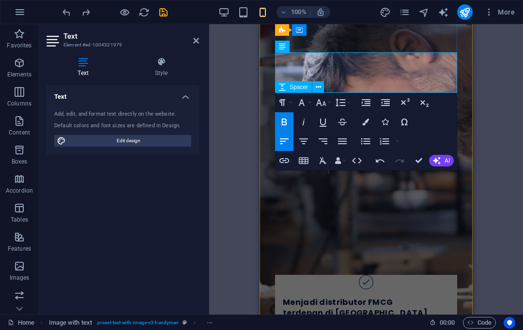
click at [368, 94] on button "Increase Indent" at bounding box center [366, 102] width 18 height 19
click at [367, 99] on icon "button" at bounding box center [366, 103] width 12 height 12
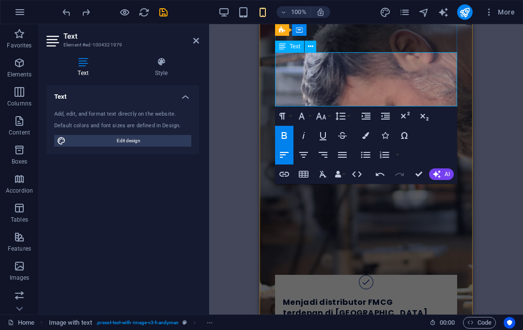
click at [370, 209] on p "PT Jangkep Sukses Mandiri memiliki visi membangun perusahaan distribusi yang pr…" at bounding box center [380, 234] width 153 height 50
click at [312, 211] on strong "PT Jangkep Sukses Mandiri" at bounding box center [354, 215] width 101 height 9
click at [371, 113] on icon "button" at bounding box center [366, 116] width 12 height 12
click at [385, 113] on icon "button" at bounding box center [385, 116] width 9 height 7
click at [385, 115] on icon "button" at bounding box center [386, 116] width 12 height 12
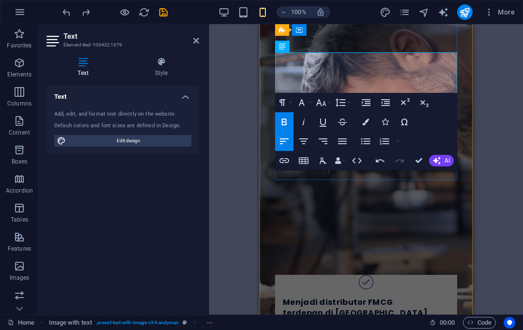
click at [385, 114] on button "Icons" at bounding box center [385, 121] width 18 height 19
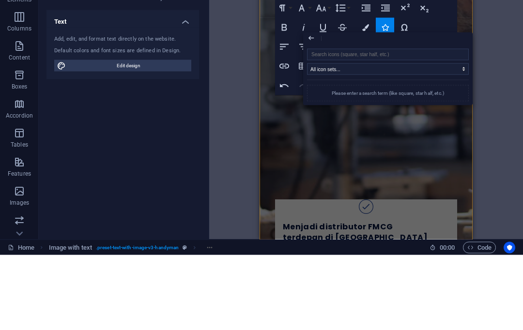
click at [384, 77] on icon "button" at bounding box center [386, 83] width 12 height 12
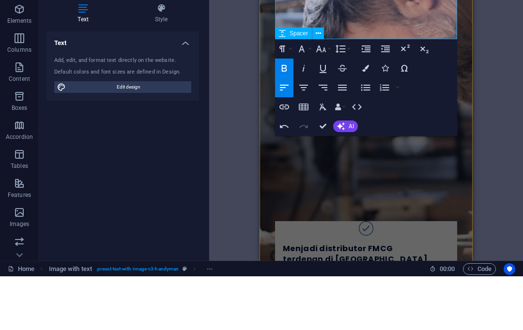
click at [303, 132] on button "Align Center" at bounding box center [303, 141] width 18 height 19
click at [468, 81] on div "Visi PT Jangkep Sukses Mandiri memiliki visi membangun perusahaan distribusi ya…" at bounding box center [366, 329] width 213 height 496
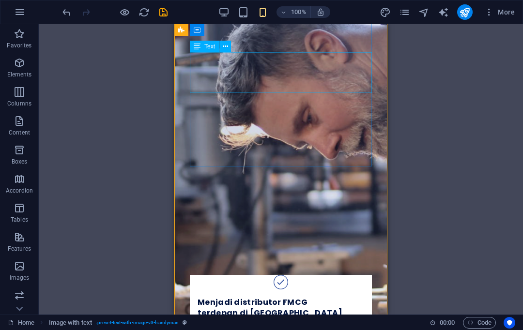
click at [309, 209] on div "PT Jangkep Sukses Mandiri memiliki visi membangun perusahaan distribusi yang pr…" at bounding box center [281, 234] width 182 height 50
click at [230, 209] on div "PT Jangkep Sukses Mandiri memiliki visi membangun perusahaan distribusi yang pr…" at bounding box center [281, 234] width 182 height 50
click at [198, 46] on icon at bounding box center [197, 47] width 7 height 12
click at [218, 209] on div "PT Jangkep Sukses Mandiri memiliki visi membangun perusahaan distribusi yang pr…" at bounding box center [281, 234] width 182 height 50
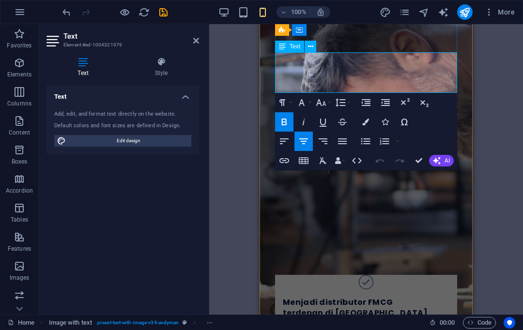
click at [299, 211] on strong "PT Jangkep Sukses Mandiri" at bounding box center [349, 215] width 101 height 9
click at [365, 96] on button "Increase Indent" at bounding box center [366, 102] width 18 height 19
click at [368, 101] on icon "button" at bounding box center [366, 103] width 12 height 12
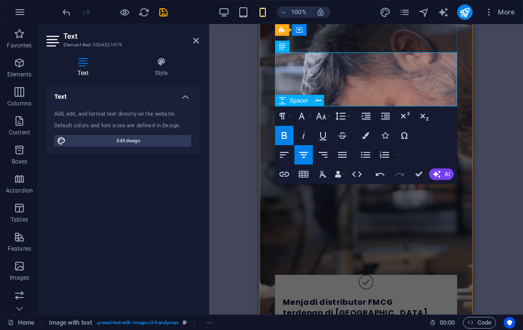
click at [386, 110] on icon "button" at bounding box center [386, 116] width 12 height 12
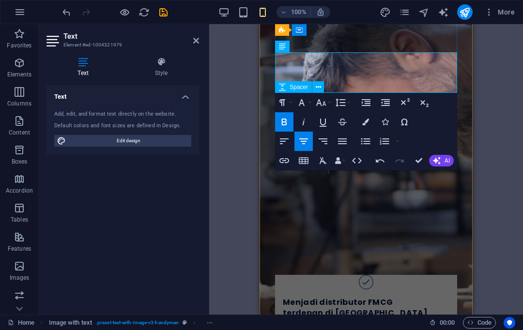
click at [386, 110] on button "Decrease Indent" at bounding box center [385, 102] width 18 height 19
click at [381, 107] on icon "button" at bounding box center [386, 103] width 12 height 12
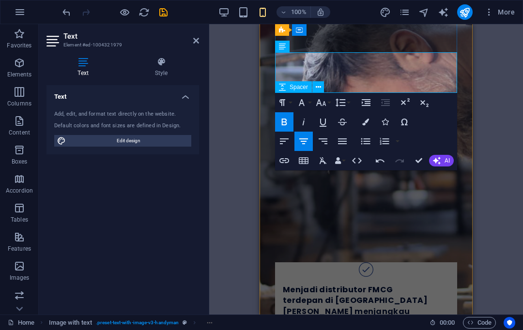
click at [385, 100] on icon "button" at bounding box center [385, 102] width 9 height 7
click at [384, 100] on icon "button" at bounding box center [385, 102] width 9 height 7
click at [383, 100] on icon "button" at bounding box center [385, 102] width 9 height 7
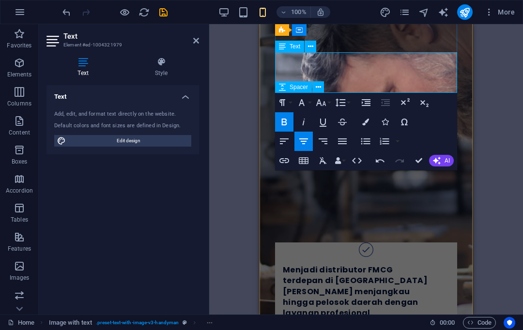
scroll to position [629, 0]
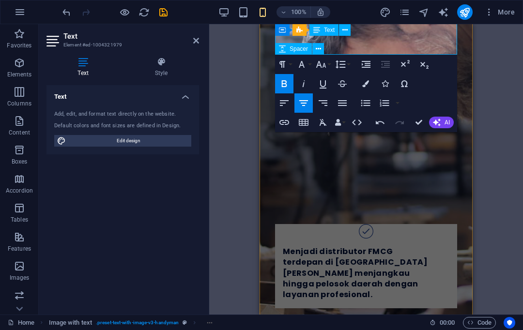
click at [280, 97] on button "Align Left" at bounding box center [284, 102] width 18 height 19
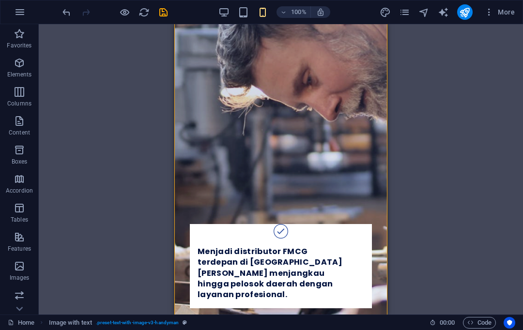
click at [427, 39] on div "H1 Wide image with text Wide image with text Container Image Image with text Pl…" at bounding box center [281, 169] width 484 height 291
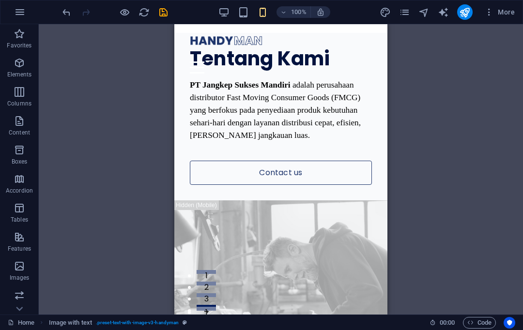
scroll to position [0, 0]
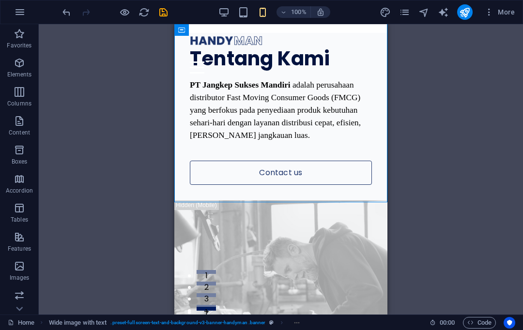
click at [358, 62] on div "Menu" at bounding box center [281, 68] width 182 height 12
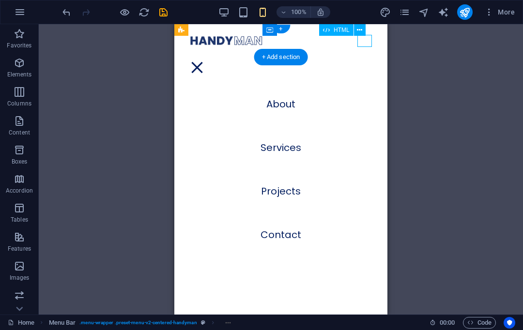
click at [204, 62] on div "Menu" at bounding box center [197, 68] width 15 height 12
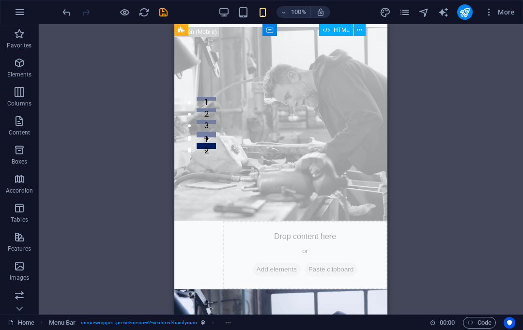
scroll to position [170, 0]
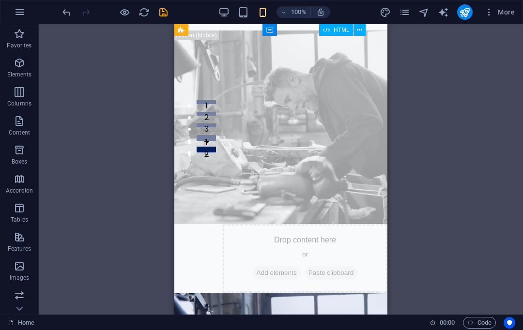
click at [298, 119] on figure at bounding box center [280, 128] width 213 height 194
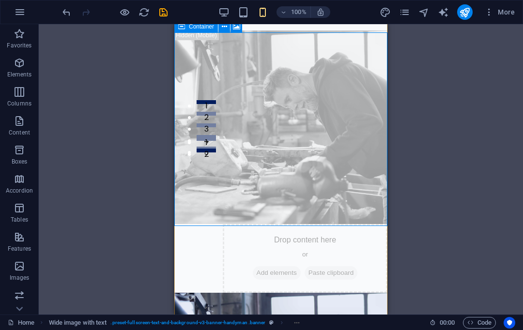
click at [275, 266] on span "Add elements" at bounding box center [277, 273] width 48 height 14
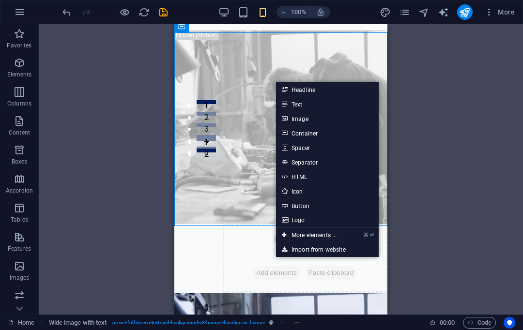
click at [238, 127] on figure at bounding box center [280, 128] width 213 height 194
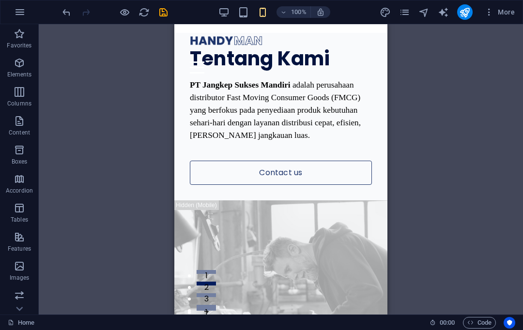
scroll to position [0, 0]
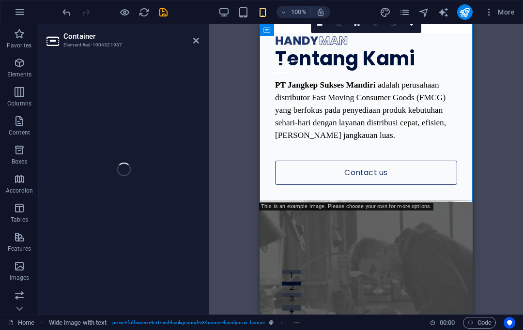
select select "px"
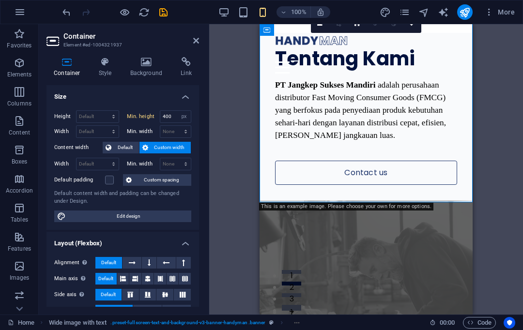
click at [145, 66] on icon at bounding box center [146, 62] width 47 height 10
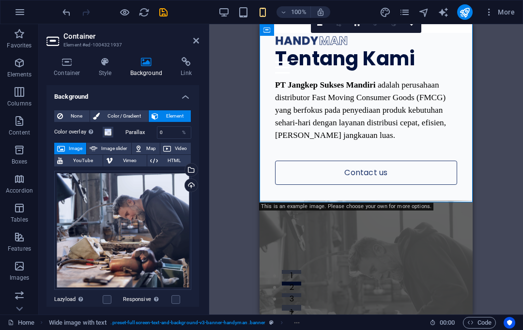
click at [192, 182] on div "Upload" at bounding box center [190, 186] width 15 height 15
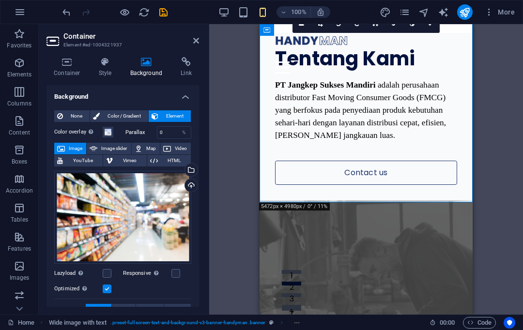
click at [195, 37] on icon at bounding box center [196, 41] width 6 height 8
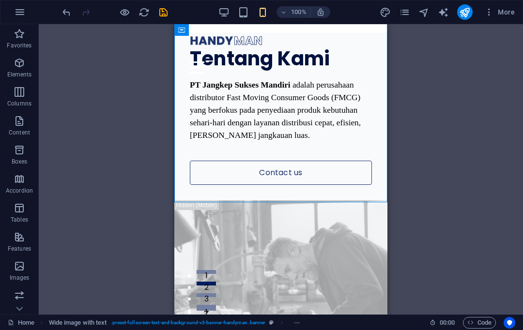
click at [423, 92] on div "Drag here to replace the existing content. Press “Ctrl” if you want to create a…" at bounding box center [281, 169] width 484 height 291
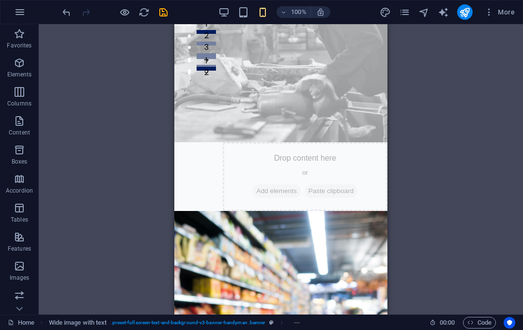
scroll to position [252, 0]
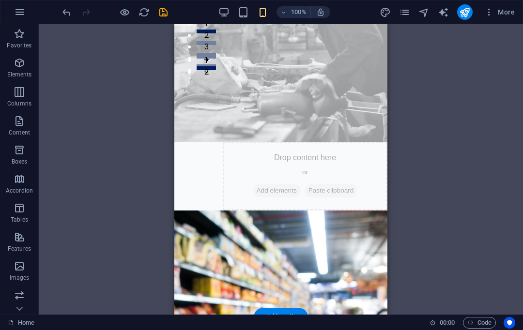
click at [289, 108] on figure at bounding box center [280, 45] width 213 height 194
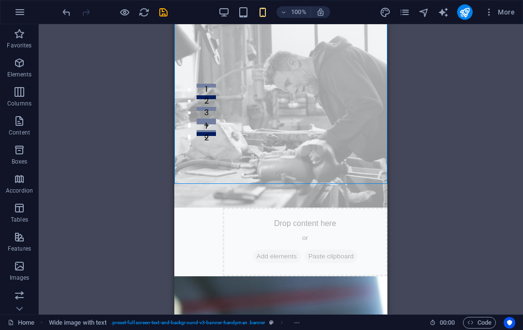
scroll to position [163, 0]
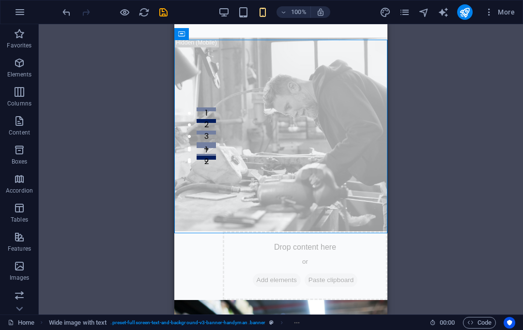
click at [249, 171] on figure at bounding box center [280, 135] width 213 height 194
select select "px"
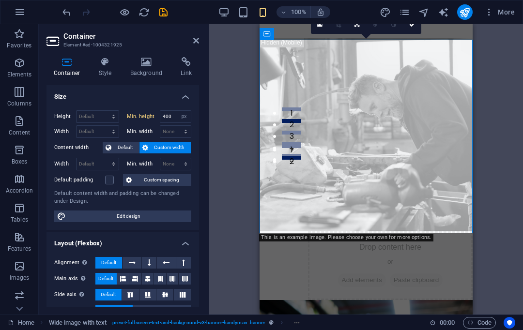
click at [136, 55] on div "Container Style Background Link Size Height Default px rem % vh vw Min. height …" at bounding box center [123, 181] width 168 height 265
click at [146, 65] on icon at bounding box center [146, 62] width 47 height 10
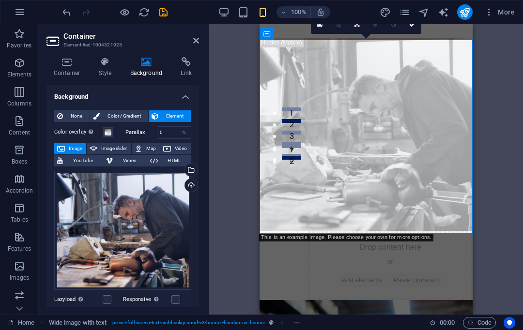
click at [196, 182] on div "Upload" at bounding box center [190, 186] width 15 height 15
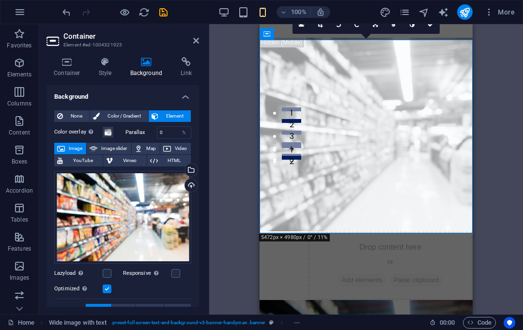
click at [194, 40] on icon at bounding box center [196, 41] width 6 height 8
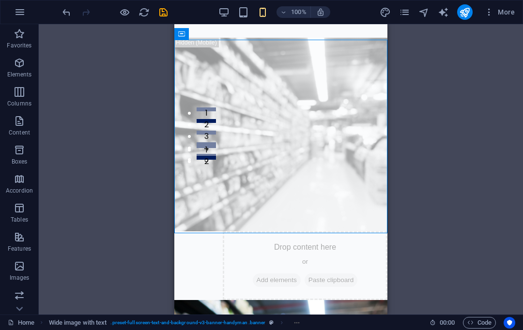
click at [423, 97] on div "Drag here to replace the existing content. Press “Ctrl” if you want to create a…" at bounding box center [281, 169] width 484 height 291
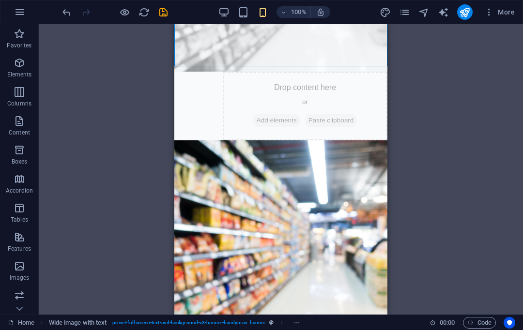
scroll to position [335, 0]
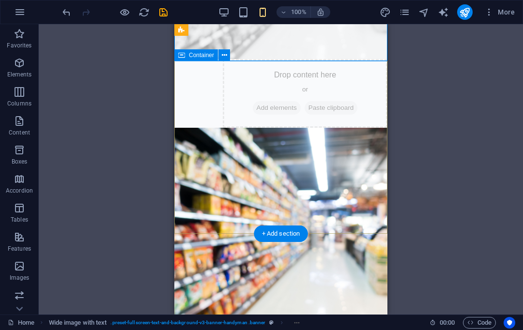
click at [223, 54] on icon at bounding box center [224, 55] width 5 height 10
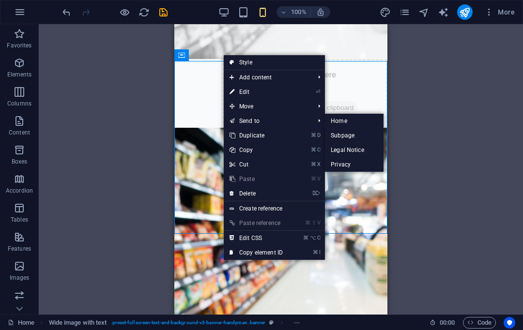
click at [296, 120] on link "Send to" at bounding box center [267, 121] width 87 height 15
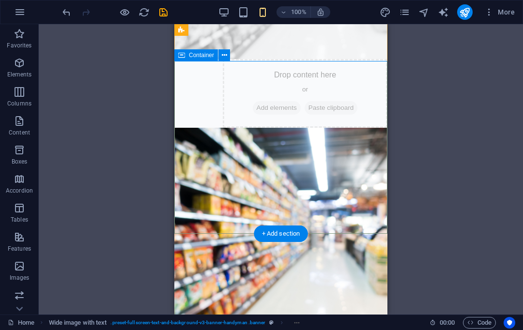
click at [224, 51] on icon at bounding box center [224, 55] width 5 height 10
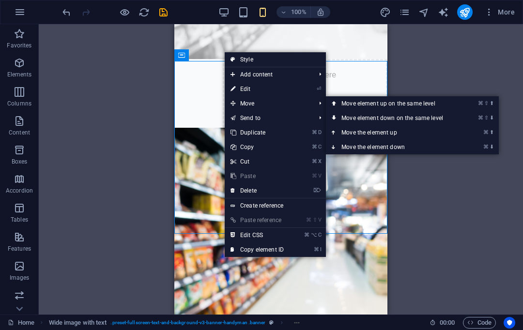
click at [376, 99] on link "⌘ ⇧ ⬆ Move element up on the same level" at bounding box center [394, 103] width 137 height 15
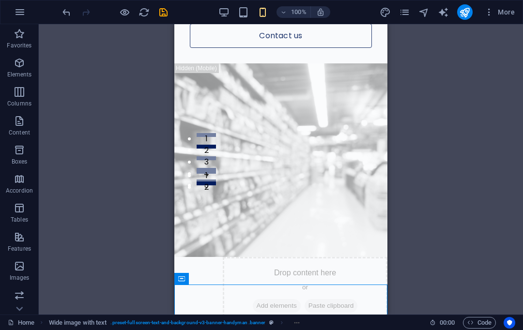
scroll to position [174, 0]
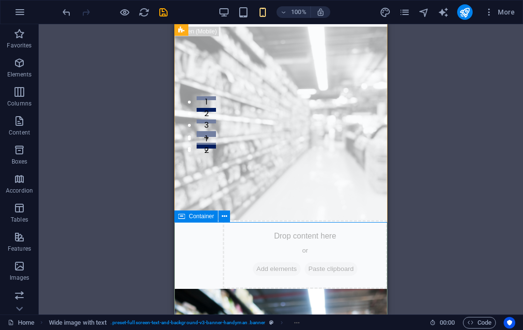
click at [224, 213] on icon at bounding box center [224, 217] width 5 height 10
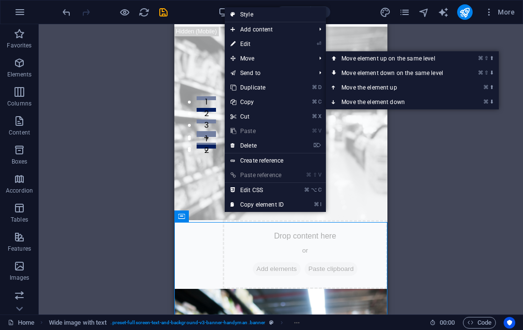
click at [381, 82] on link "⌘ ⬆ Move the element up" at bounding box center [394, 87] width 137 height 15
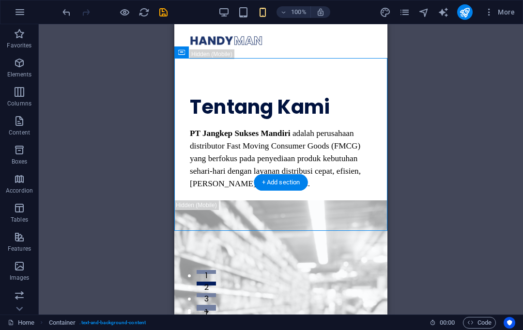
scroll to position [0, 0]
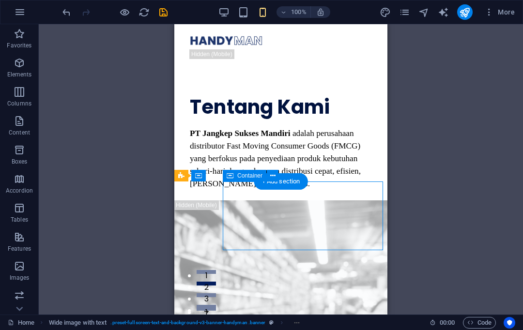
click at [275, 170] on div "PT Jangkep Sukses Mandiri adalah perusahaan distributor Fast Moving Consumer Go…" at bounding box center [281, 158] width 182 height 63
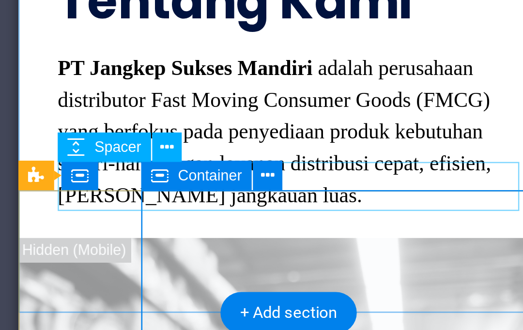
click at [270, 171] on icon at bounding box center [272, 176] width 5 height 10
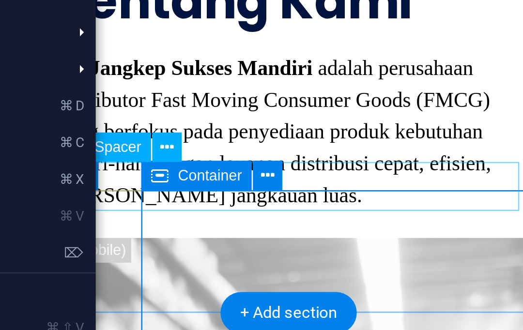
click at [270, 171] on icon at bounding box center [272, 176] width 5 height 10
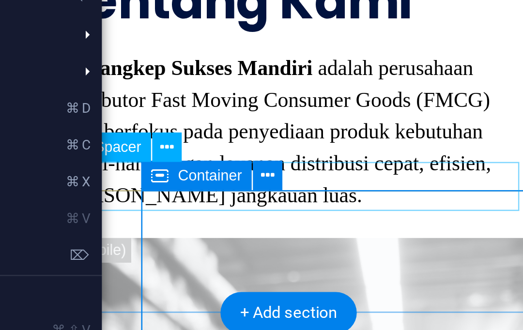
click at [270, 171] on icon at bounding box center [272, 176] width 5 height 10
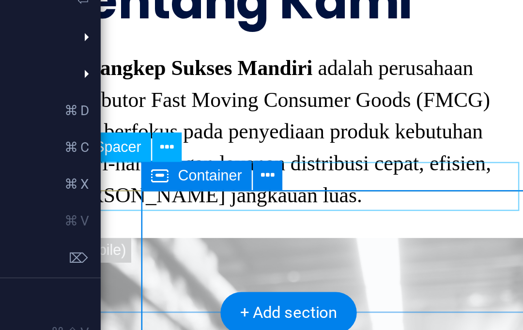
click at [270, 171] on icon at bounding box center [272, 176] width 5 height 10
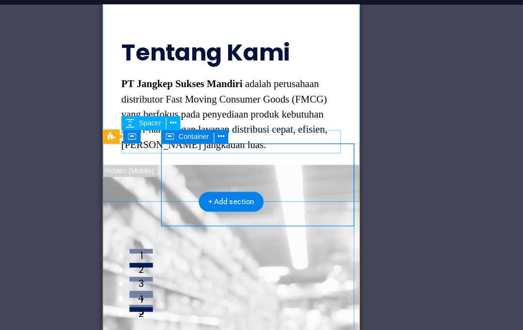
scroll to position [44, 0]
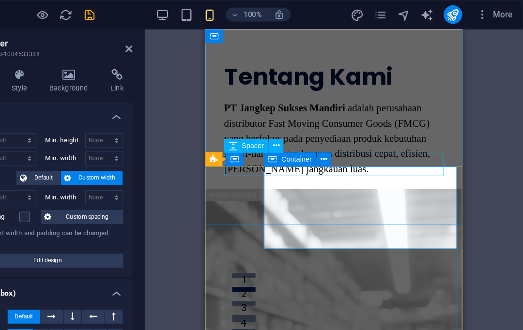
click at [316, 118] on icon at bounding box center [318, 121] width 5 height 10
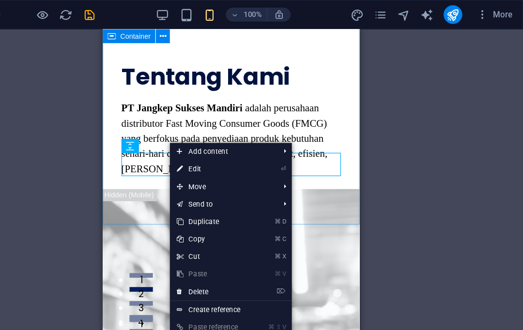
click at [302, 119] on div "Tentang Kami PT Jangkep Sukses Mandiri adalah perusahaan distributor Fast Movin…" at bounding box center [209, 127] width 213 height 168
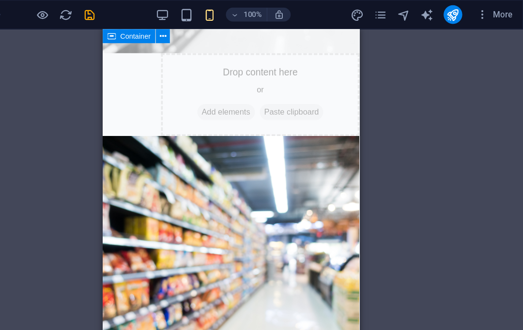
scroll to position [367, 0]
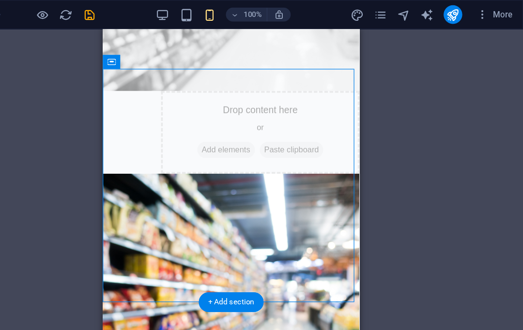
scroll to position [318, 0]
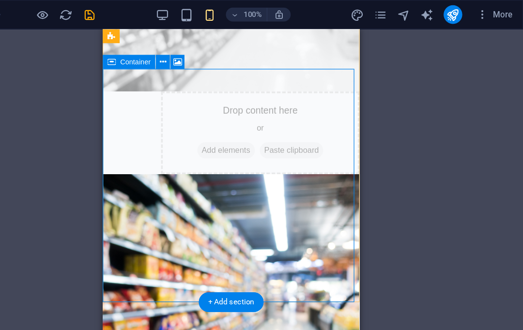
click at [218, 46] on button at bounding box center [224, 52] width 12 height 12
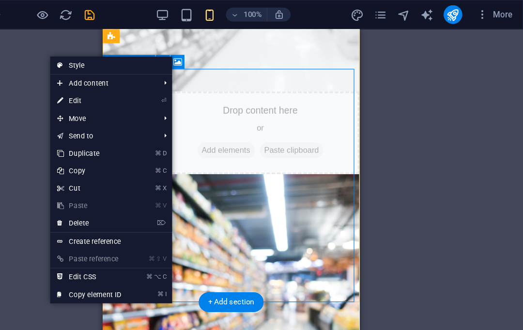
click at [131, 184] on link "⌦ Delete" at bounding box center [163, 185] width 65 height 15
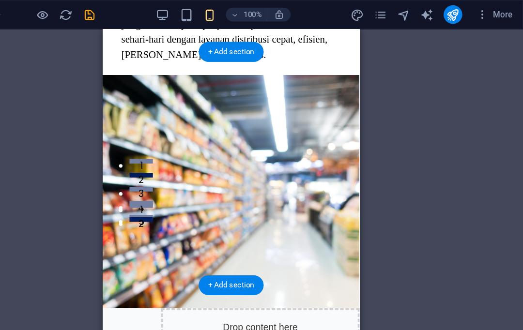
scroll to position [131, 0]
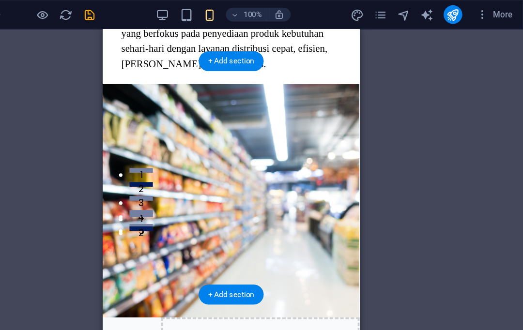
click at [159, 268] on div "Drop content here or Add elements Paste clipboard" at bounding box center [233, 302] width 165 height 69
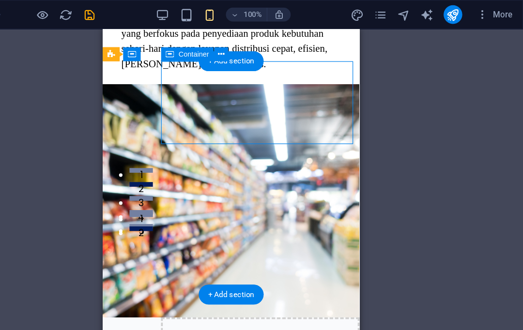
click at [204, 43] on div "PT Jangkep Sukses Mandiri adalah perusahaan distributor Fast Moving Consumer Go…" at bounding box center [209, 32] width 182 height 63
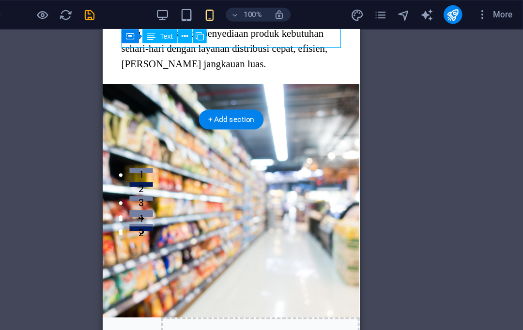
click at [157, 268] on div "Drop content here or Add elements Paste clipboard" at bounding box center [233, 302] width 165 height 69
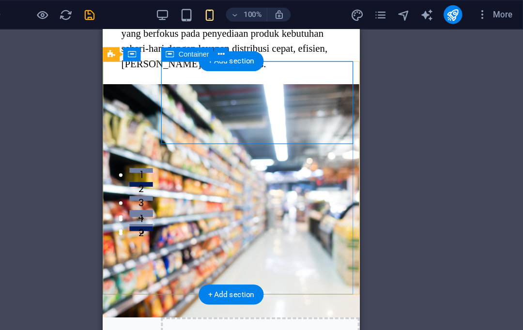
click at [252, 268] on div "Drop content here or Add elements Paste clipboard" at bounding box center [233, 302] width 165 height 69
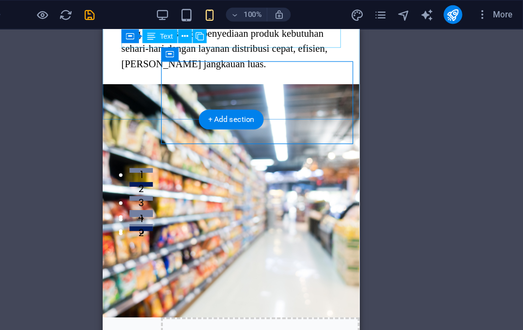
click at [197, 43] on div "PT Jangkep Sukses Mandiri adalah perusahaan distributor Fast Moving Consumer Go…" at bounding box center [209, 32] width 182 height 63
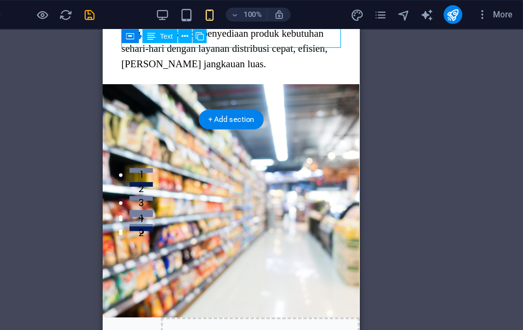
click at [151, 268] on div "Drop content here or Add elements Paste clipboard" at bounding box center [233, 302] width 165 height 69
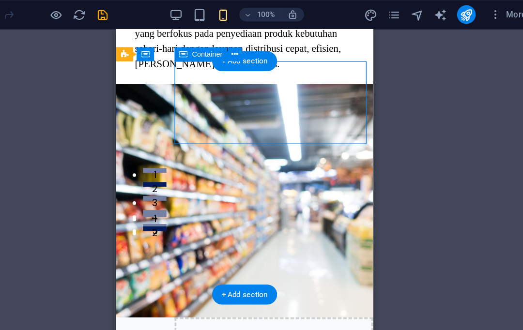
click at [259, 268] on div "Drop content here or Add elements Paste clipboard" at bounding box center [246, 302] width 165 height 69
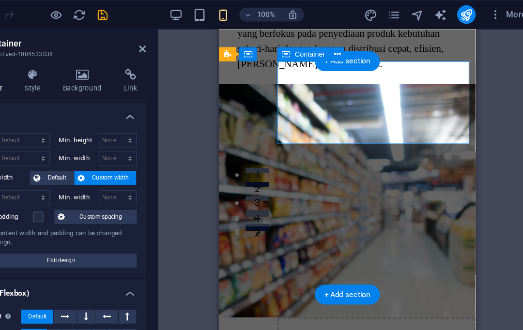
click at [340, 268] on div "Drop content here or Add elements Paste clipboard" at bounding box center [349, 302] width 165 height 69
click at [307, 310] on span "Add elements" at bounding box center [321, 317] width 48 height 14
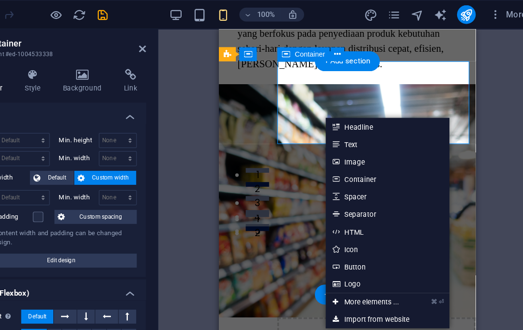
click at [268, 268] on div "Drop content here or Add elements Paste clipboard" at bounding box center [349, 302] width 165 height 69
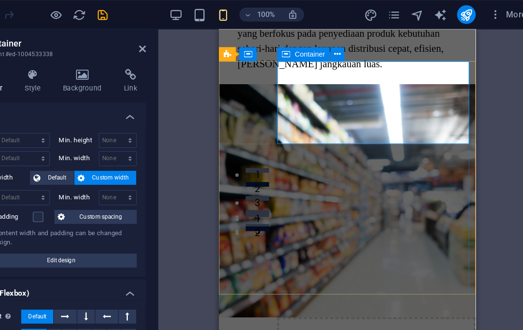
click at [276, 268] on div "Drop content here or Add elements Paste clipboard" at bounding box center [349, 302] width 165 height 69
click at [282, 268] on div "Drop content here or Add elements Paste clipboard" at bounding box center [349, 302] width 165 height 69
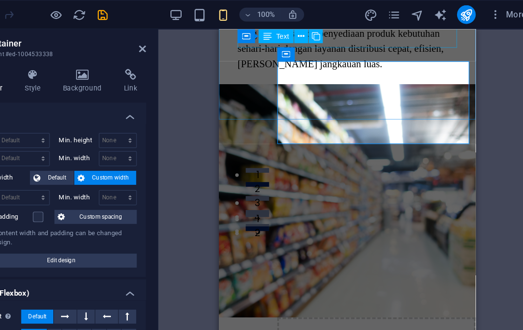
click at [312, 43] on div "PT Jangkep Sukses Mandiri adalah perusahaan distributor Fast Moving Consumer Go…" at bounding box center [325, 32] width 182 height 63
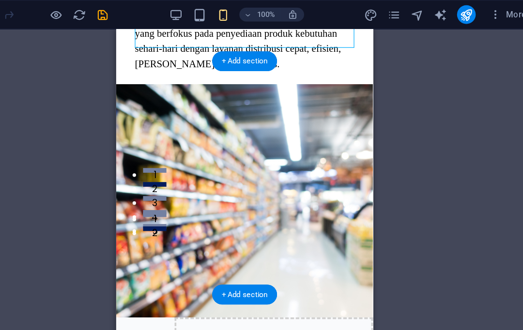
click at [195, 147] on figure at bounding box center [222, 172] width 213 height 194
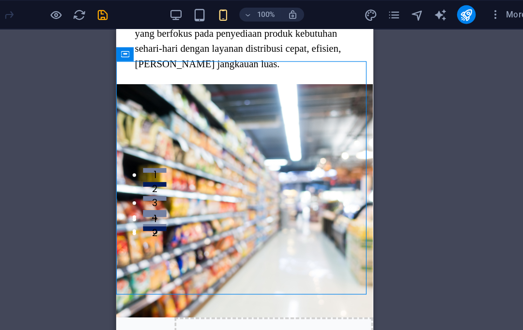
click at [338, 92] on div "Drag here to replace the existing content. Press “Ctrl” if you want to create a…" at bounding box center [281, 169] width 484 height 291
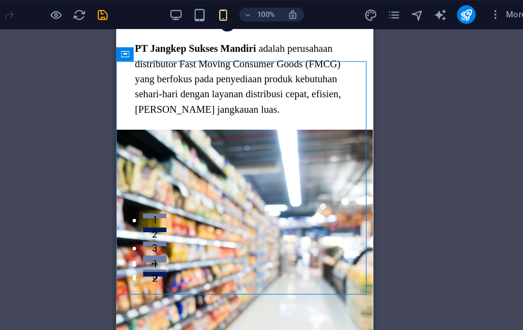
scroll to position [40, 0]
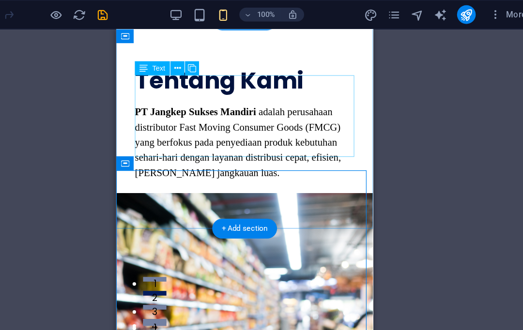
click at [225, 101] on div "PT Jangkep Sukses Mandiri adalah perusahaan distributor Fast Moving Consumer Go…" at bounding box center [222, 123] width 182 height 63
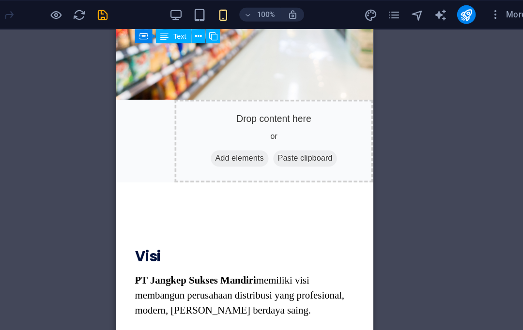
scroll to position [312, 0]
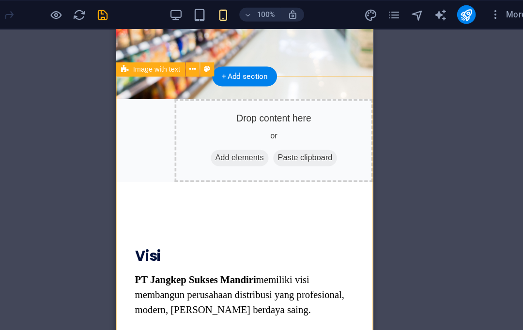
select select "px"
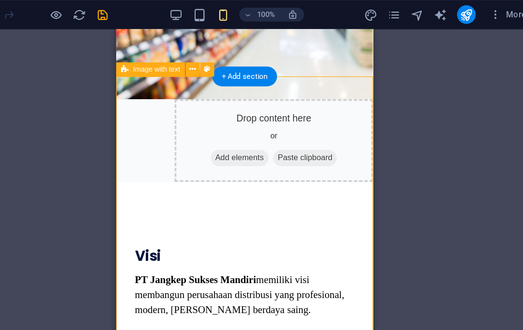
select select "rem"
select select "px"
select select "vw"
select select "px"
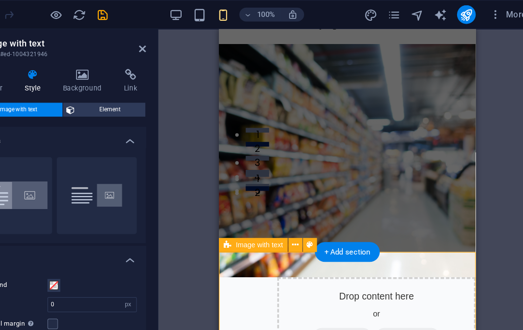
scroll to position [149, 0]
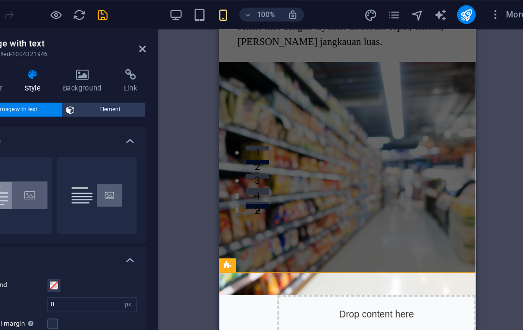
click at [287, 116] on figure at bounding box center [325, 153] width 213 height 194
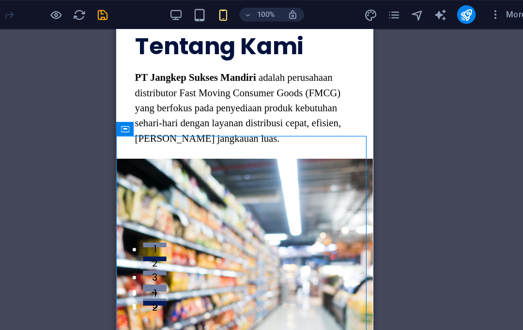
scroll to position [69, 0]
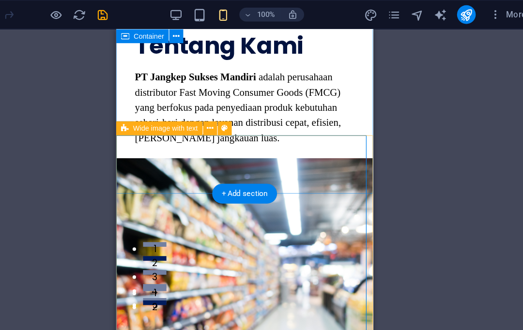
click at [144, 190] on figure at bounding box center [222, 233] width 213 height 194
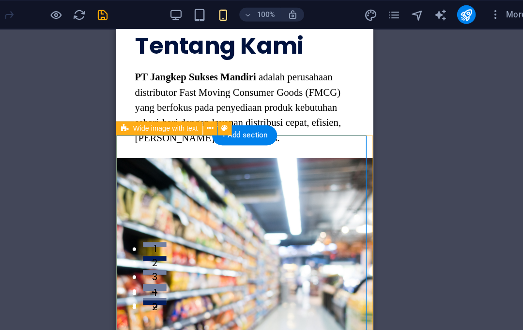
click at [149, 210] on figure at bounding box center [222, 233] width 213 height 194
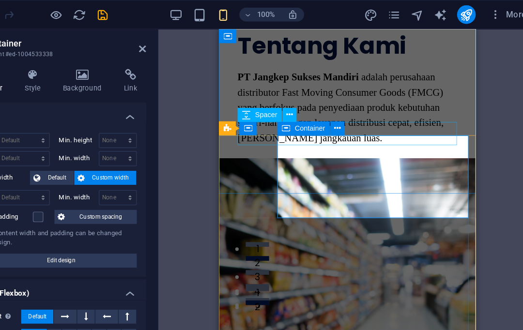
click at [316, 91] on icon at bounding box center [318, 96] width 5 height 10
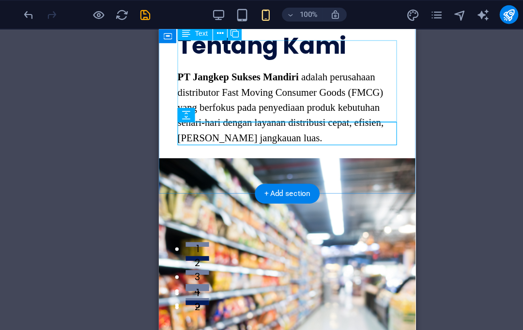
click at [335, 84] on div "PT Jangkep Sukses Mandiri adalah perusahaan distributor Fast Moving Consumer Go…" at bounding box center [265, 93] width 182 height 63
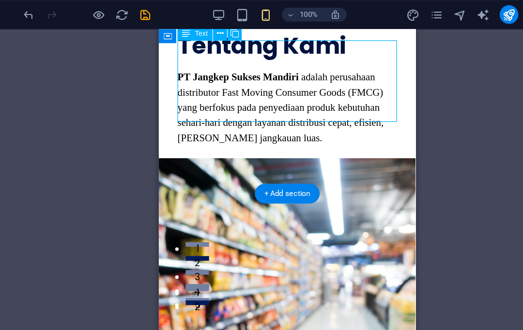
click at [241, 218] on figure at bounding box center [264, 233] width 213 height 194
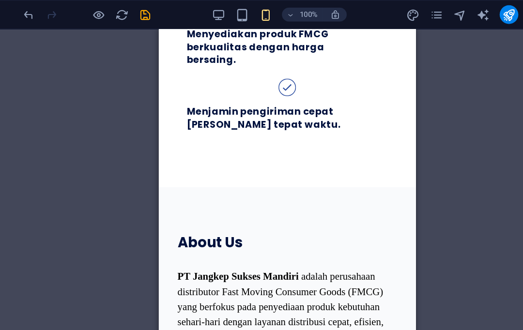
scroll to position [755, 0]
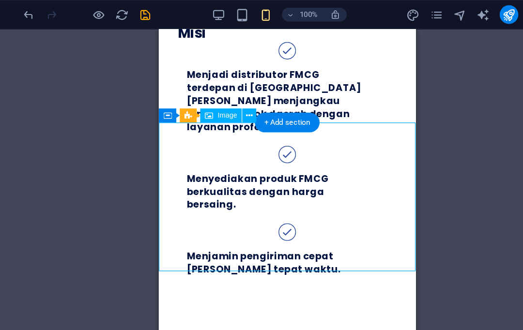
scroll to position [670, 0]
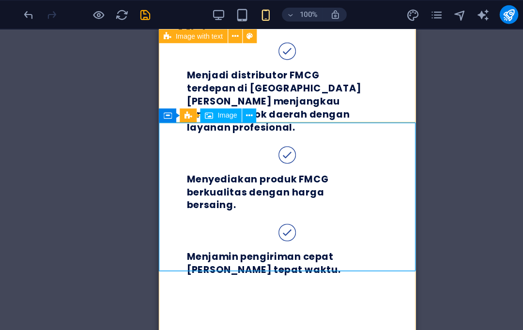
click at [223, 95] on span "Image" at bounding box center [231, 96] width 16 height 6
click at [244, 93] on button at bounding box center [250, 96] width 12 height 12
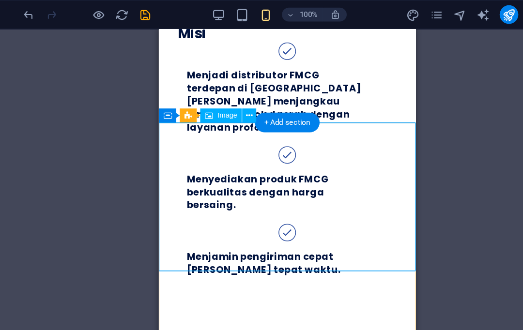
select select "%"
select select "px"
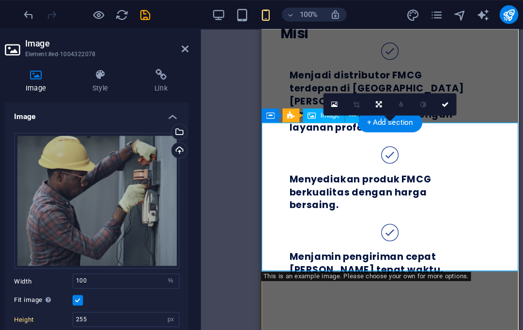
click at [183, 121] on div "Upload" at bounding box center [190, 126] width 15 height 15
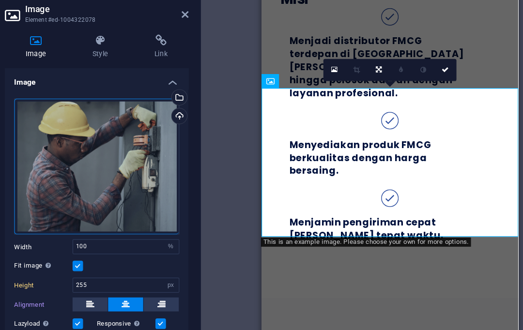
click at [183, 119] on div "Upload" at bounding box center [190, 126] width 15 height 15
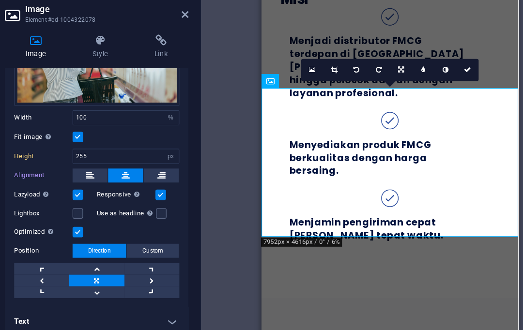
scroll to position [87, 0]
click at [193, 37] on icon at bounding box center [196, 41] width 6 height 8
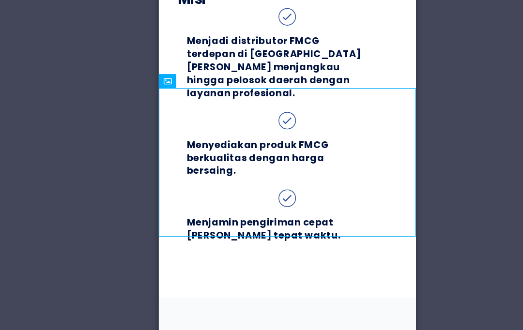
click at [322, 42] on div "Visi PT Jangkep Sukses Mandiri memiliki visi membangun perusahaan distribusi ya…" at bounding box center [264, 5] width 213 height 483
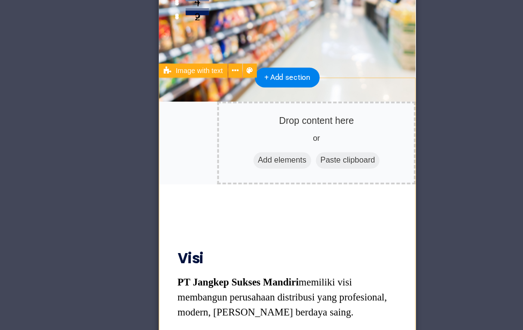
scroll to position [282, 0]
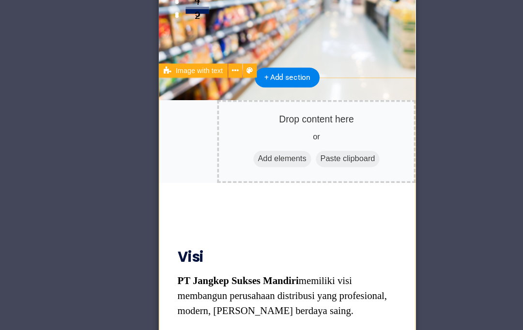
click at [283, 190] on div "Visi PT Jangkep Sukses Mandiri memiliki visi membangun perusahaan distribusi ya…" at bounding box center [265, 276] width 182 height 173
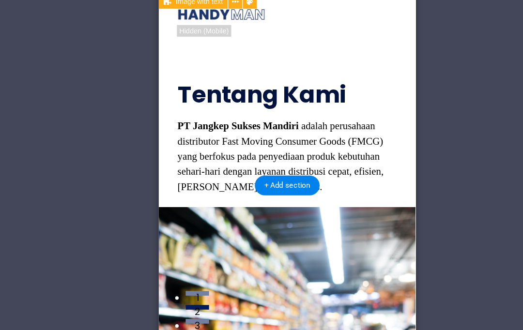
scroll to position [0, 0]
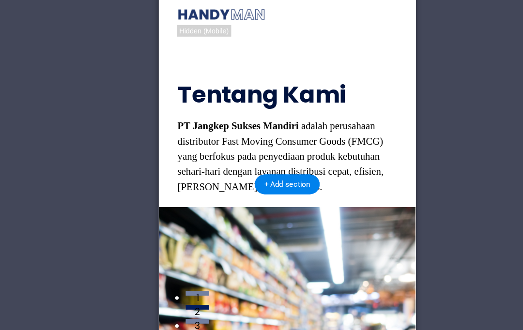
click at [190, 191] on figure at bounding box center [264, 268] width 213 height 194
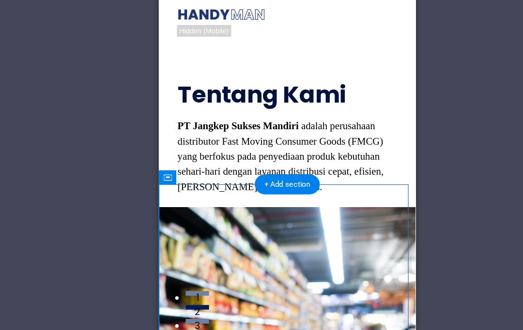
click at [268, 68] on div "Tentang Kami" at bounding box center [265, 78] width 182 height 20
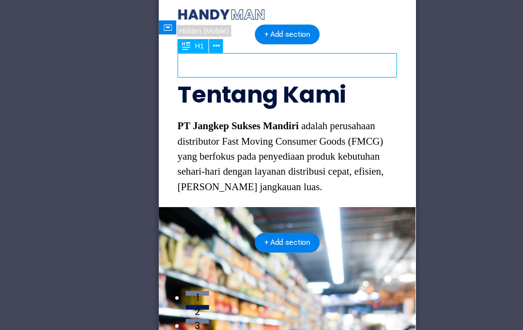
click at [327, 109] on div "PT Jangkep Sukses Mandiri adalah perusahaan distributor Fast Moving Consumer Go…" at bounding box center [265, 129] width 182 height 63
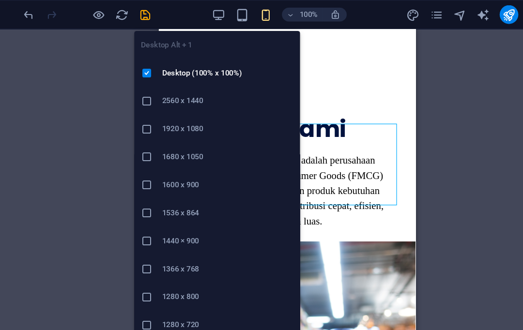
click at [177, 53] on li "Desktop (100% x 100%)" at bounding box center [223, 60] width 138 height 23
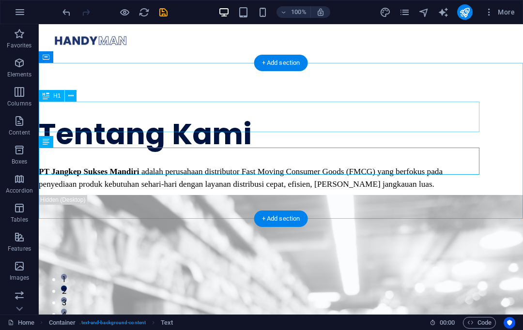
click at [180, 119] on div "Tentang Kami" at bounding box center [259, 134] width 441 height 31
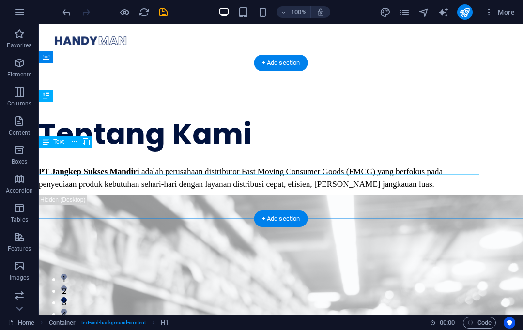
click at [228, 165] on div "PT Jangkep Sukses Mandiri adalah perusahaan distributor Fast Moving Consumer Go…" at bounding box center [259, 177] width 441 height 25
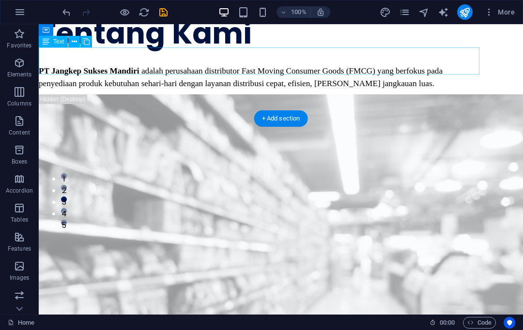
scroll to position [100, 0]
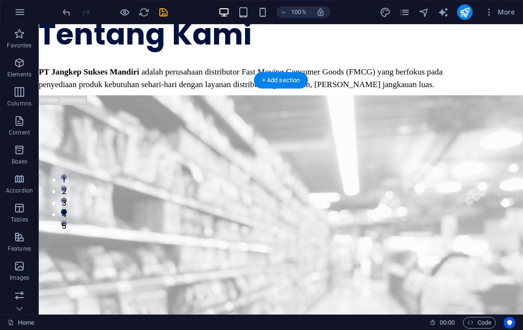
click at [216, 179] on figure at bounding box center [281, 250] width 484 height 310
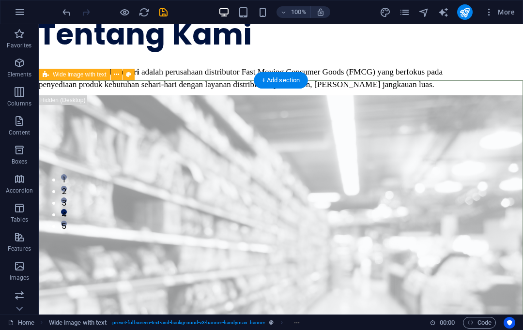
click at [201, 177] on figure at bounding box center [281, 250] width 484 height 310
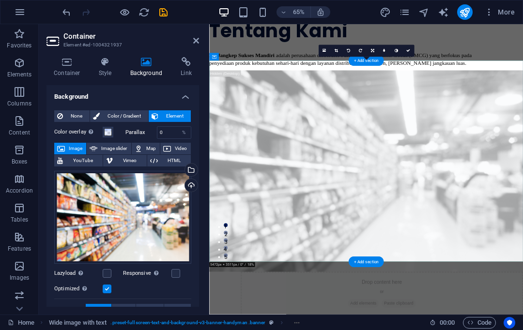
click at [64, 66] on icon at bounding box center [66, 62] width 41 height 10
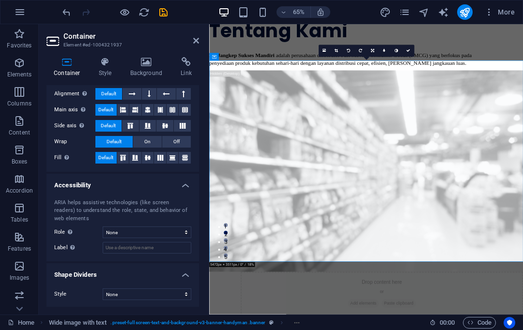
scroll to position [169, 0]
click at [200, 36] on aside "Container Element #ed-1004321937 Container Style Background Link Size Height De…" at bounding box center [124, 169] width 170 height 291
click at [192, 33] on h2 "Container" at bounding box center [131, 36] width 136 height 9
click at [200, 33] on aside "Container Element #ed-1004321937 Container Style Background Link Size Height De…" at bounding box center [124, 169] width 170 height 291
click at [195, 42] on icon at bounding box center [196, 41] width 6 height 8
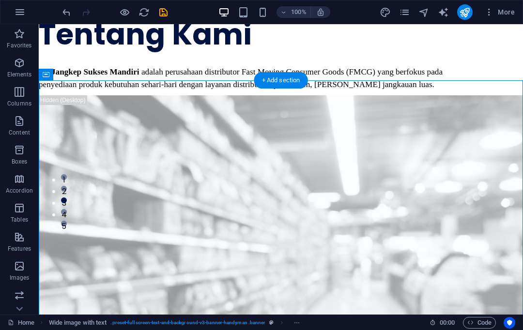
click at [79, 95] on figure at bounding box center [281, 250] width 484 height 310
select select "px"
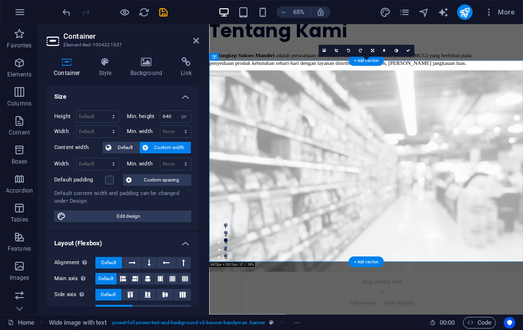
click at [198, 36] on h2 "Container" at bounding box center [131, 36] width 136 height 9
click at [200, 34] on aside "Container Element #ed-1004321937 Container Style Background Link Size Height De…" at bounding box center [124, 169] width 170 height 291
click at [196, 39] on icon at bounding box center [196, 41] width 6 height 8
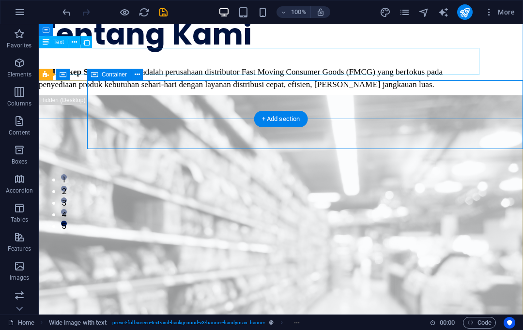
click at [136, 72] on icon at bounding box center [137, 75] width 5 height 10
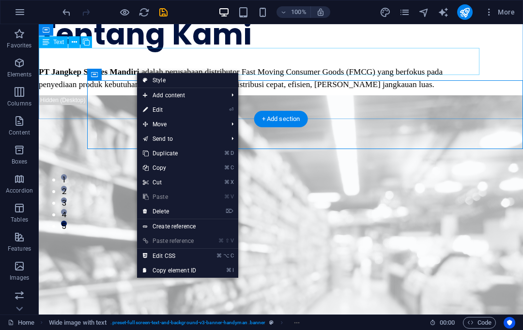
click at [170, 204] on link "⌦ Delete" at bounding box center [169, 211] width 65 height 15
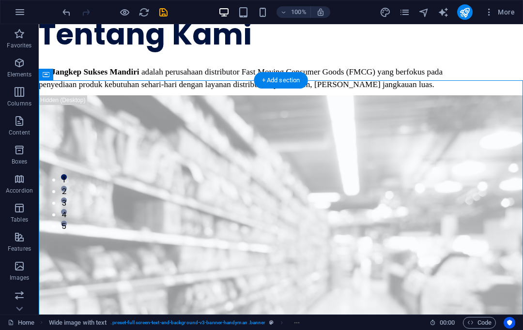
click at [105, 194] on figure at bounding box center [281, 250] width 484 height 310
select select "px"
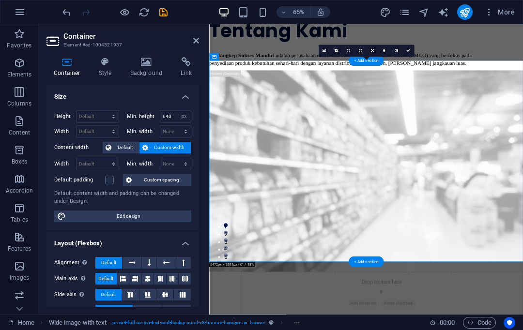
click at [199, 35] on aside "Container Element #ed-1004321937 Container Style Background Link Size Height De…" at bounding box center [124, 169] width 170 height 291
click at [196, 37] on icon at bounding box center [196, 41] width 6 height 8
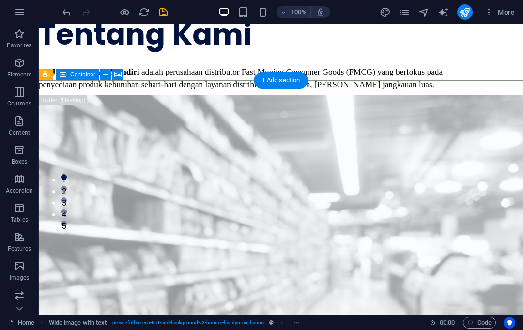
select select "px"
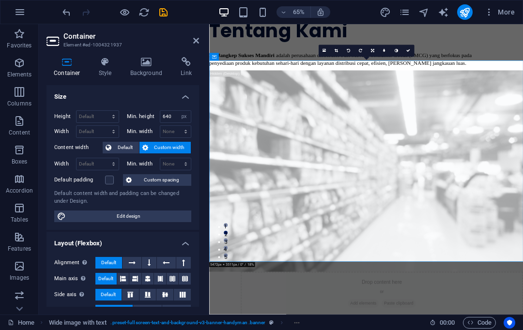
click at [190, 38] on h2 "Container" at bounding box center [131, 36] width 136 height 9
click at [201, 36] on aside "Container Element #ed-1004321937 Container Style Background Link Size Height De…" at bounding box center [124, 169] width 170 height 291
click at [194, 39] on icon at bounding box center [196, 41] width 6 height 8
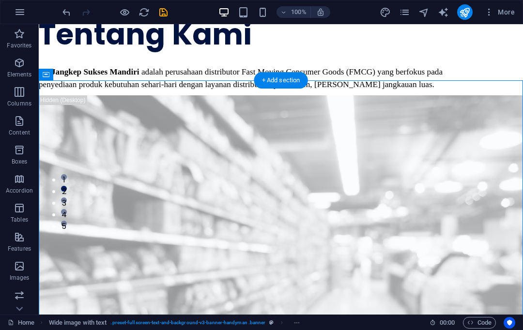
click at [120, 188] on figure at bounding box center [281, 250] width 484 height 310
click at [142, 187] on figure at bounding box center [281, 250] width 484 height 310
select select "px"
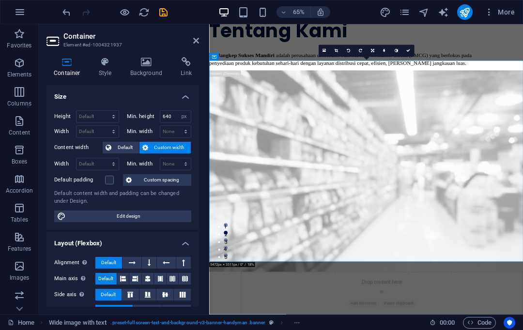
click at [199, 37] on icon at bounding box center [196, 41] width 6 height 8
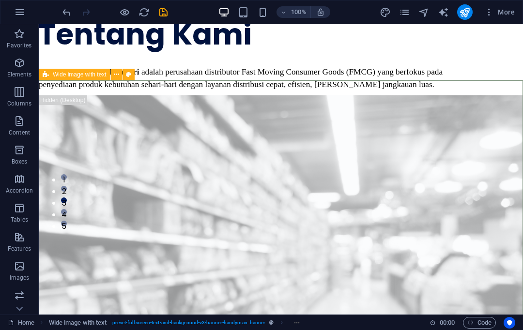
click at [115, 70] on icon at bounding box center [116, 75] width 5 height 10
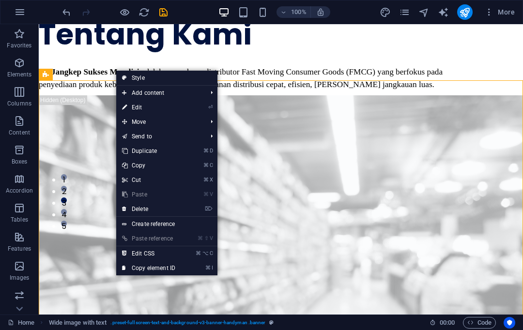
click at [150, 205] on link "⌦ Delete" at bounding box center [148, 209] width 65 height 15
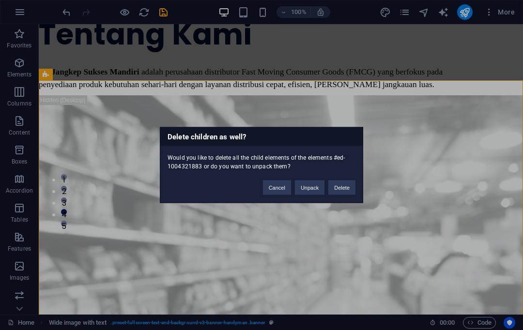
click at [340, 184] on button "Delete" at bounding box center [341, 188] width 27 height 15
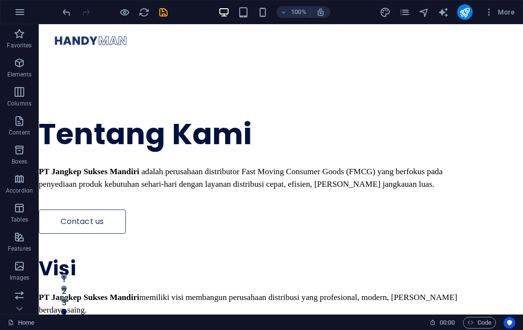
scroll to position [0, 0]
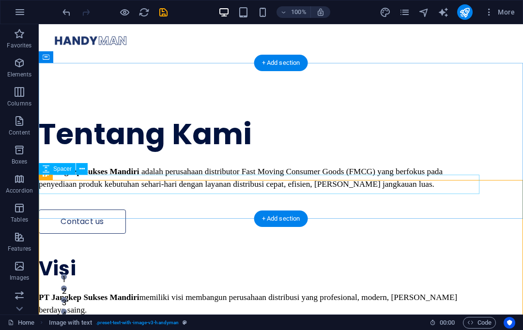
click at [226, 190] on div at bounding box center [259, 199] width 441 height 19
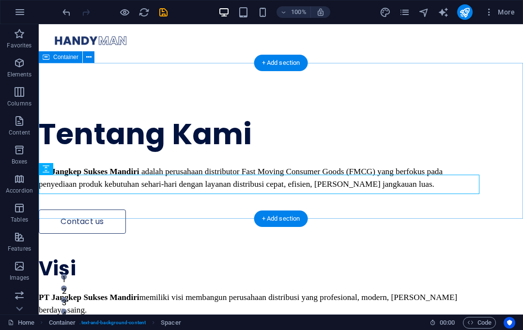
click at [273, 62] on div "+ Add section" at bounding box center [281, 63] width 54 height 16
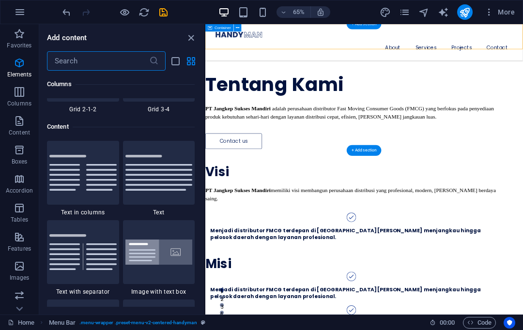
click at [305, 79] on div "Tentang Kami PT Jangkep Sukses Mandiri adalah perusahaan distributor Fast Movin…" at bounding box center [449, 120] width 489 height 192
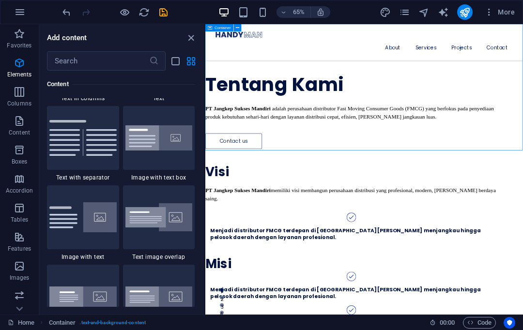
scroll to position [1767, 0]
click at [24, 75] on p "Elements" at bounding box center [19, 75] width 25 height 8
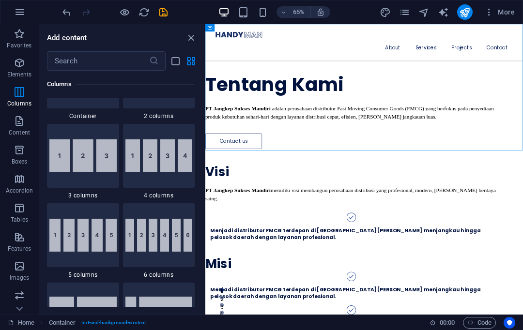
scroll to position [103, 0]
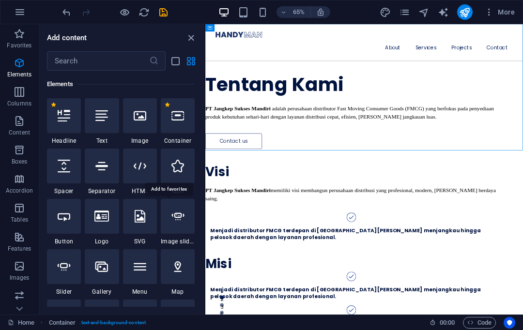
click at [179, 212] on icon at bounding box center [177, 216] width 13 height 13
select select "ms"
select select "s"
select select "progressive"
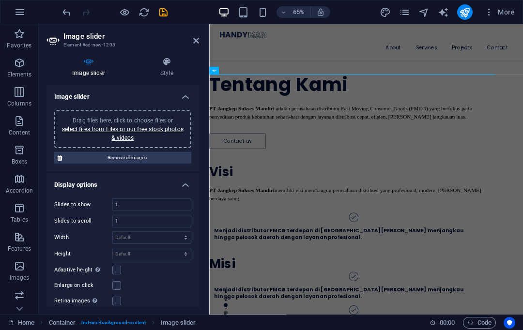
click at [147, 129] on link "select files from Files or our free stock photos & videos" at bounding box center [123, 133] width 122 height 15
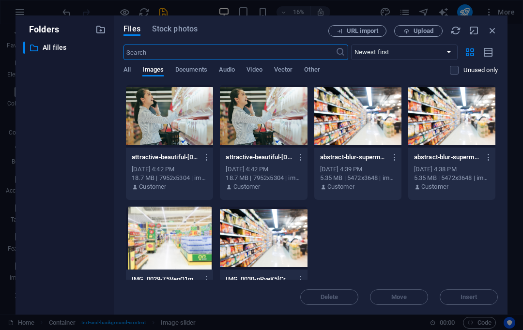
click at [412, 27] on button "Upload" at bounding box center [418, 31] width 48 height 12
click at [355, 129] on div at bounding box center [357, 116] width 87 height 63
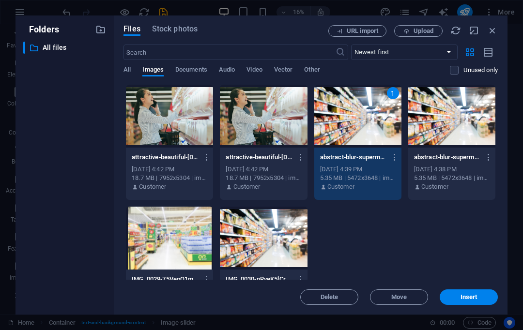
click at [471, 290] on button "Insert" at bounding box center [469, 297] width 58 height 15
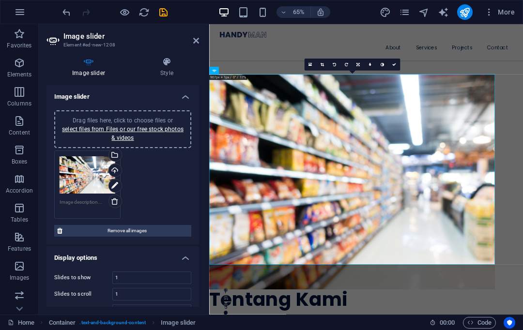
click at [196, 34] on h2 "Image slider" at bounding box center [131, 36] width 136 height 9
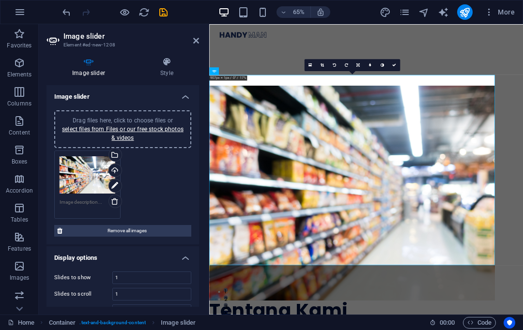
scroll to position [0, 0]
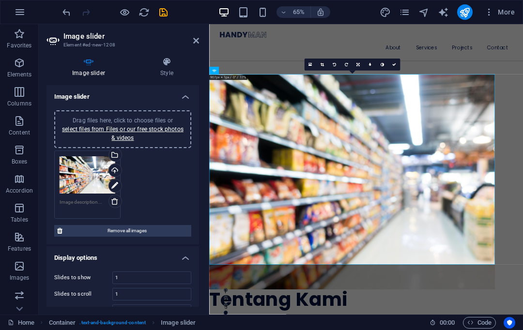
click at [395, 62] on link at bounding box center [394, 65] width 12 height 12
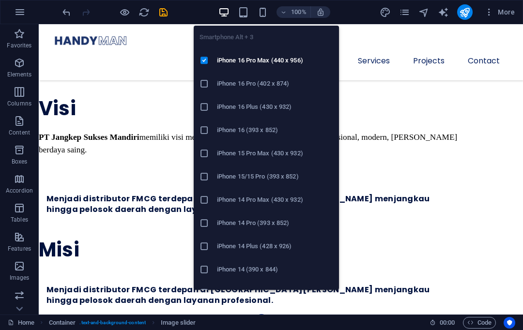
scroll to position [475, 0]
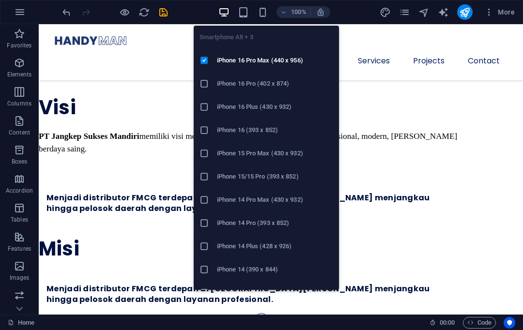
click at [269, 59] on h6 "iPhone 16 Pro Max (440 x 956)" at bounding box center [275, 61] width 116 height 12
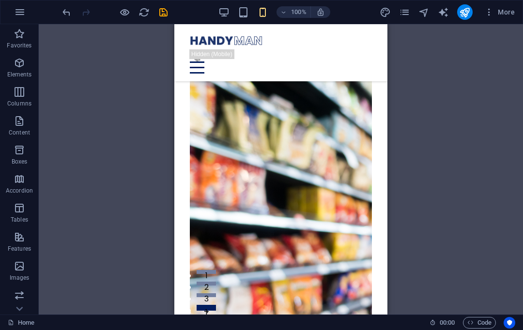
scroll to position [35, 0]
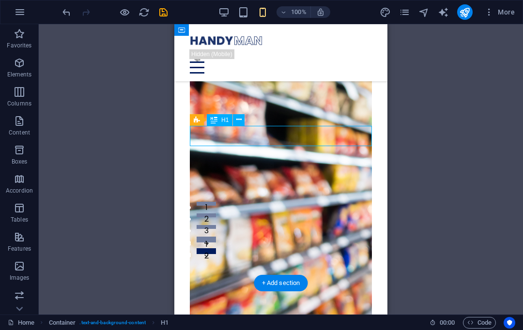
scroll to position [68, 0]
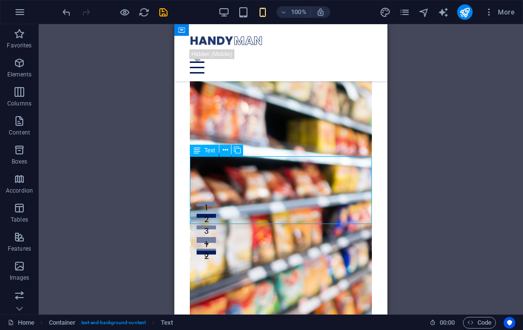
click at [249, 41] on div at bounding box center [281, 40] width 182 height 17
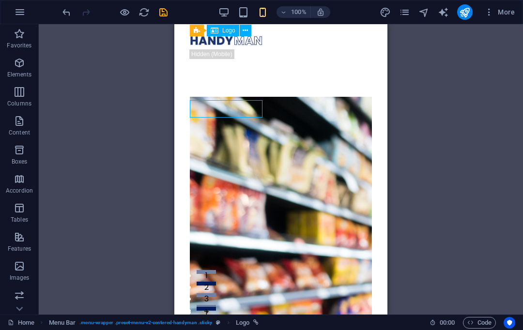
scroll to position [0, 0]
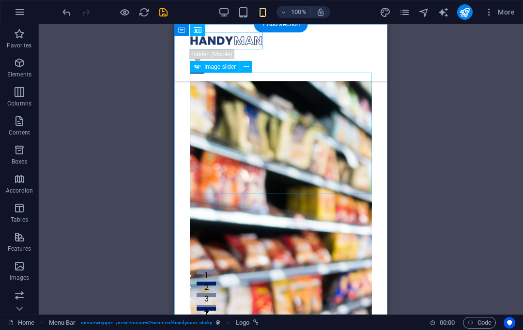
click at [233, 108] on img "1/1" at bounding box center [438, 238] width 496 height 331
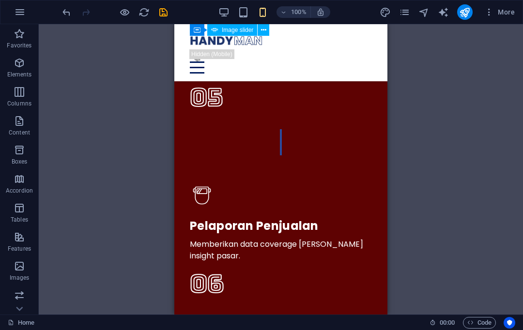
scroll to position [2088, 0]
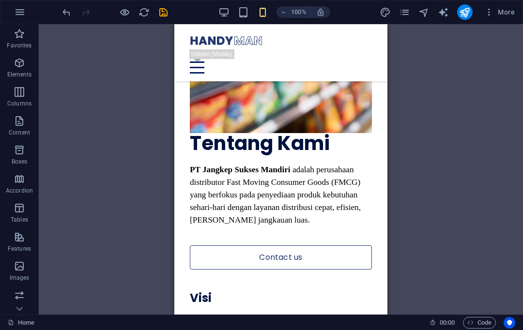
scroll to position [271, 0]
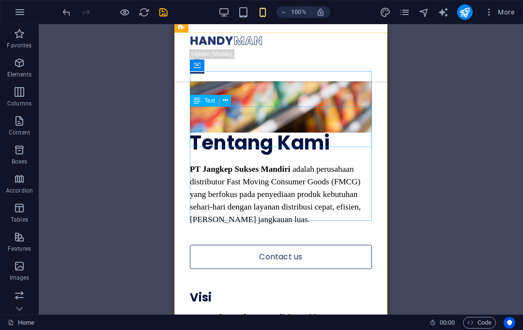
click at [283, 311] on div "PT Jangkep Sukses Mandiri memiliki visi membangun perusahaan distribusi yang pr…" at bounding box center [281, 330] width 182 height 38
click at [318, 311] on div "PT Jangkep Sukses Mandiri memiliki visi membangun perusahaan distribusi yang pr…" at bounding box center [281, 330] width 182 height 38
click at [303, 311] on div "PT Jangkep Sukses Mandiri memiliki visi membangun perusahaan distribusi yang pr…" at bounding box center [281, 330] width 182 height 38
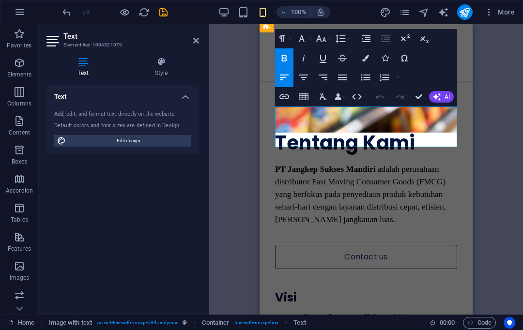
click at [427, 311] on p "PT Jangkep Sukses Mandiri memiliki visi membangun perusahaan distribusi yang pr…" at bounding box center [366, 330] width 182 height 38
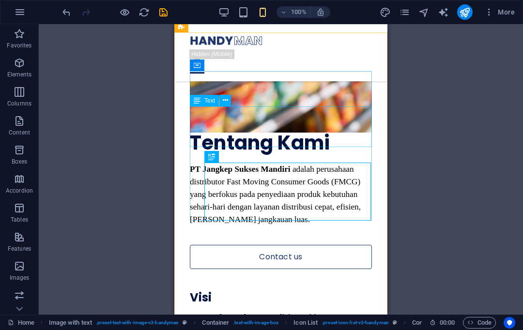
click at [351, 311] on div "PT Jangkep Sukses Mandiri memiliki visi membangun perusahaan distribusi yang pr…" at bounding box center [281, 330] width 182 height 38
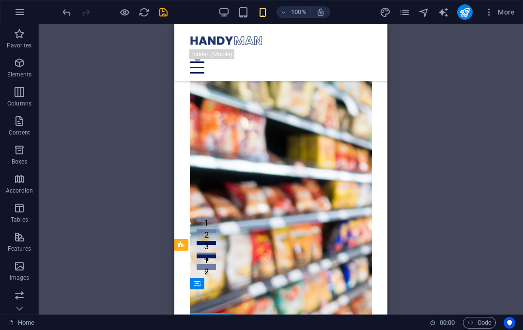
scroll to position [41, 0]
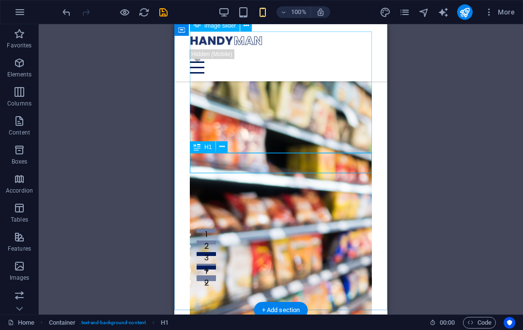
click at [225, 144] on button at bounding box center [222, 147] width 12 height 12
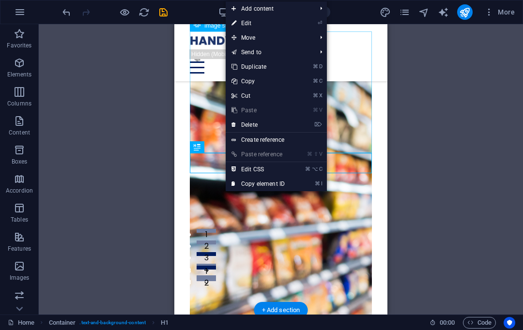
click at [256, 121] on link "⌦ Delete" at bounding box center [258, 125] width 65 height 15
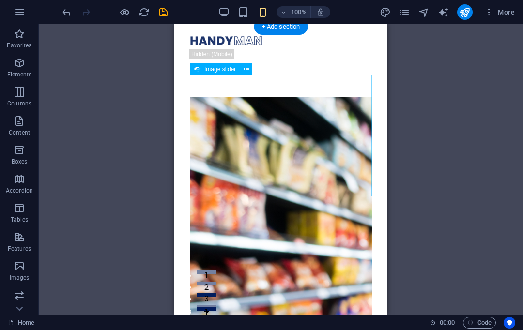
scroll to position [-1, 0]
click at [219, 3] on div "100% More" at bounding box center [261, 11] width 522 height 23
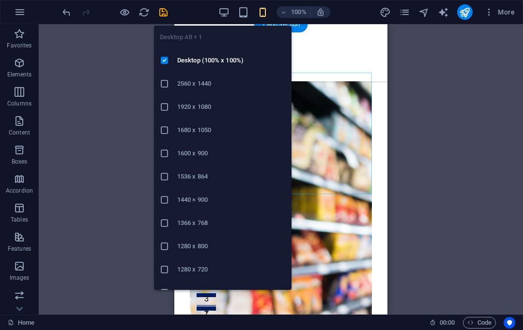
click at [208, 54] on li "Desktop (100% x 100%)" at bounding box center [223, 60] width 138 height 23
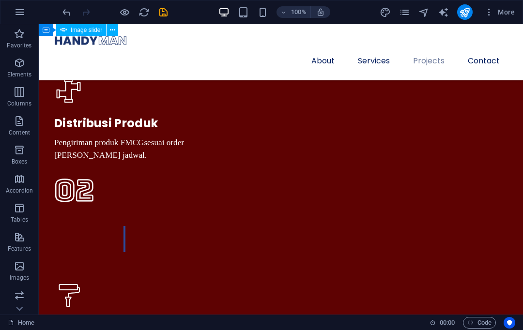
scroll to position [1514, 0]
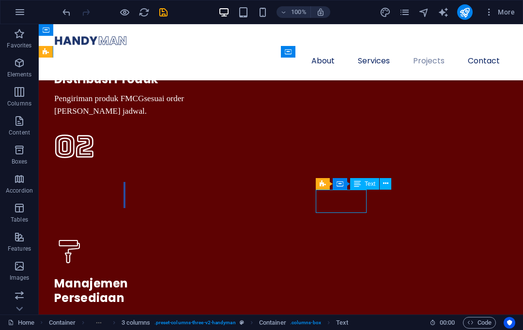
scroll to position [1570, 0]
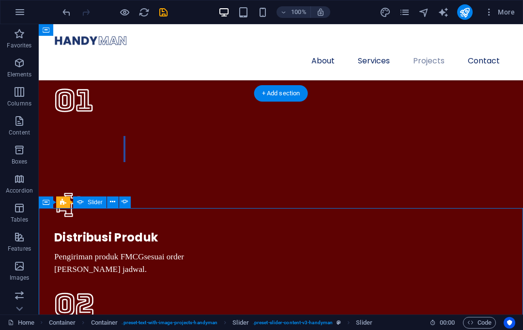
scroll to position [1373, 0]
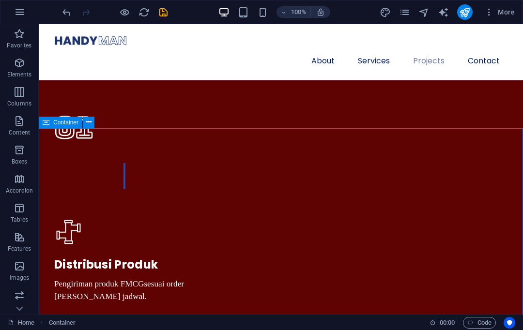
click at [164, 10] on icon "save" at bounding box center [163, 12] width 11 height 11
checkbox input "false"
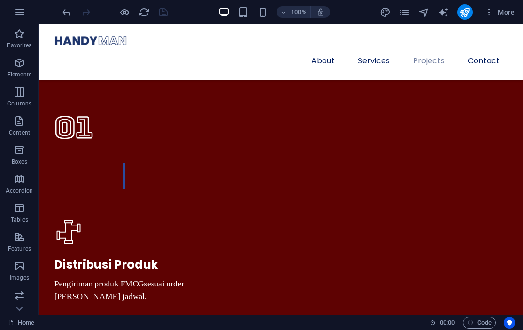
click at [15, 10] on icon "button" at bounding box center [20, 12] width 12 height 12
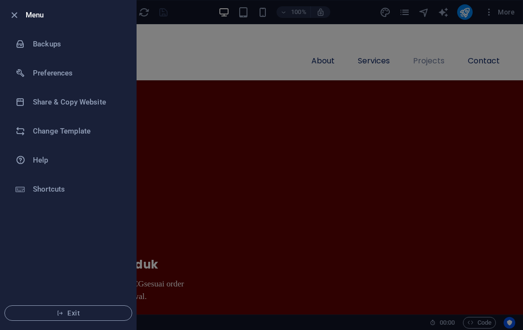
click at [82, 315] on span "Exit" at bounding box center [68, 314] width 111 height 8
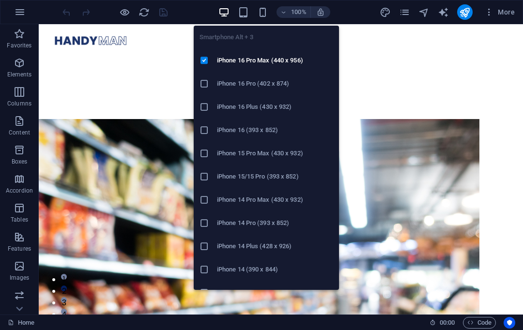
click at [263, 57] on h6 "iPhone 16 Pro Max (440 x 956)" at bounding box center [275, 61] width 116 height 12
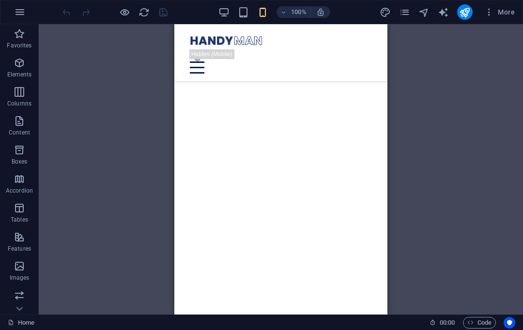
scroll to position [2720, 0]
click at [18, 17] on icon "button" at bounding box center [20, 12] width 12 height 12
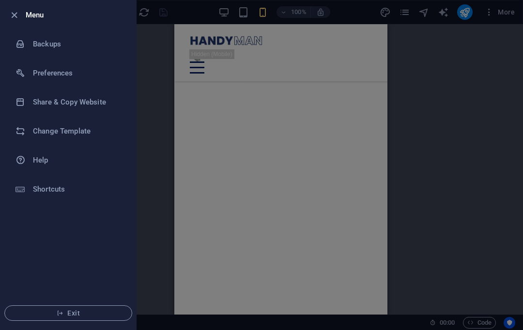
click at [296, 141] on div at bounding box center [261, 165] width 523 height 330
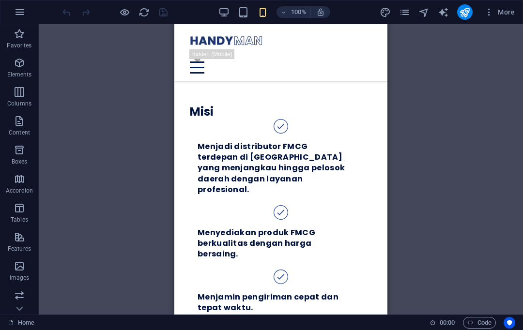
scroll to position [612, 0]
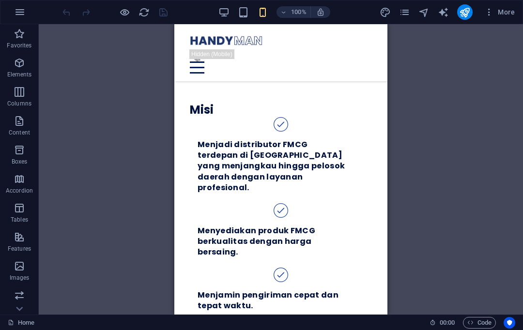
click at [21, 9] on icon "button" at bounding box center [20, 12] width 12 height 12
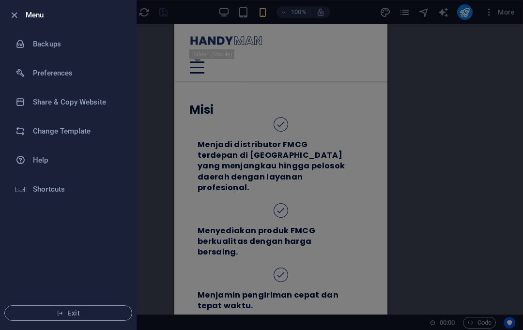
click at [82, 303] on li "Exit" at bounding box center [68, 313] width 136 height 33
click at [77, 307] on button "Exit" at bounding box center [68, 313] width 128 height 15
